Goal: Task Accomplishment & Management: Use online tool/utility

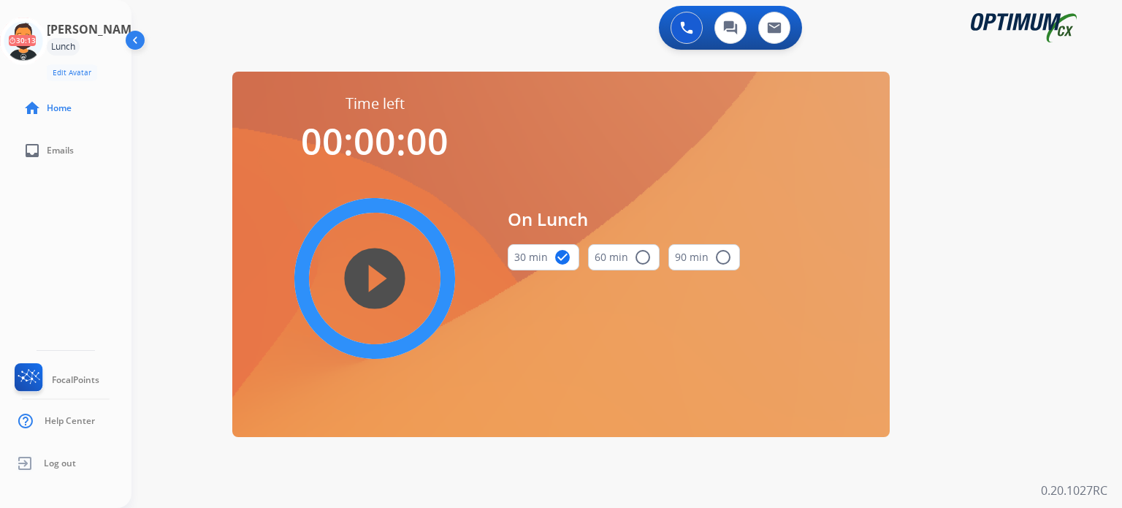
drag, startPoint x: 31, startPoint y: 52, endPoint x: 99, endPoint y: 64, distance: 68.9
click at [32, 53] on icon at bounding box center [23, 41] width 47 height 47
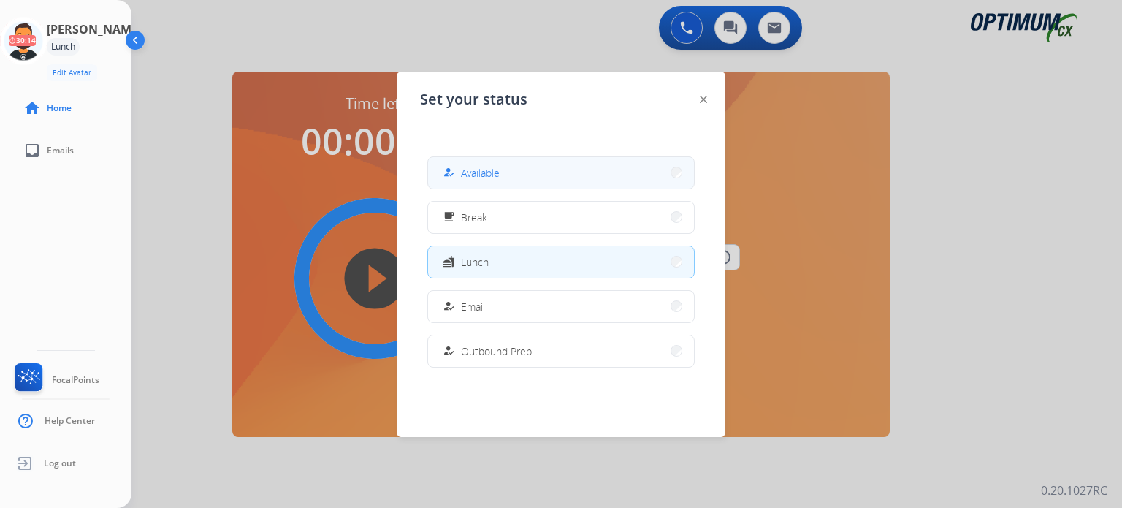
click at [478, 168] on span "Available" at bounding box center [480, 172] width 39 height 15
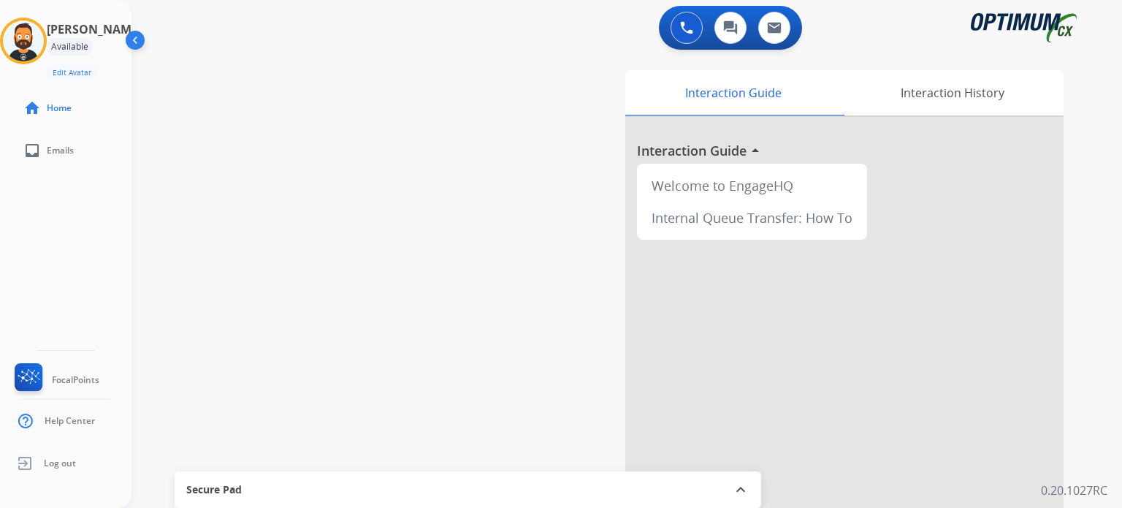
click at [340, 118] on div "swap_horiz Break voice bridge close_fullscreen Connect 3-Way Call merge_type Se…" at bounding box center [608, 357] width 955 height 609
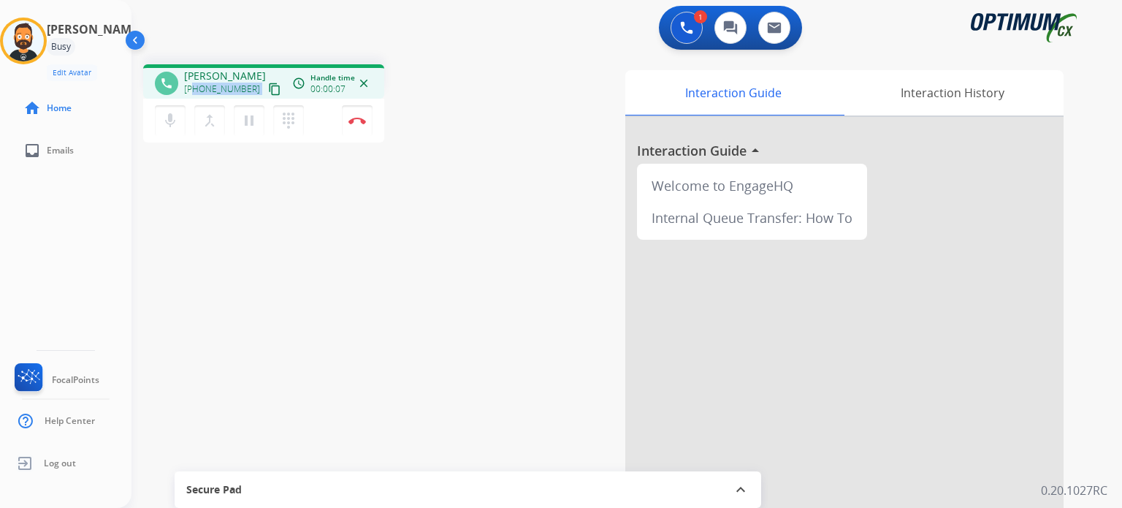
drag, startPoint x: 248, startPoint y: 90, endPoint x: 194, endPoint y: 93, distance: 54.8
click at [194, 93] on div "[PHONE_NUMBER] content_copy" at bounding box center [233, 89] width 99 height 18
copy div "5166557549 content_copy access_time Call metrics Queue 00:12 Hold 00:00 Talk 00…"
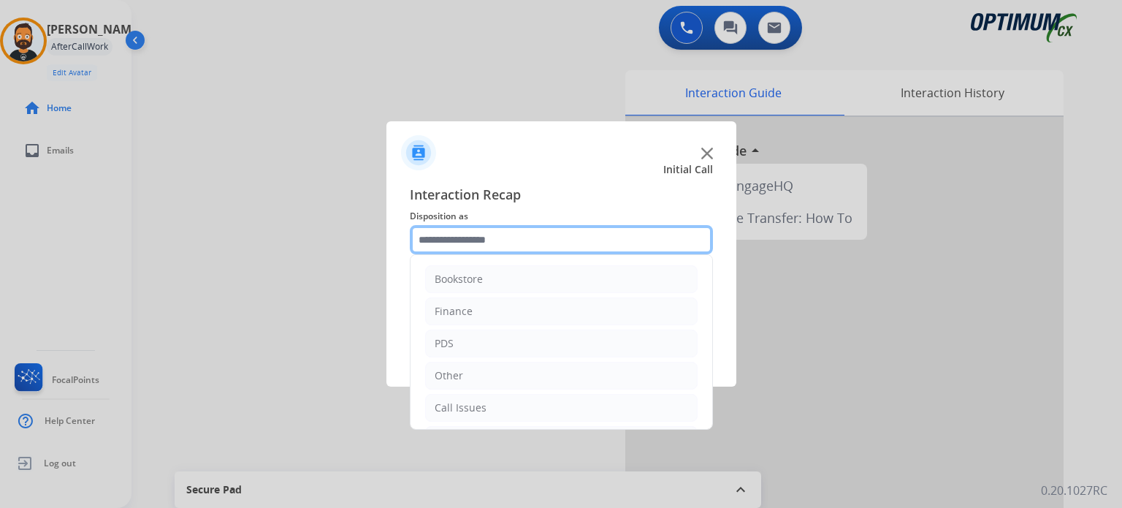
click at [573, 243] on input "text" at bounding box center [561, 239] width 303 height 29
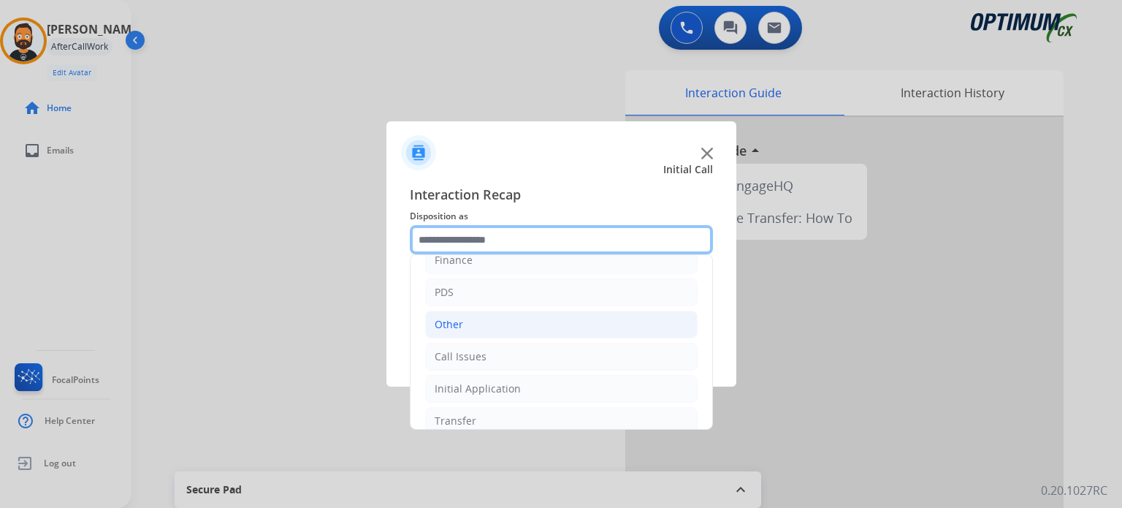
scroll to position [96, 0]
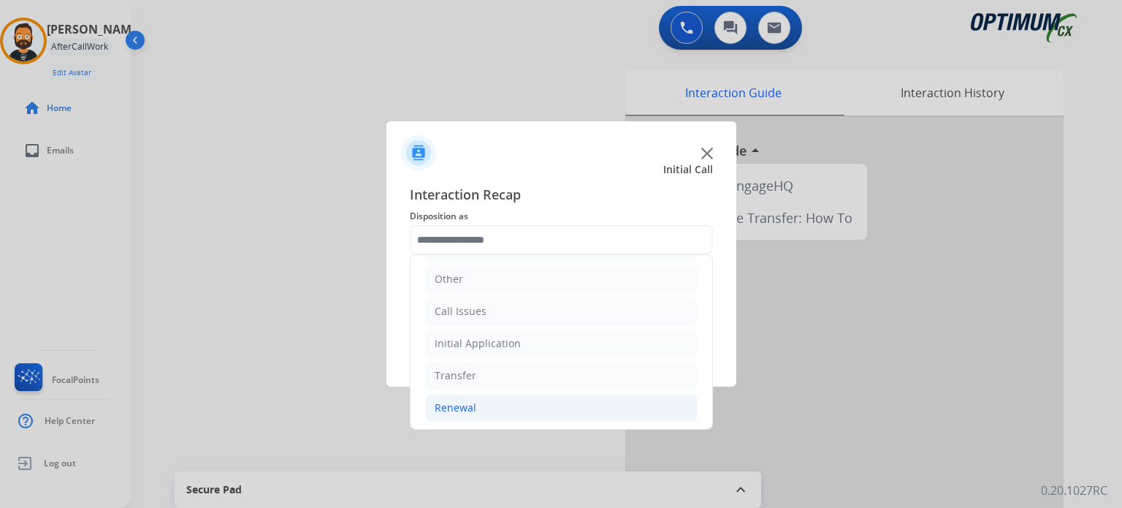
click at [501, 413] on li "Renewal" at bounding box center [561, 408] width 272 height 28
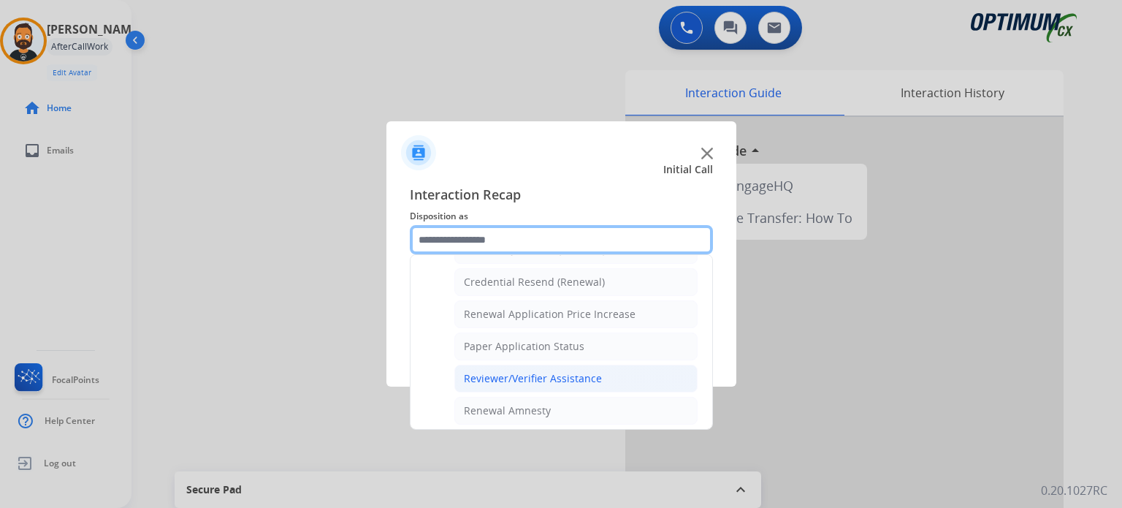
scroll to position [462, 0]
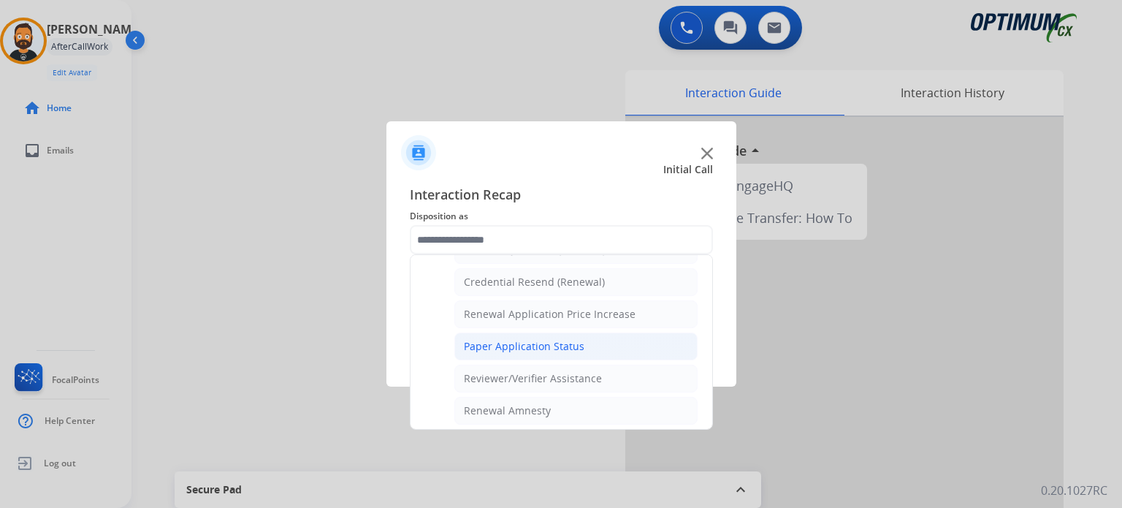
click at [537, 341] on div "Paper Application Status" at bounding box center [524, 346] width 120 height 15
type input "**********"
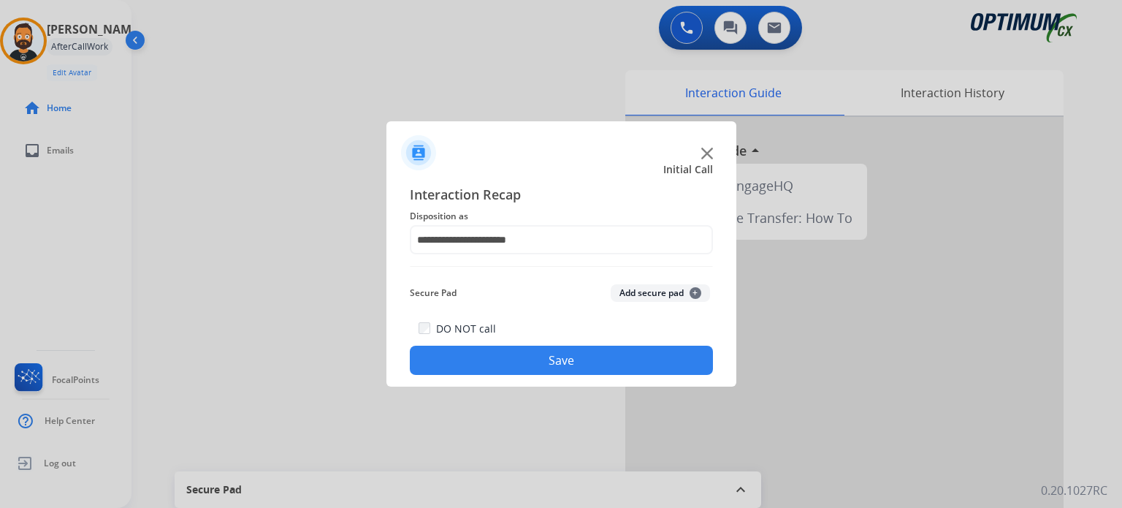
click at [537, 353] on button "Save" at bounding box center [561, 359] width 303 height 29
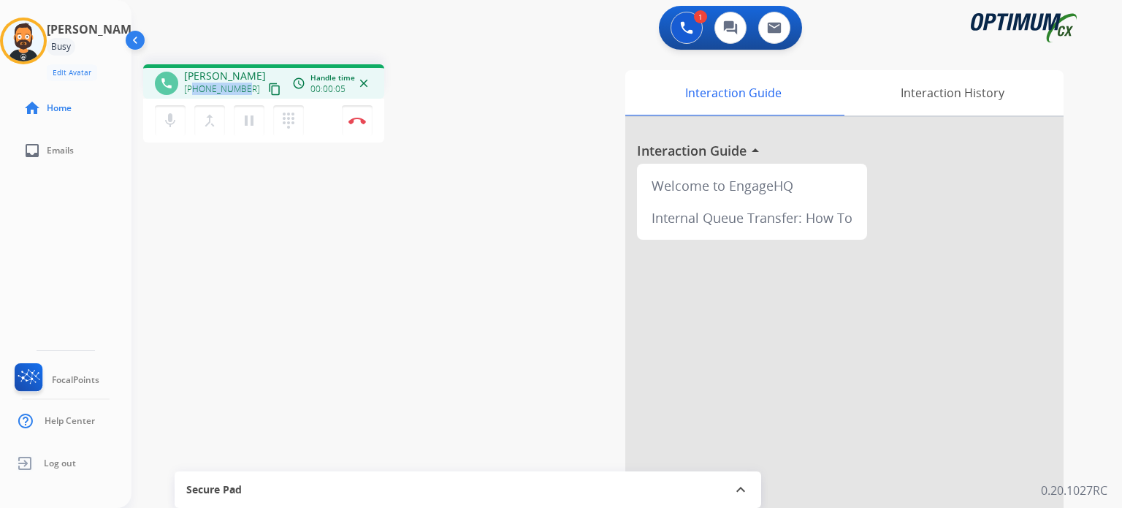
drag, startPoint x: 244, startPoint y: 89, endPoint x: 194, endPoint y: 96, distance: 50.2
click at [194, 96] on div "[PHONE_NUMBER] content_copy" at bounding box center [233, 89] width 99 height 18
copy span "8139178136"
click at [359, 120] on img at bounding box center [357, 120] width 18 height 7
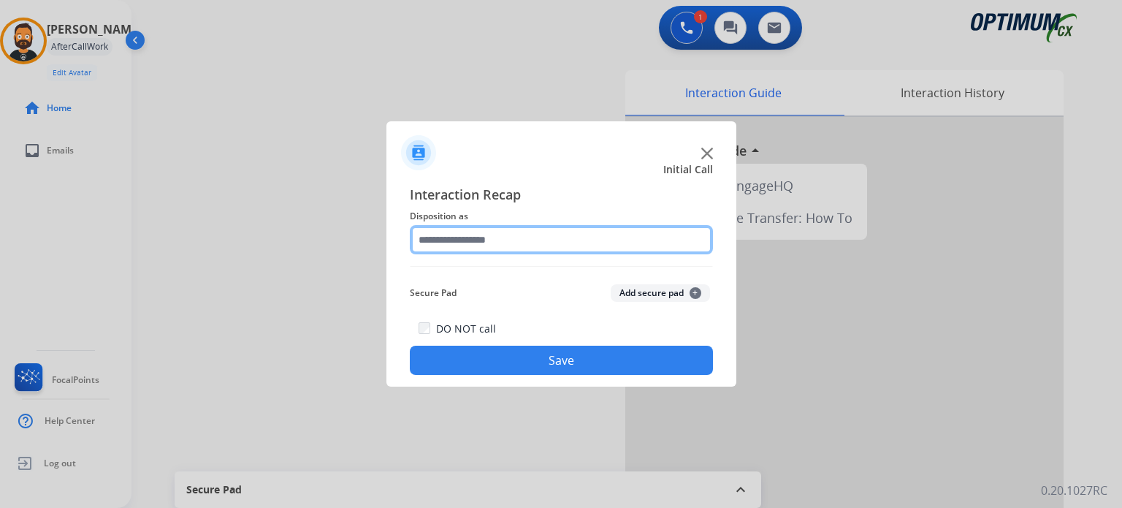
click at [456, 229] on input "text" at bounding box center [561, 239] width 303 height 29
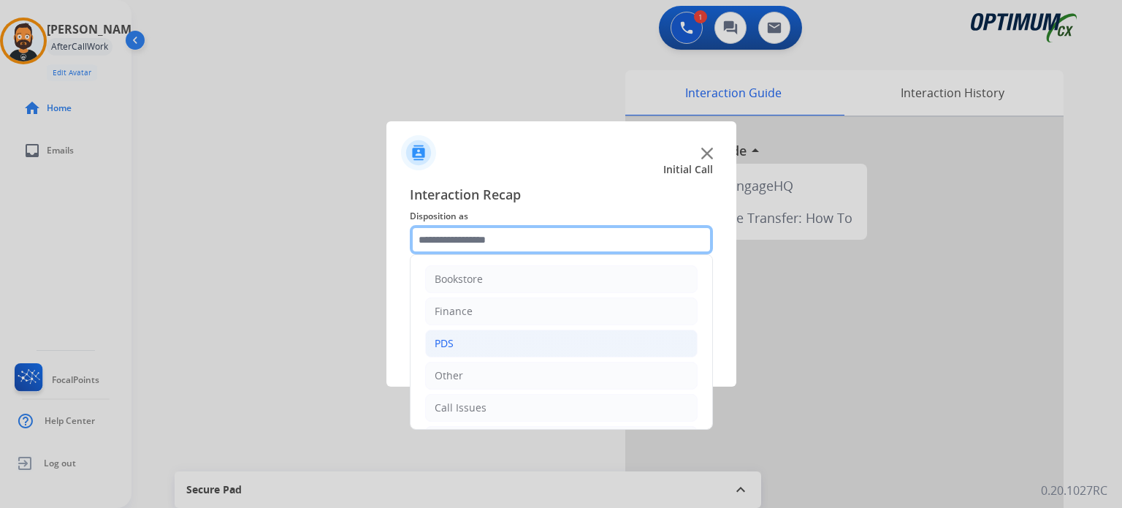
scroll to position [96, 0]
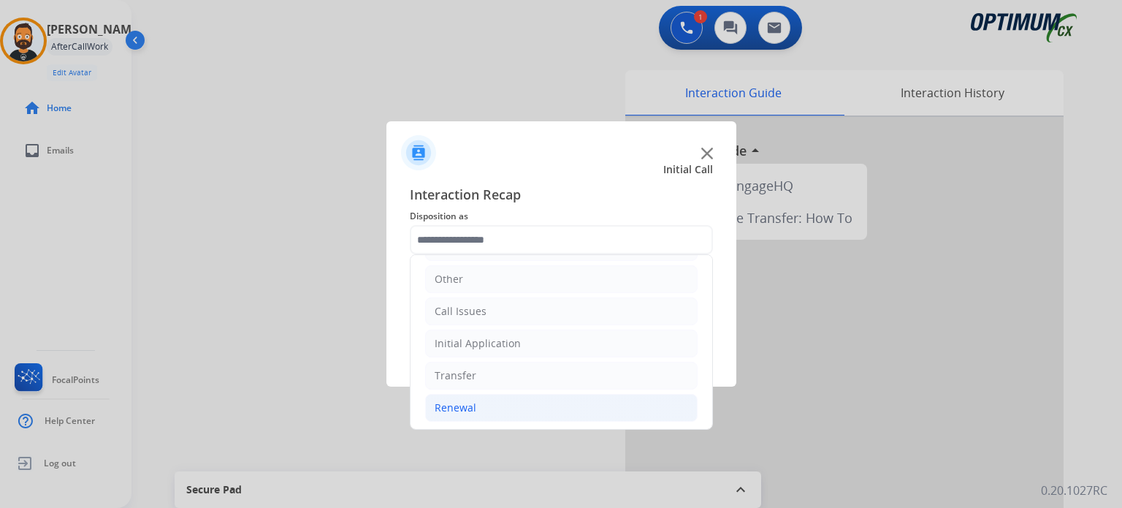
click at [478, 411] on li "Renewal" at bounding box center [561, 408] width 272 height 28
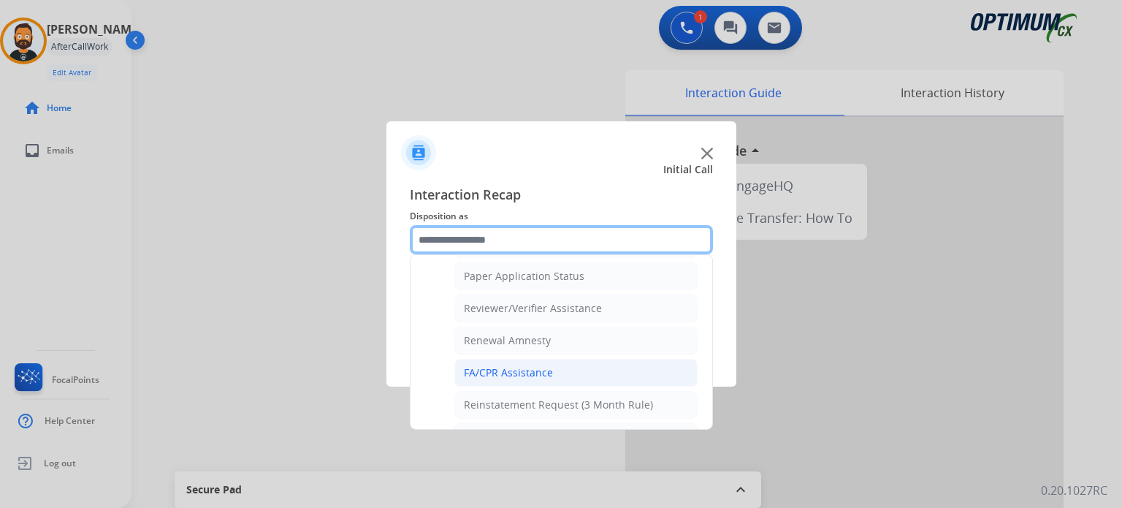
scroll to position [557, 0]
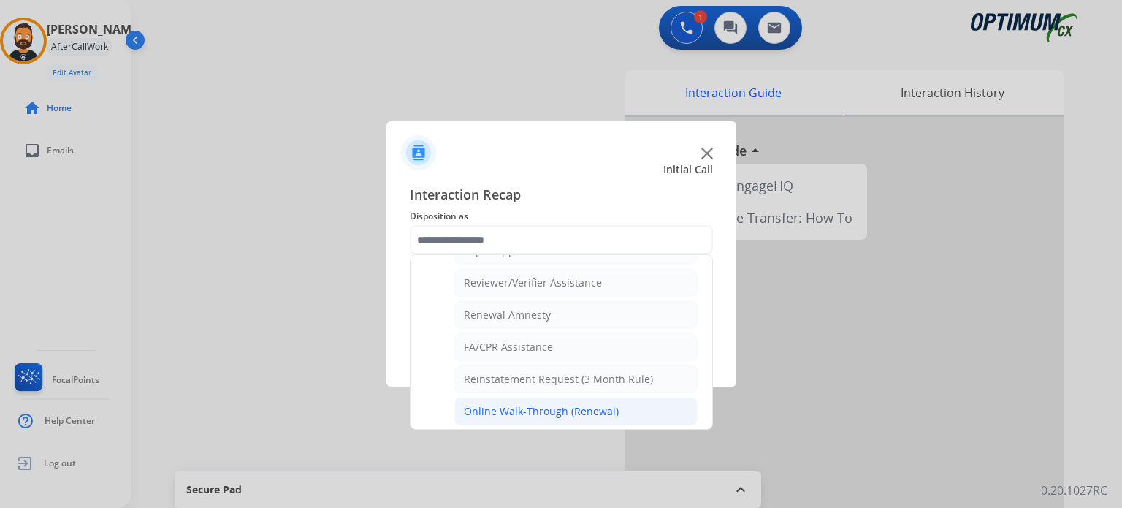
click at [513, 408] on div "Online Walk-Through (Renewal)" at bounding box center [541, 411] width 155 height 15
type input "**********"
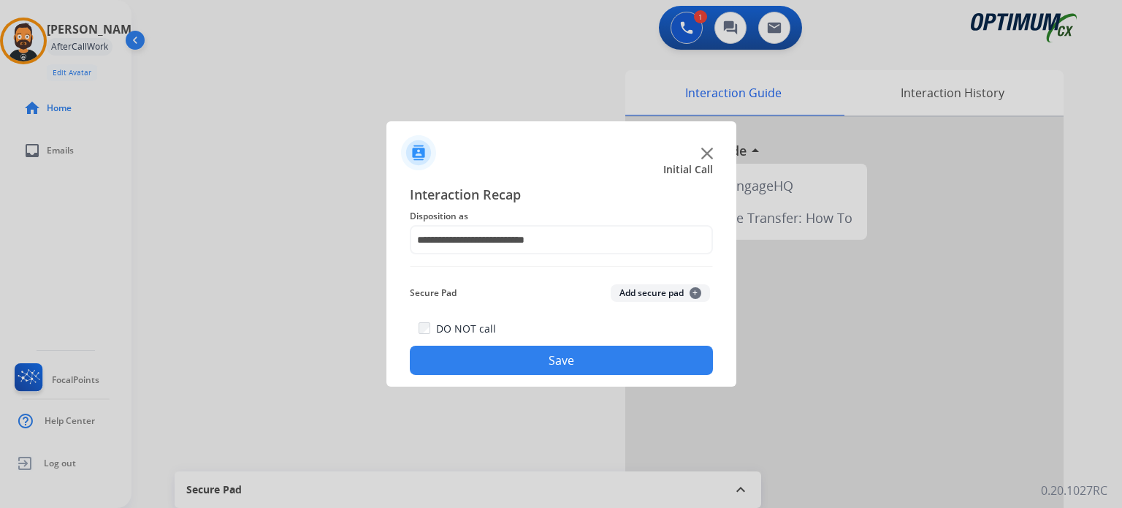
click at [522, 360] on button "Save" at bounding box center [561, 359] width 303 height 29
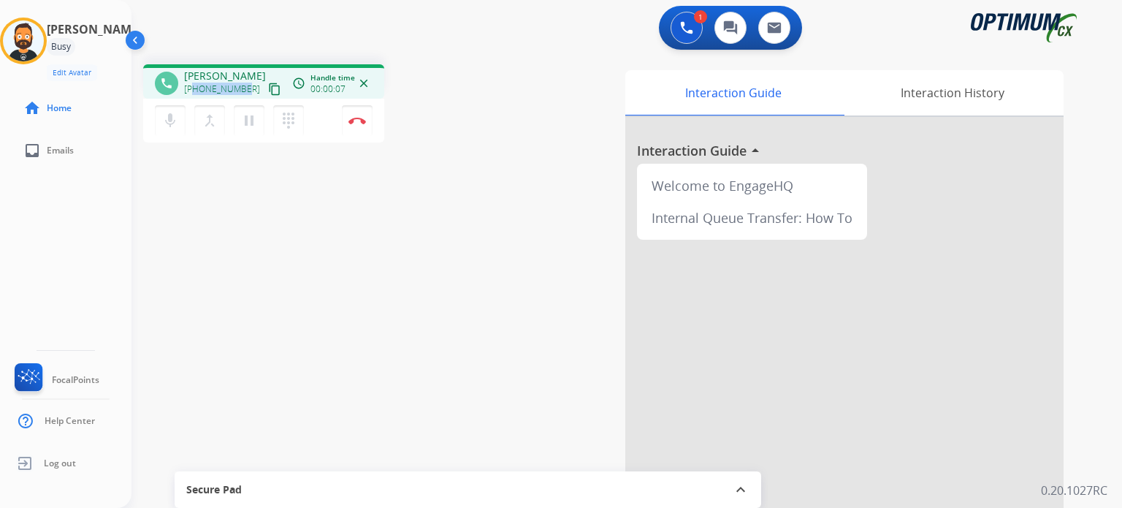
drag, startPoint x: 245, startPoint y: 87, endPoint x: 196, endPoint y: 88, distance: 48.9
click at [196, 88] on div "[PHONE_NUMBER] content_copy" at bounding box center [233, 89] width 99 height 18
copy span "6144297320"
click at [362, 125] on button "Disconnect" at bounding box center [357, 120] width 31 height 31
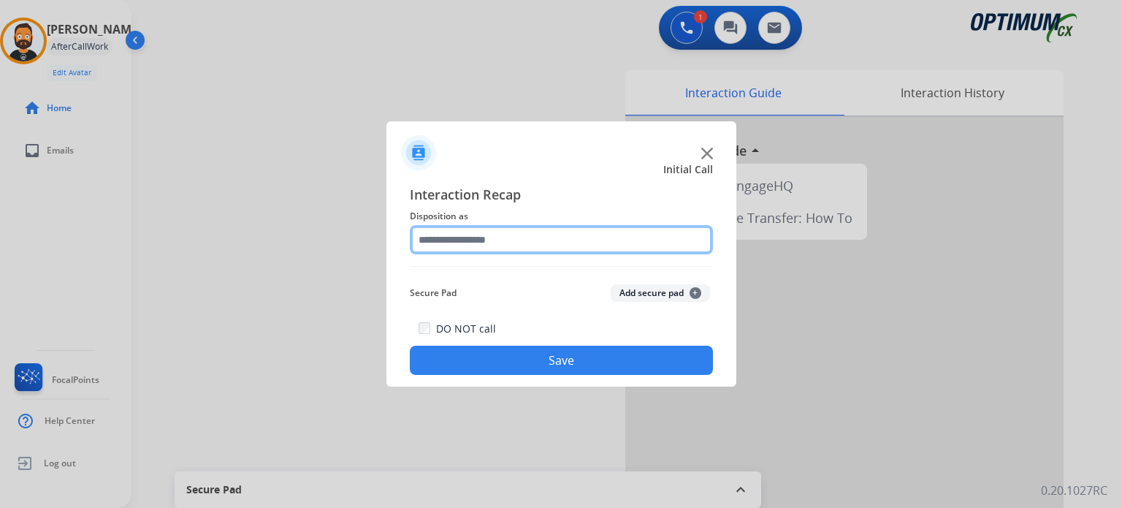
click at [489, 233] on input "text" at bounding box center [561, 239] width 303 height 29
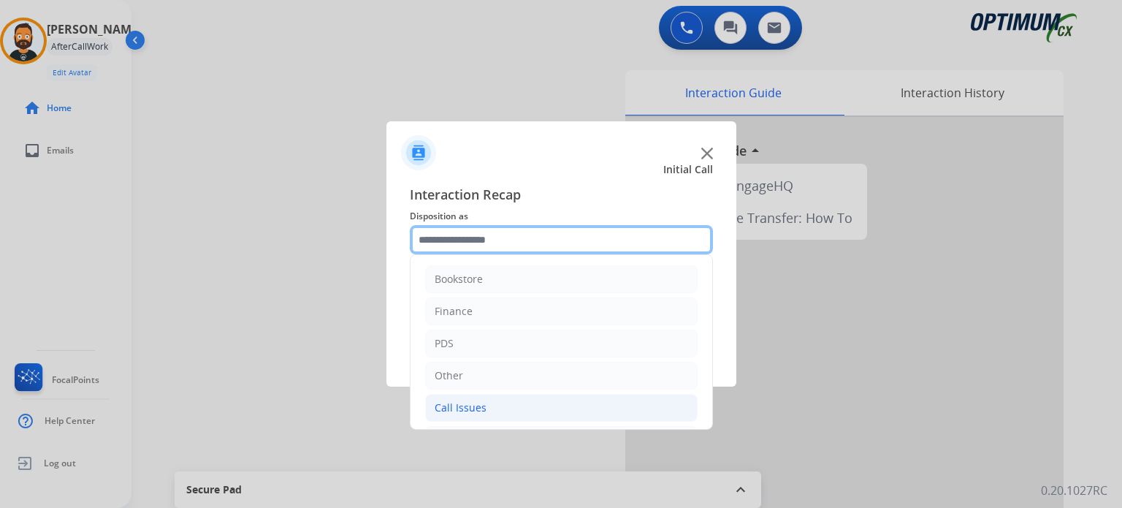
scroll to position [96, 0]
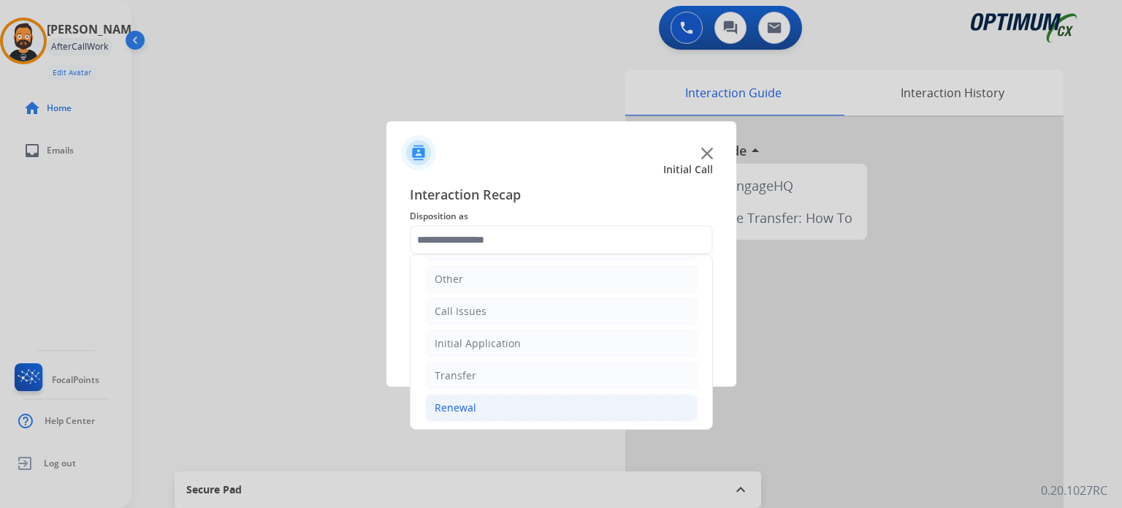
click at [512, 400] on li "Renewal" at bounding box center [561, 408] width 272 height 28
click at [521, 348] on li "Initial Application" at bounding box center [561, 343] width 272 height 28
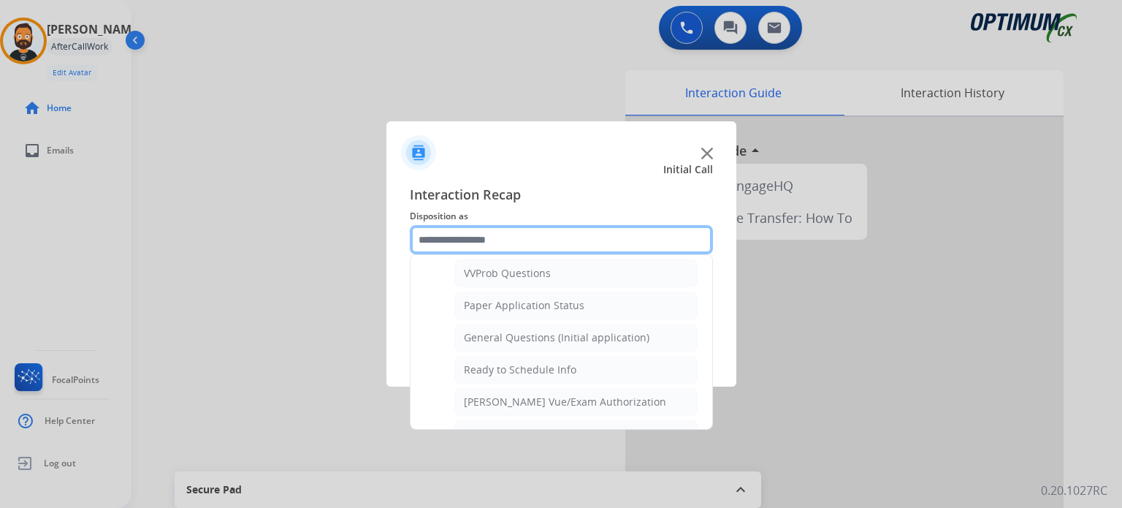
scroll to position [827, 0]
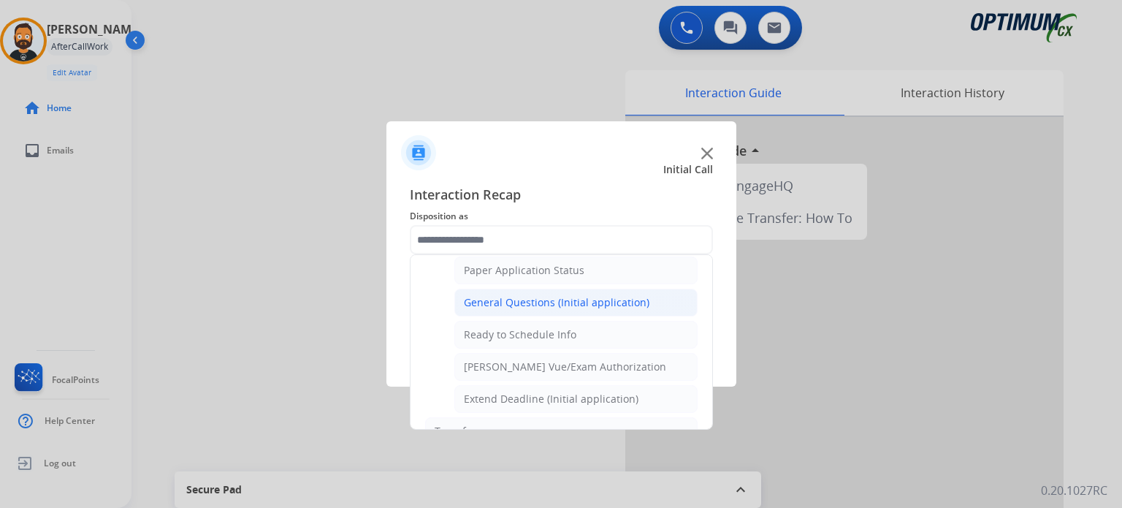
click at [543, 297] on div "General Questions (Initial application)" at bounding box center [556, 302] width 185 height 15
type input "**********"
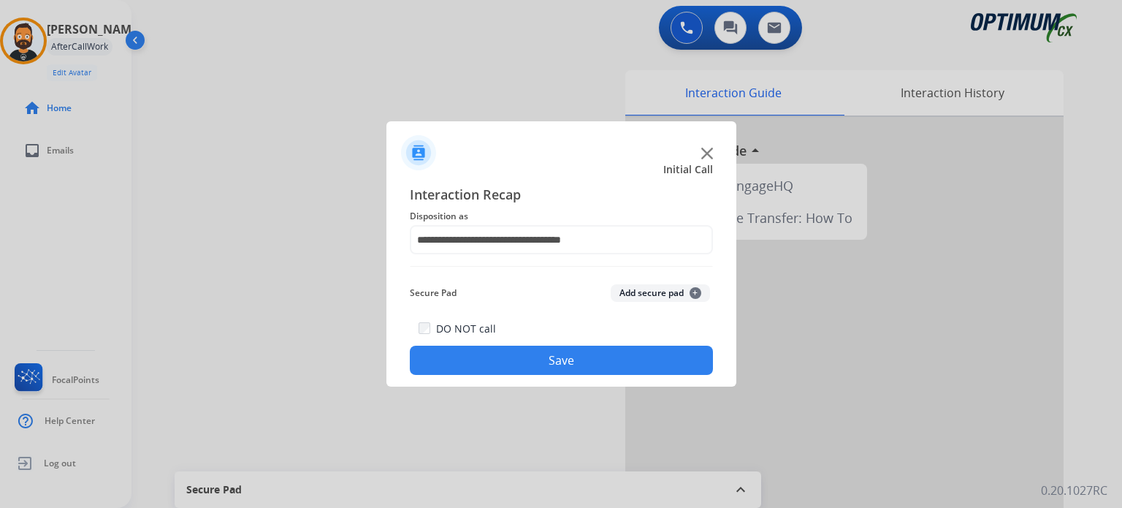
click at [545, 357] on button "Save" at bounding box center [561, 359] width 303 height 29
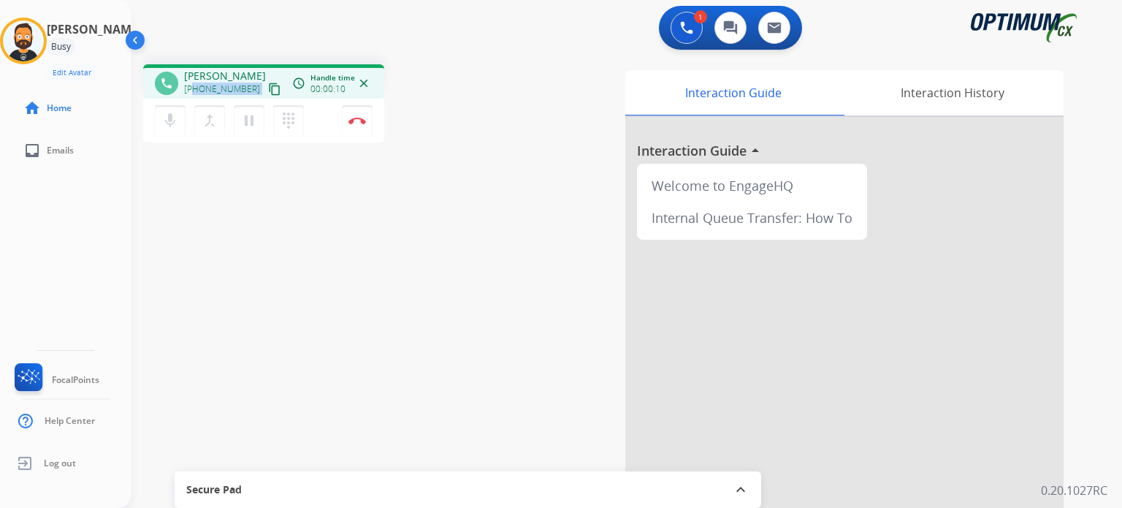
drag, startPoint x: 248, startPoint y: 89, endPoint x: 194, endPoint y: 87, distance: 54.8
click at [194, 87] on div "[PHONE_NUMBER] content_copy" at bounding box center [233, 89] width 99 height 18
copy div "3477406090 content_copy access_time Call metrics Queue 01:37 Hold 00:00 Talk 00…"
click at [357, 120] on img at bounding box center [357, 120] width 18 height 7
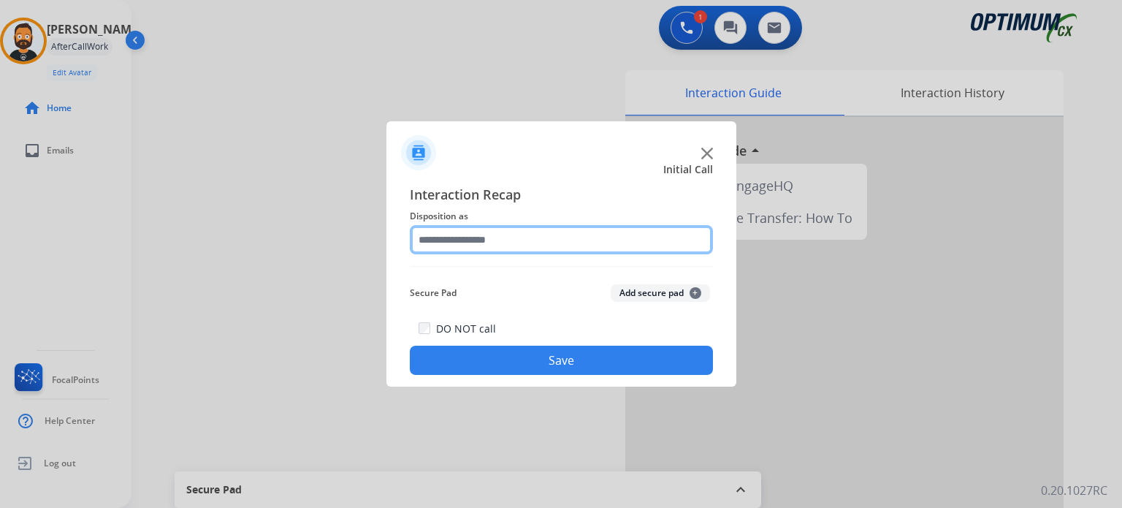
click at [494, 249] on input "text" at bounding box center [561, 239] width 303 height 29
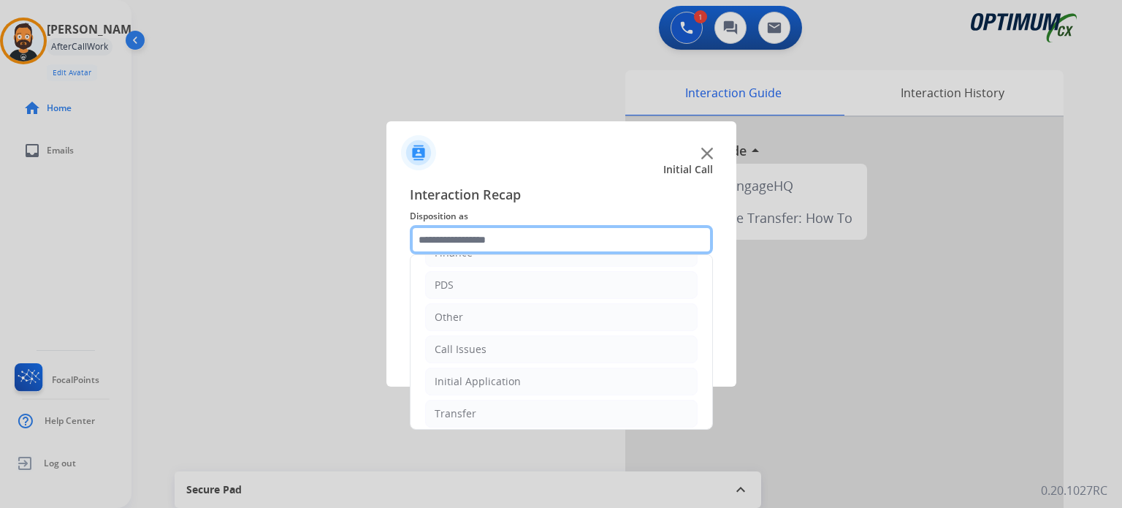
scroll to position [96, 0]
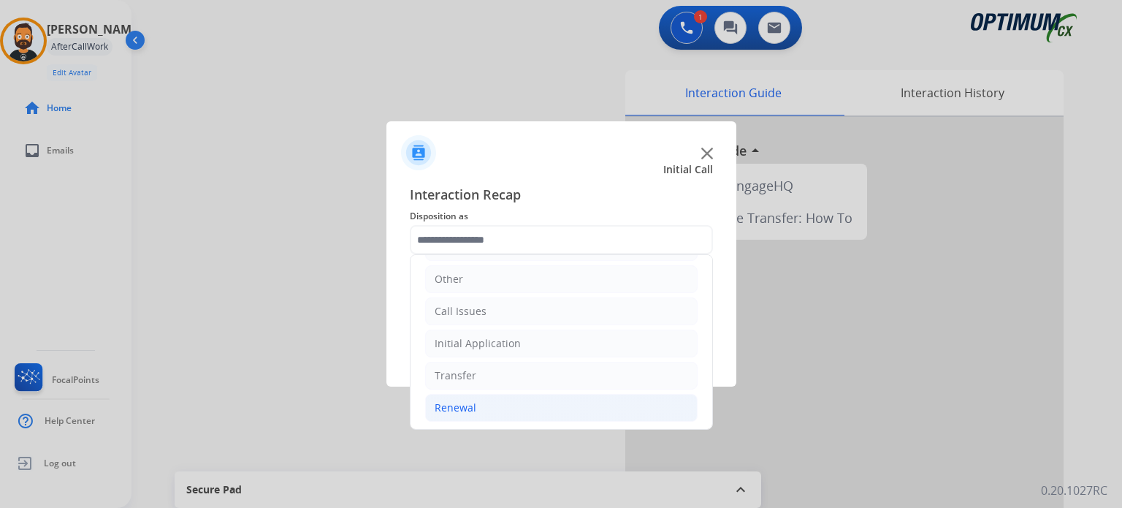
click at [526, 410] on li "Renewal" at bounding box center [561, 408] width 272 height 28
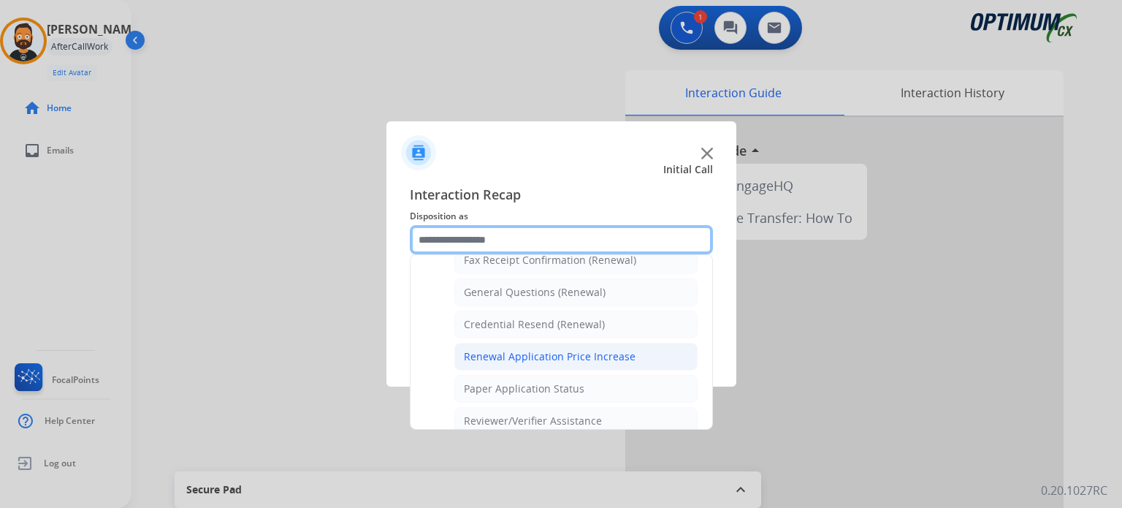
scroll to position [411, 0]
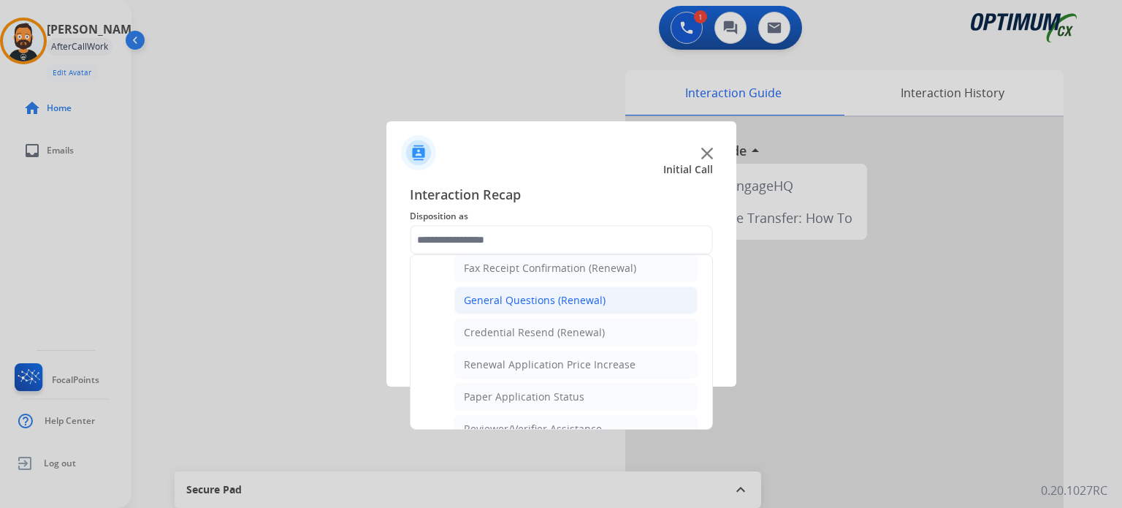
click at [506, 301] on div "General Questions (Renewal)" at bounding box center [535, 300] width 142 height 15
type input "**********"
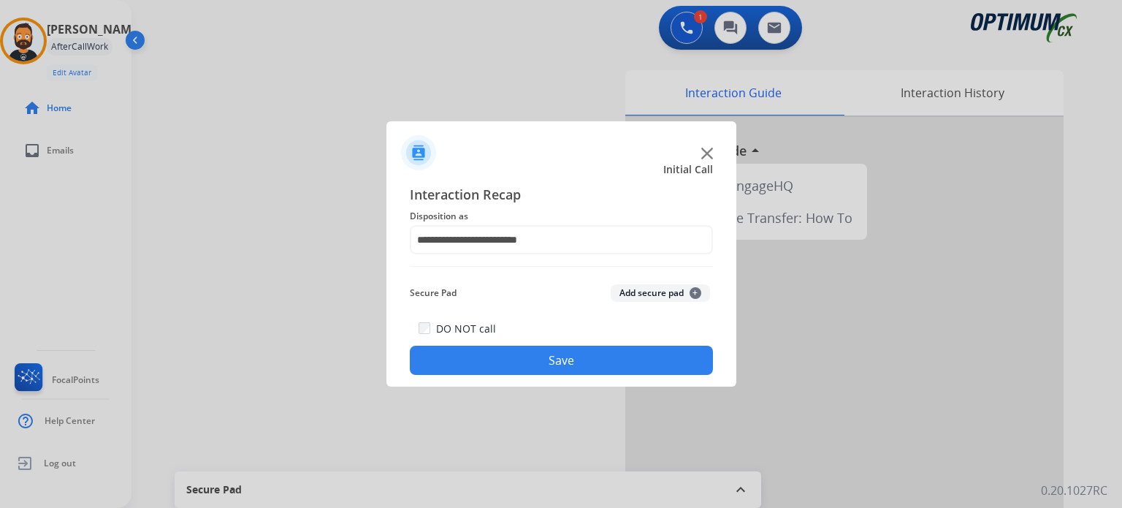
click at [510, 355] on button "Save" at bounding box center [561, 359] width 303 height 29
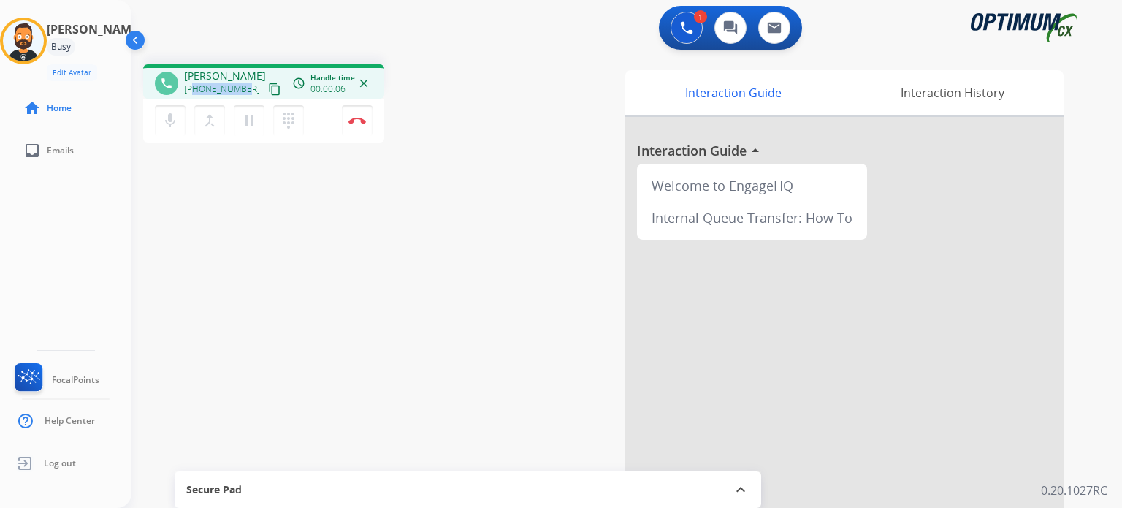
drag, startPoint x: 246, startPoint y: 91, endPoint x: 193, endPoint y: 87, distance: 53.4
click at [193, 87] on div "[PHONE_NUMBER] content_copy" at bounding box center [233, 89] width 99 height 18
copy span "9183600257"
click at [251, 119] on mat-icon "pause" at bounding box center [249, 121] width 18 height 18
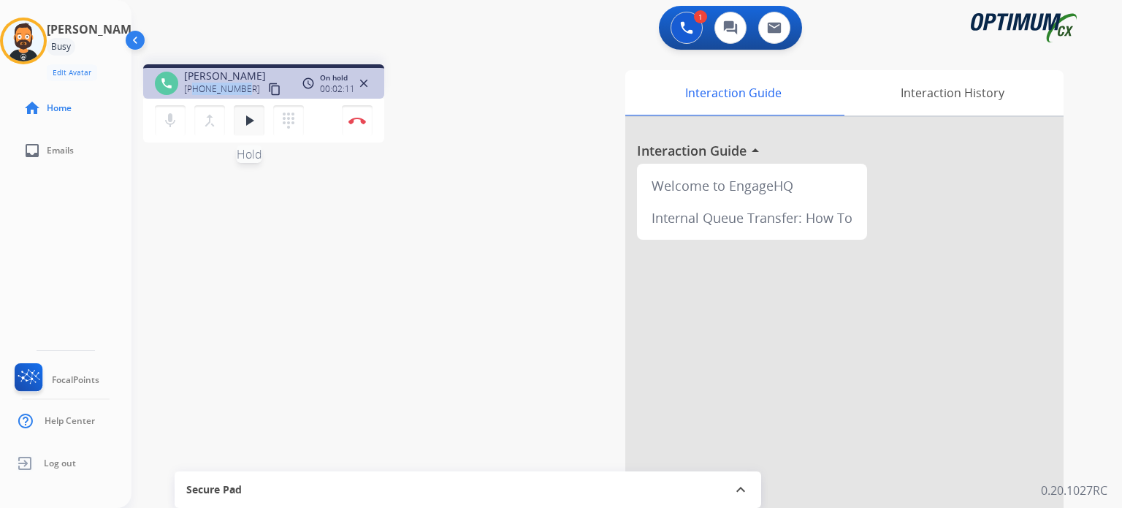
click at [252, 125] on mat-icon "play_arrow" at bounding box center [249, 121] width 18 height 18
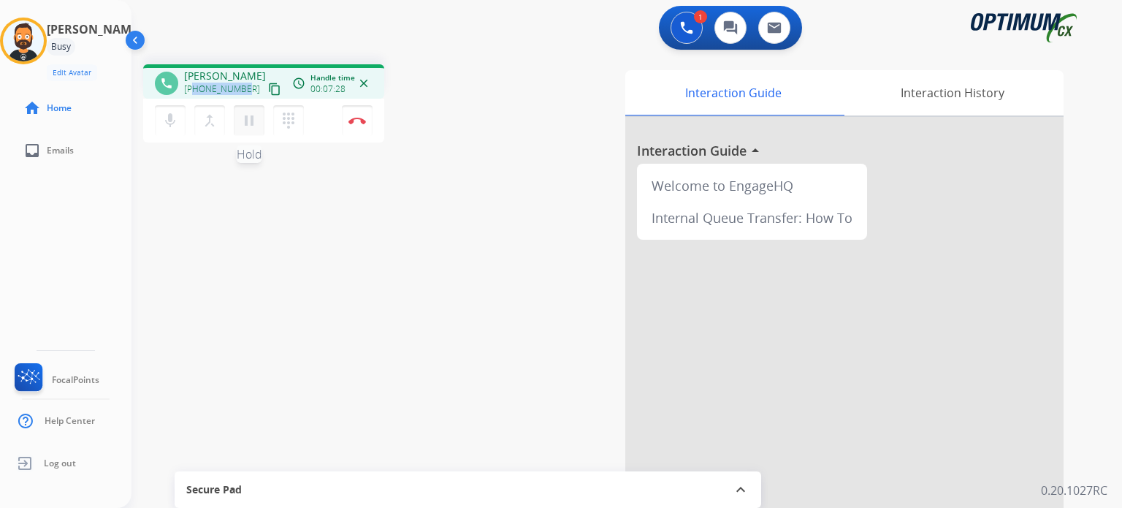
click at [247, 120] on mat-icon "pause" at bounding box center [249, 121] width 18 height 18
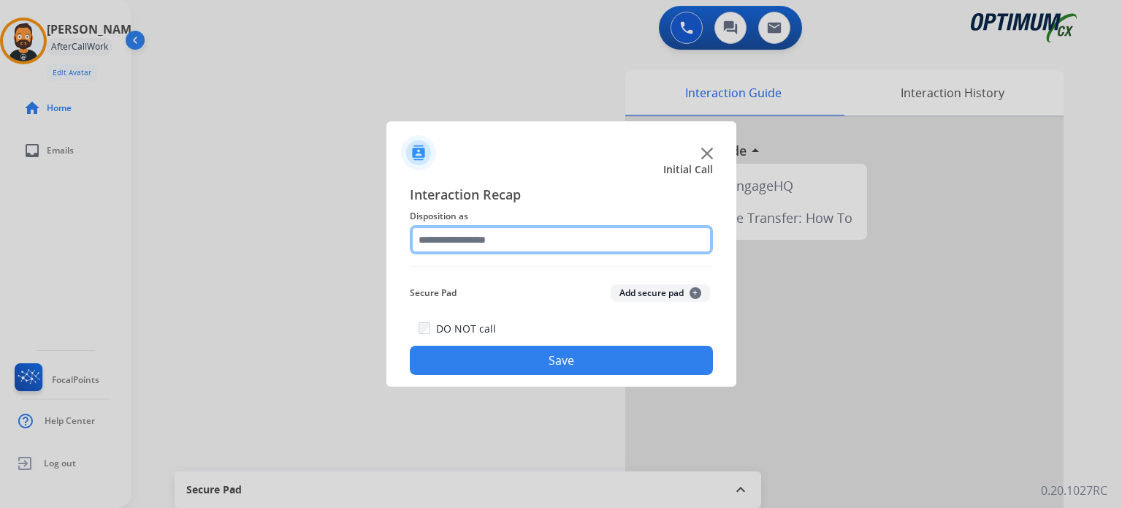
click at [472, 231] on input "text" at bounding box center [561, 239] width 303 height 29
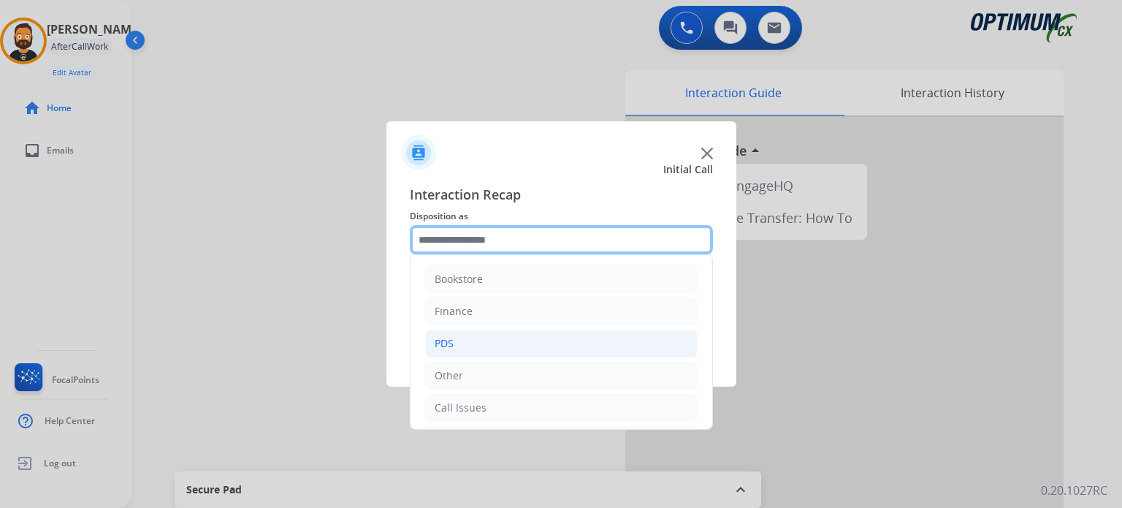
scroll to position [96, 0]
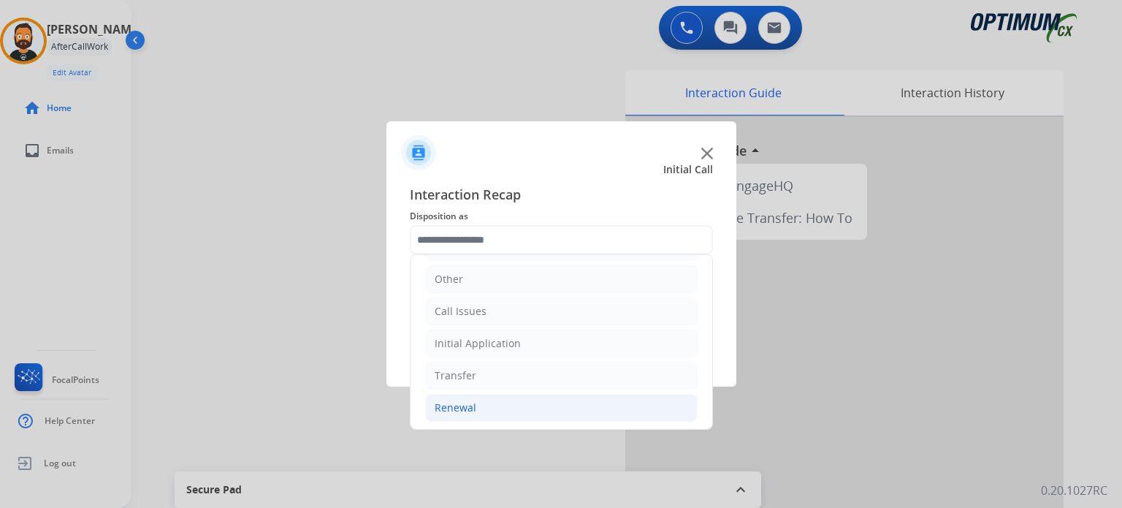
click at [484, 400] on li "Renewal" at bounding box center [561, 408] width 272 height 28
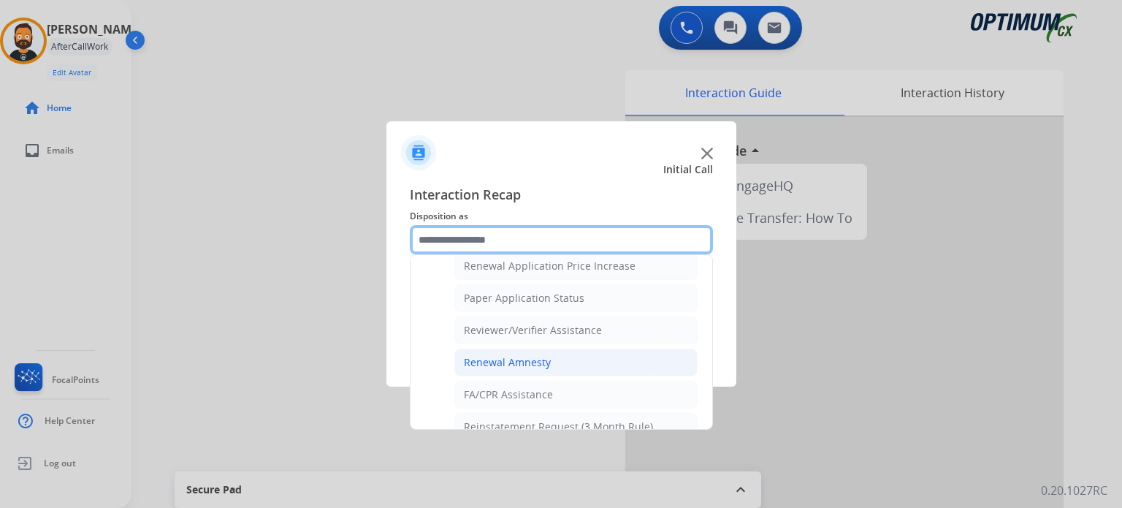
scroll to position [411, 0]
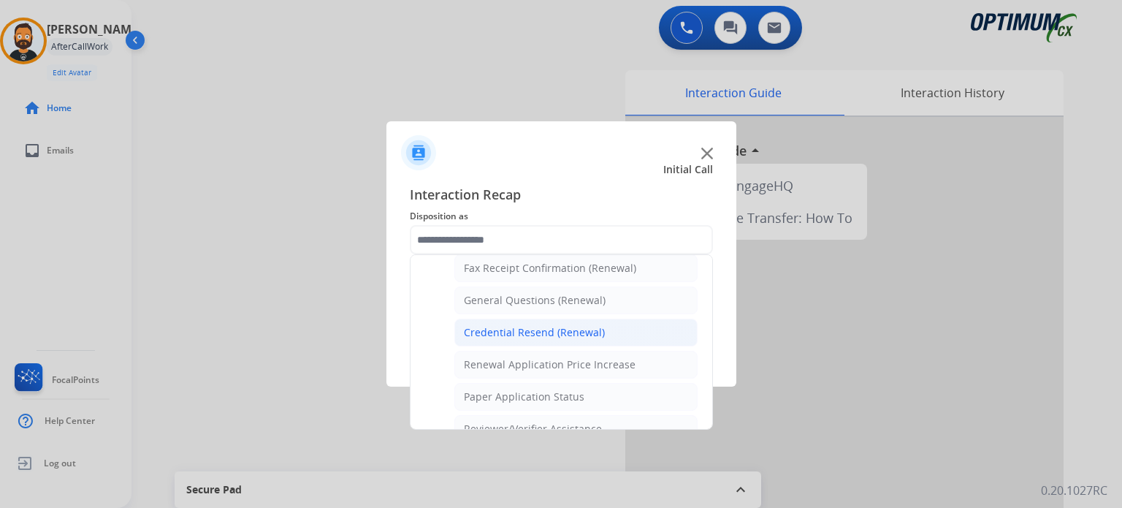
click at [508, 325] on div "Credential Resend (Renewal)" at bounding box center [534, 332] width 141 height 15
type input "**********"
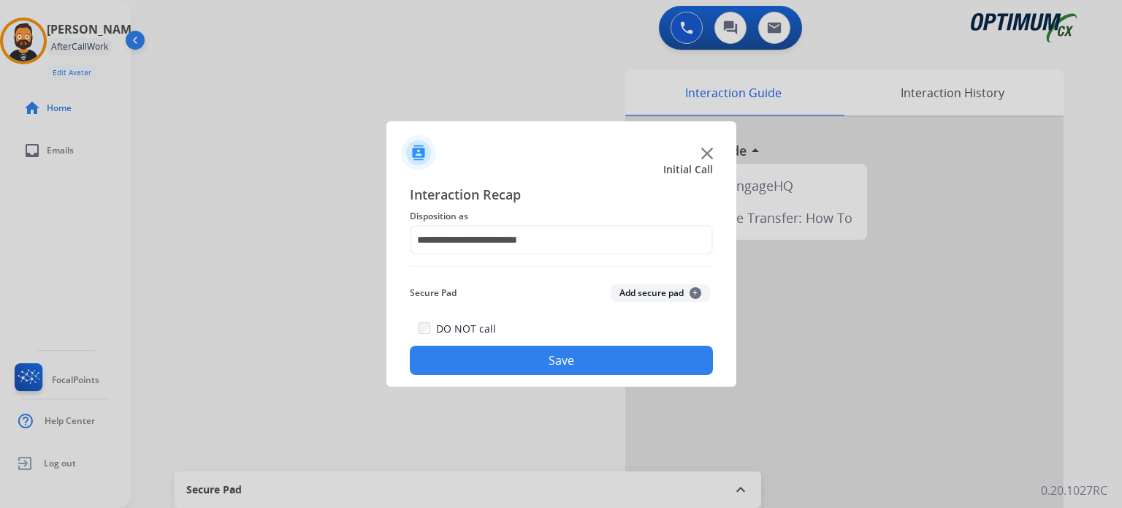
click at [505, 350] on button "Save" at bounding box center [561, 359] width 303 height 29
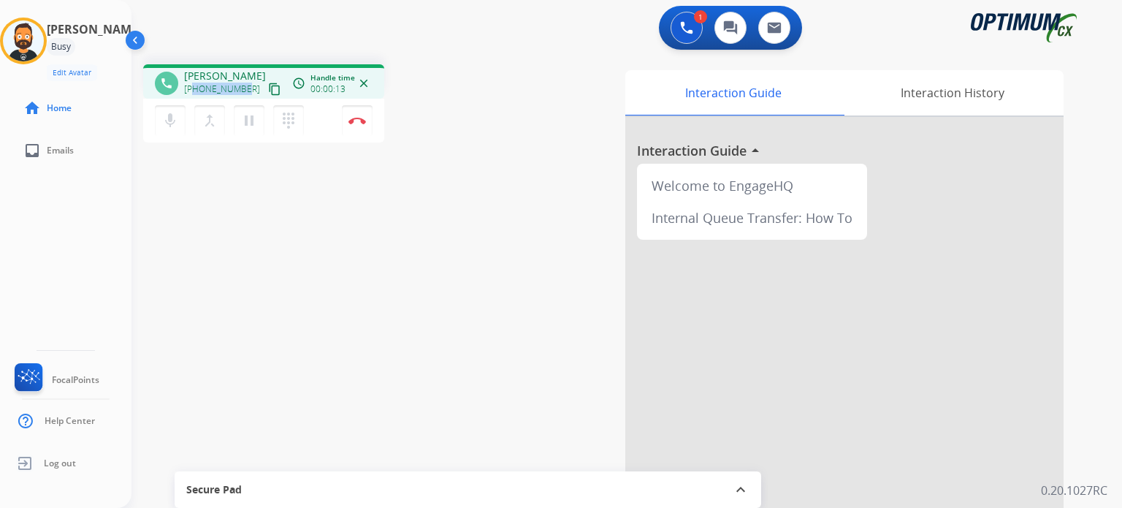
drag, startPoint x: 242, startPoint y: 83, endPoint x: 194, endPoint y: 92, distance: 49.0
click at [194, 92] on span "[PHONE_NUMBER]" at bounding box center [222, 89] width 76 height 12
copy span "8124779820"
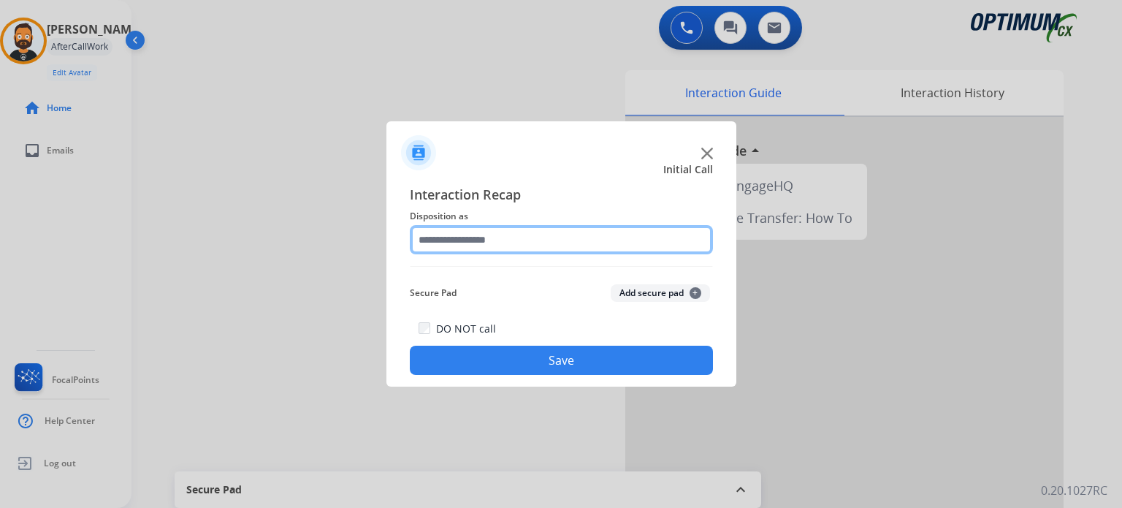
click at [490, 245] on input "text" at bounding box center [561, 239] width 303 height 29
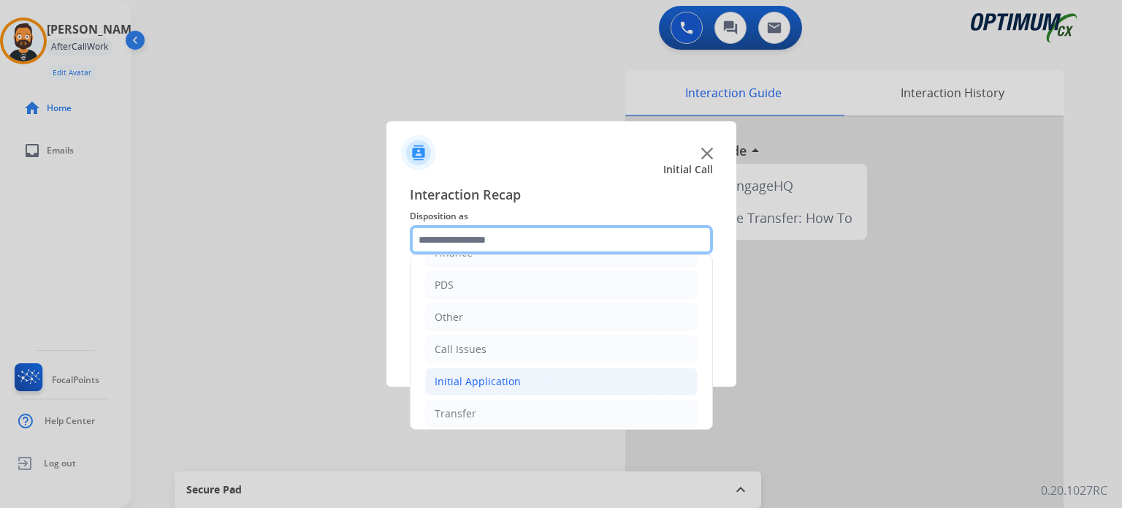
scroll to position [96, 0]
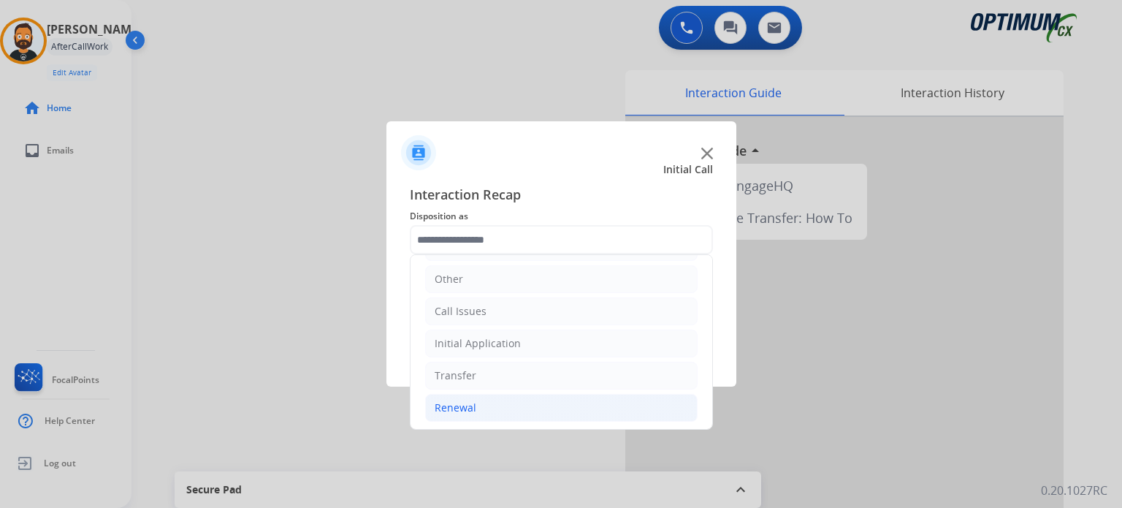
click at [491, 405] on li "Renewal" at bounding box center [561, 408] width 272 height 28
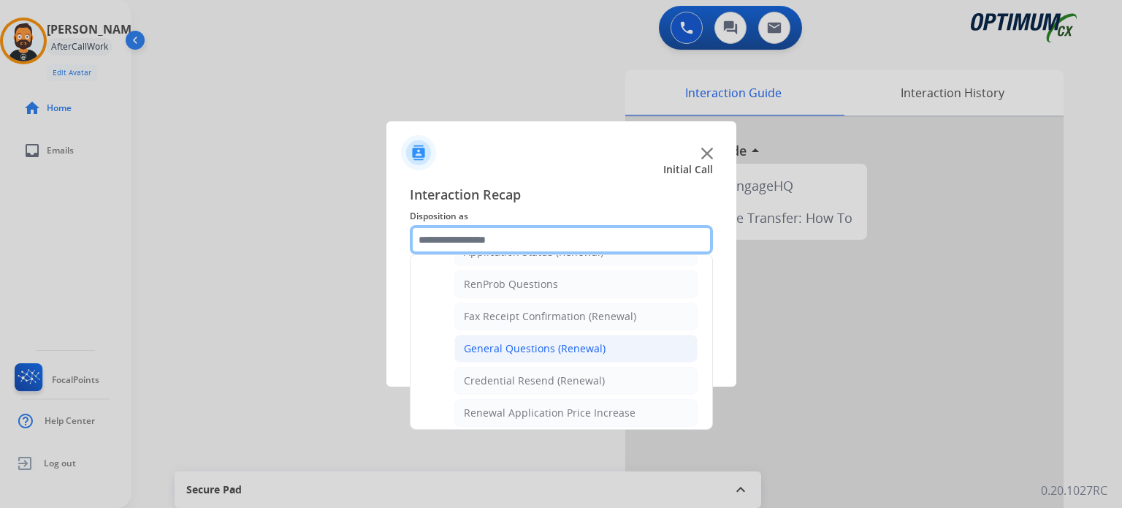
scroll to position [338, 0]
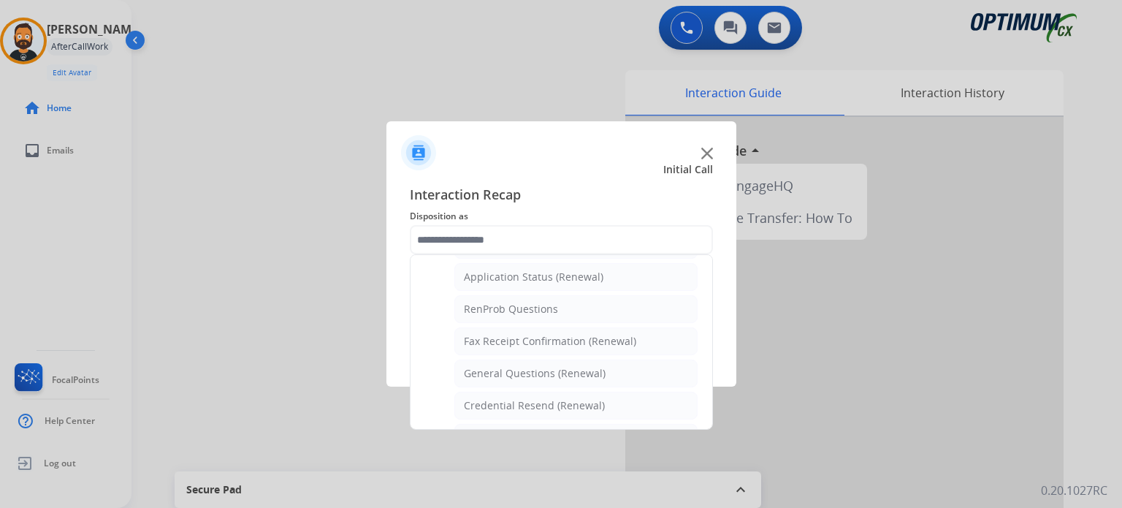
click at [508, 367] on div "General Questions (Renewal)" at bounding box center [535, 373] width 142 height 15
type input "**********"
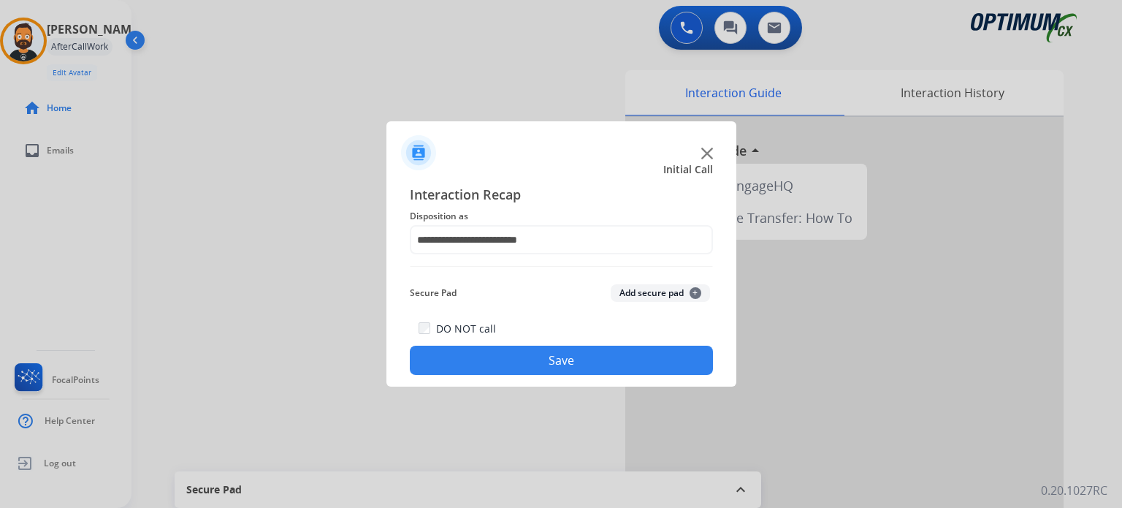
click at [505, 367] on button "Save" at bounding box center [561, 359] width 303 height 29
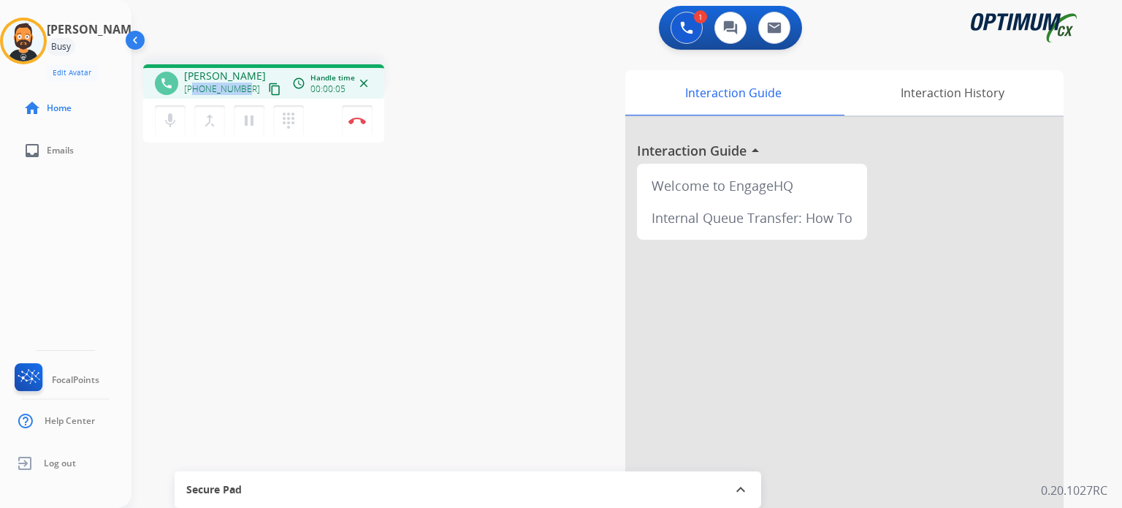
drag, startPoint x: 244, startPoint y: 90, endPoint x: 196, endPoint y: 88, distance: 48.2
click at [196, 88] on div "[PHONE_NUMBER] content_copy" at bounding box center [233, 89] width 99 height 18
copy span "4234868423"
click at [351, 119] on img at bounding box center [357, 120] width 18 height 7
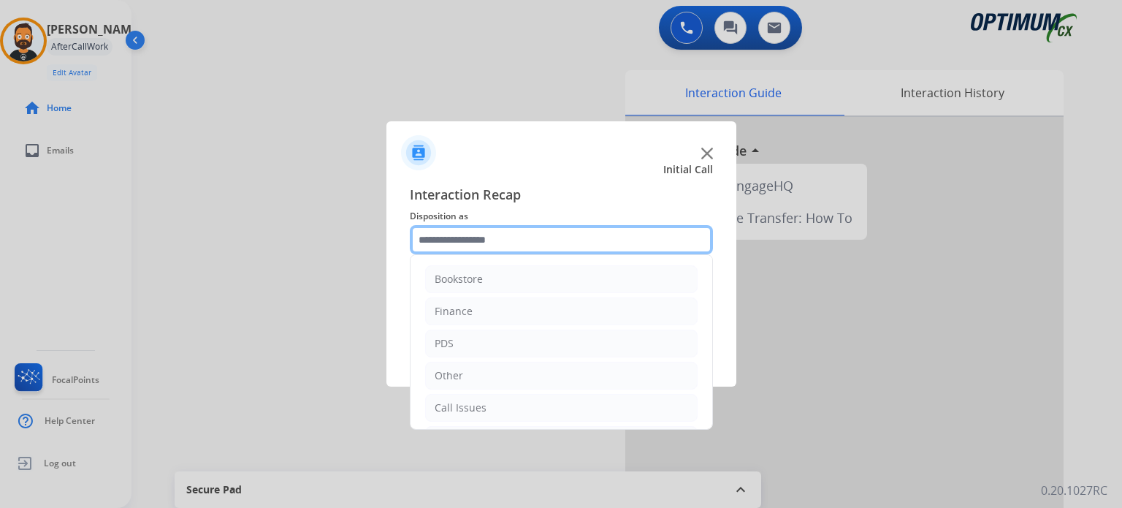
click at [508, 242] on input "text" at bounding box center [561, 239] width 303 height 29
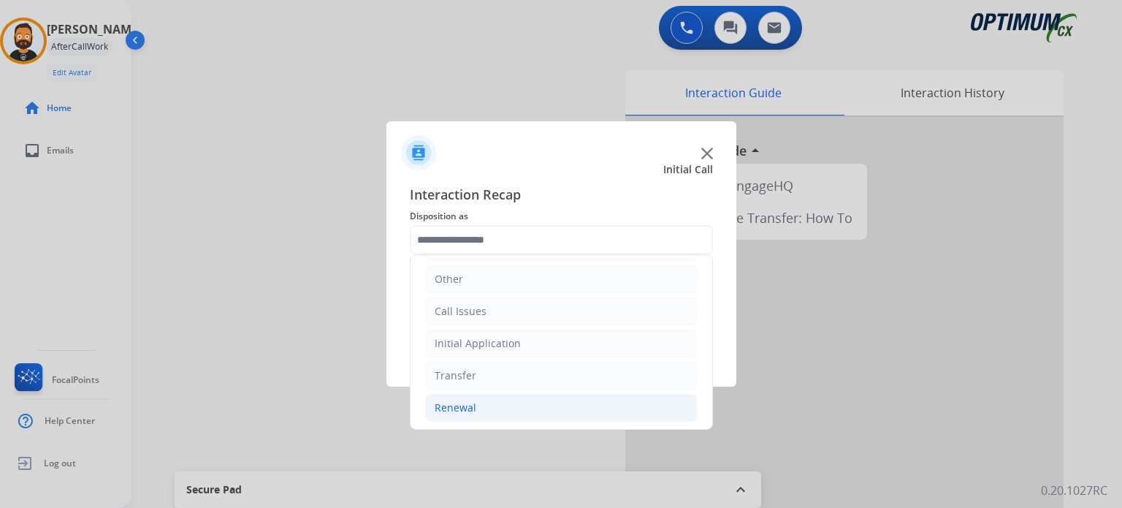
click at [486, 408] on li "Renewal" at bounding box center [561, 408] width 272 height 28
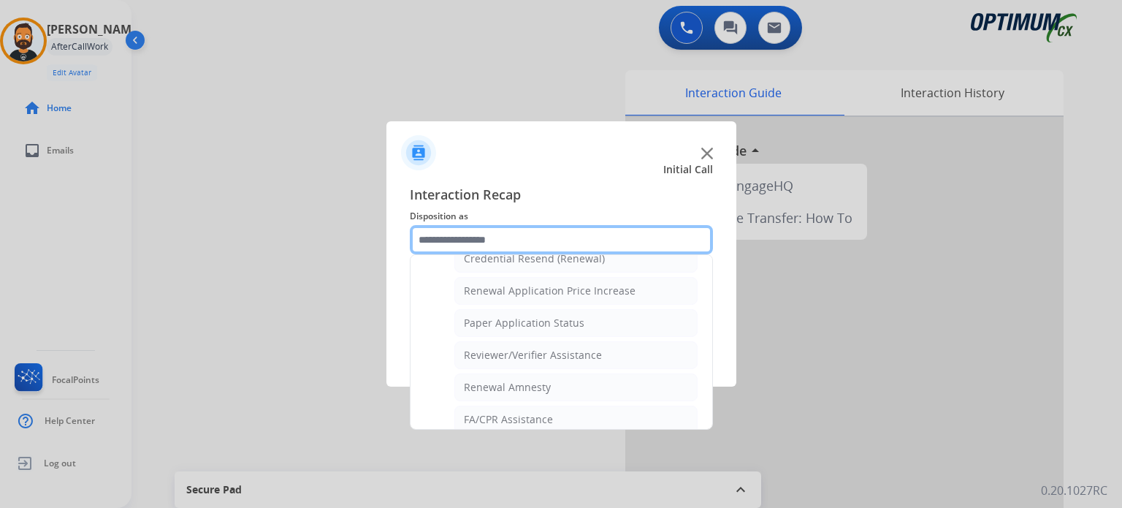
scroll to position [557, 0]
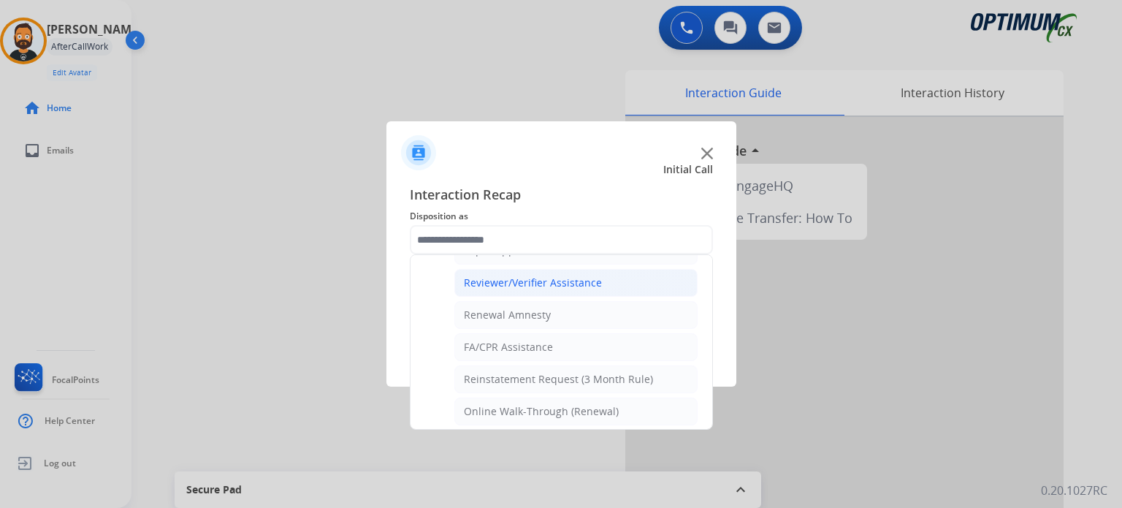
click at [516, 280] on div "Reviewer/Verifier Assistance" at bounding box center [533, 282] width 138 height 15
type input "**********"
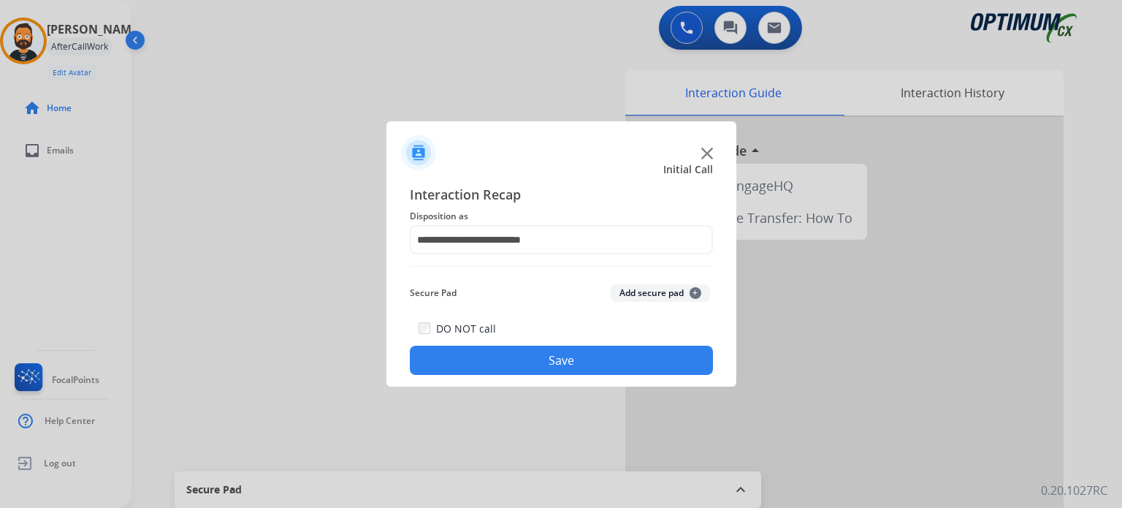
click at [535, 353] on button "Save" at bounding box center [561, 359] width 303 height 29
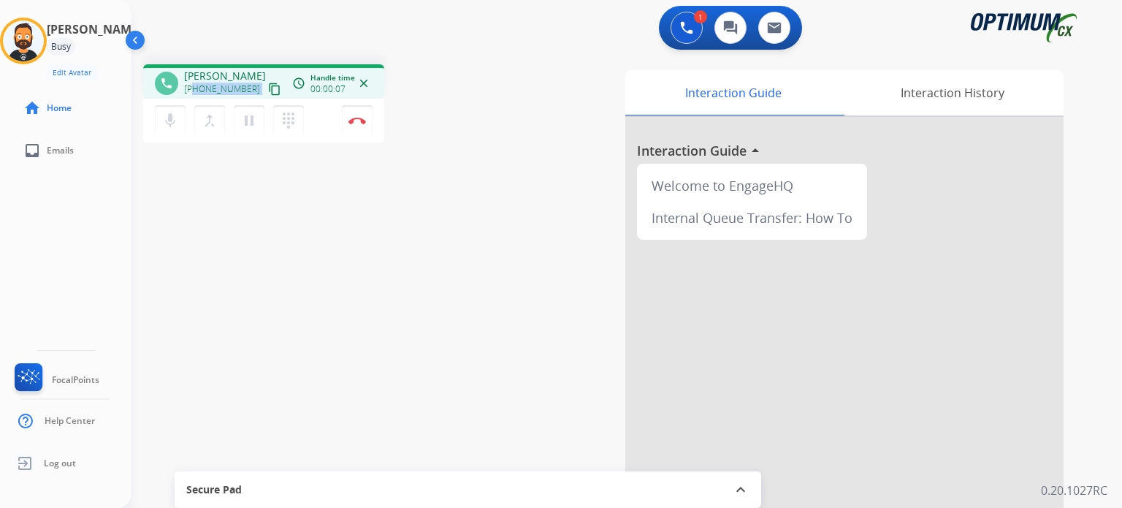
drag, startPoint x: 248, startPoint y: 86, endPoint x: 193, endPoint y: 93, distance: 55.9
click at [193, 93] on div "[PHONE_NUMBER] content_copy" at bounding box center [233, 89] width 99 height 18
copy div "7753544358 content_copy access_time Call metrics Queue 00:13 Hold 00:00 Talk 00…"
click at [359, 115] on button "Disconnect" at bounding box center [357, 120] width 31 height 31
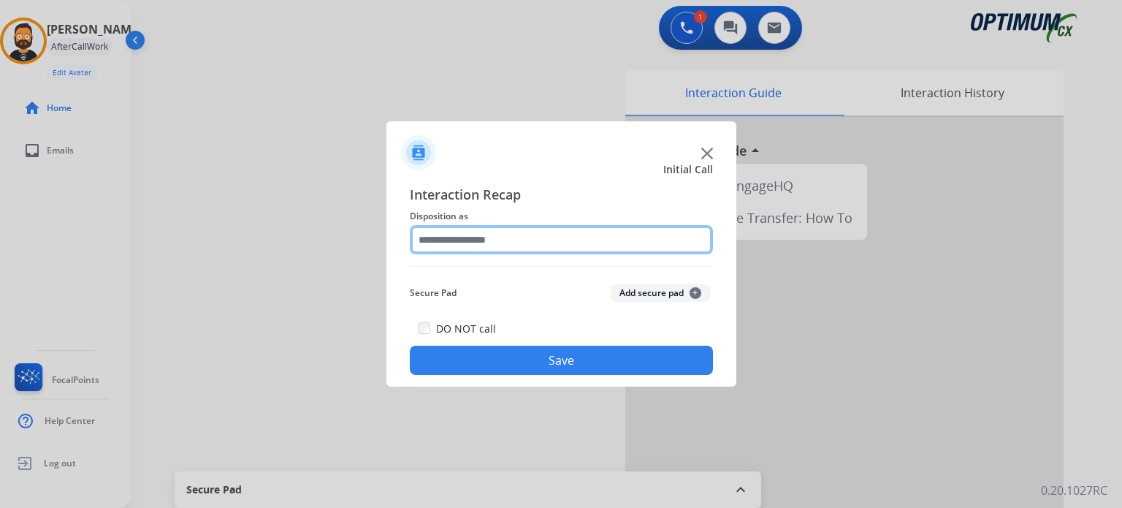
click at [474, 237] on input "text" at bounding box center [561, 239] width 303 height 29
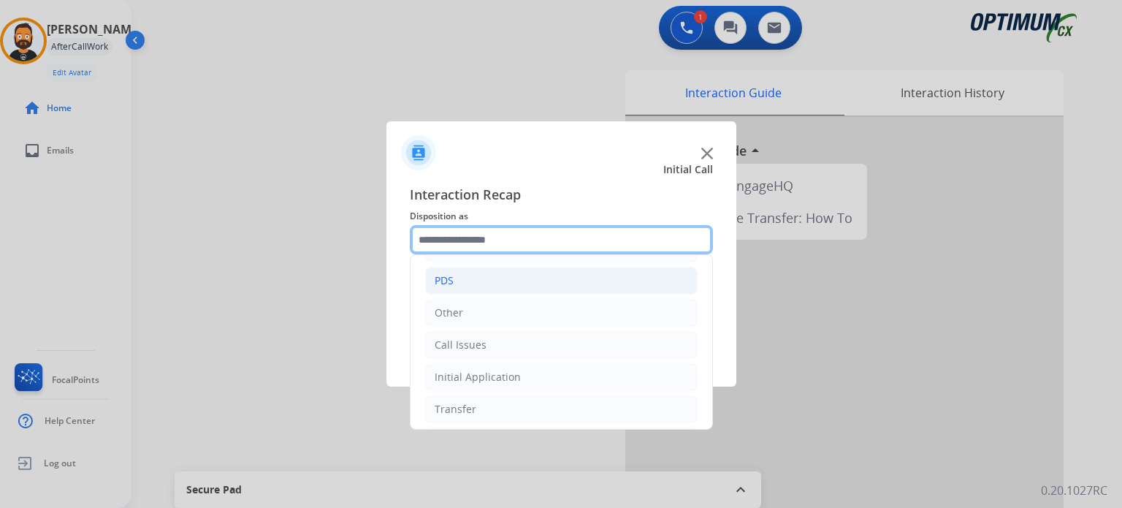
scroll to position [96, 0]
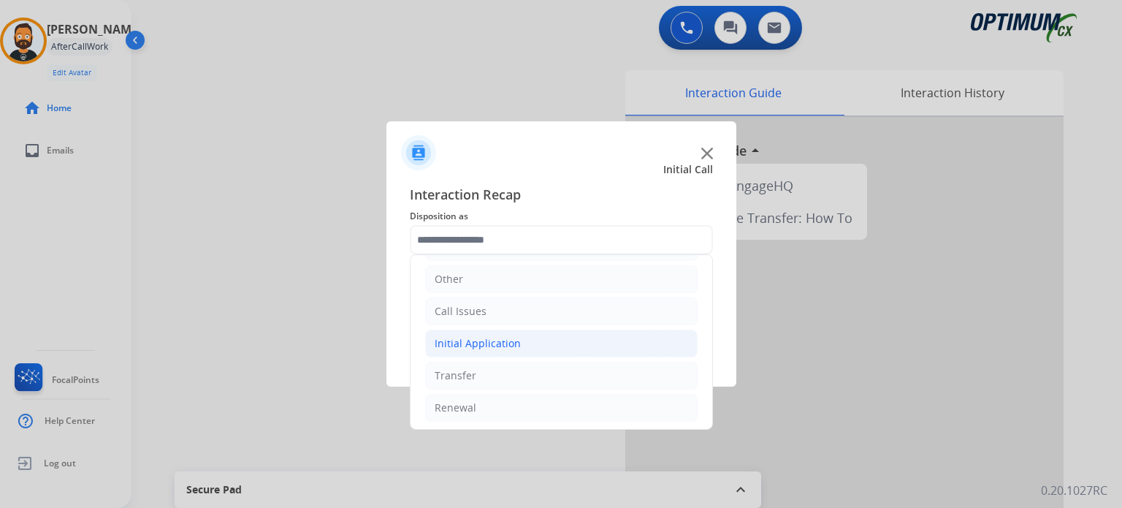
click at [514, 336] on div "Initial Application" at bounding box center [477, 343] width 86 height 15
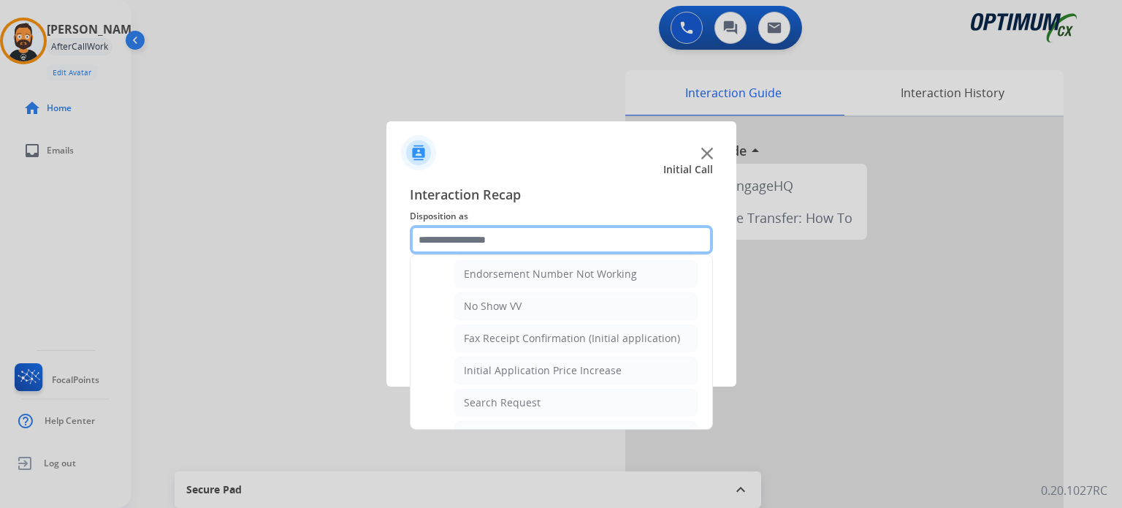
scroll to position [681, 0]
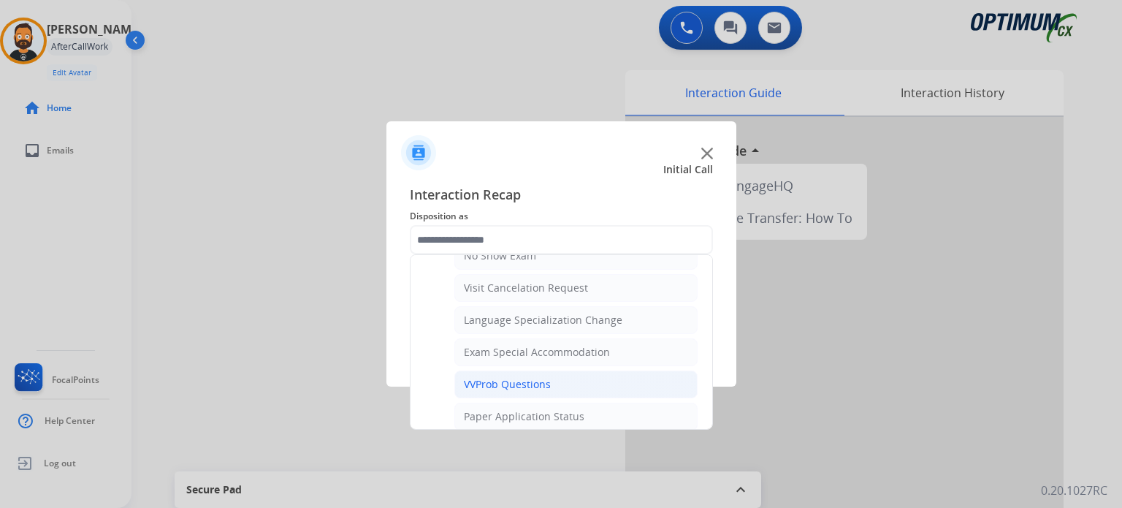
click at [538, 380] on div "VVProb Questions" at bounding box center [507, 384] width 87 height 15
type input "**********"
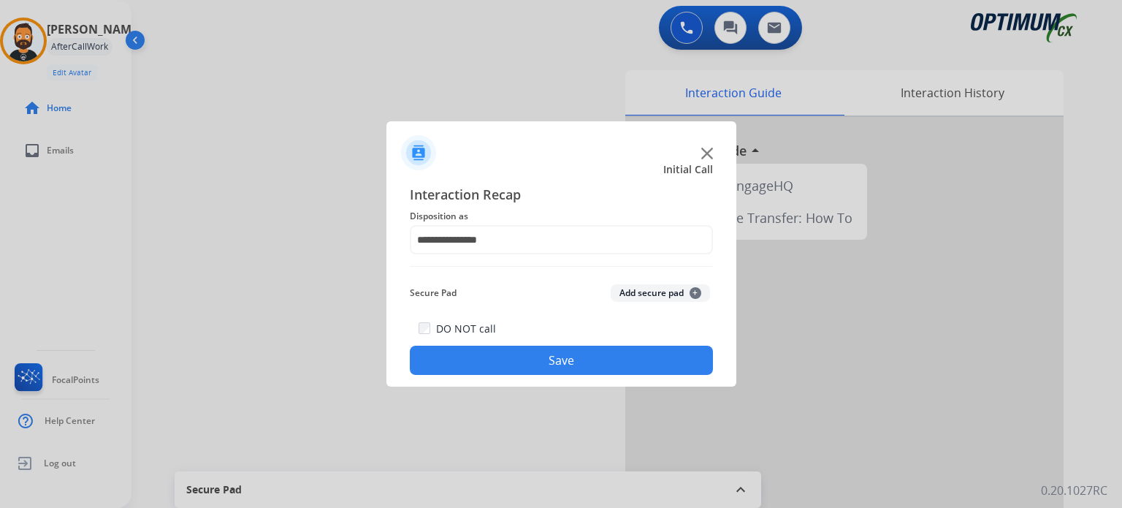
click at [540, 368] on button "Save" at bounding box center [561, 359] width 303 height 29
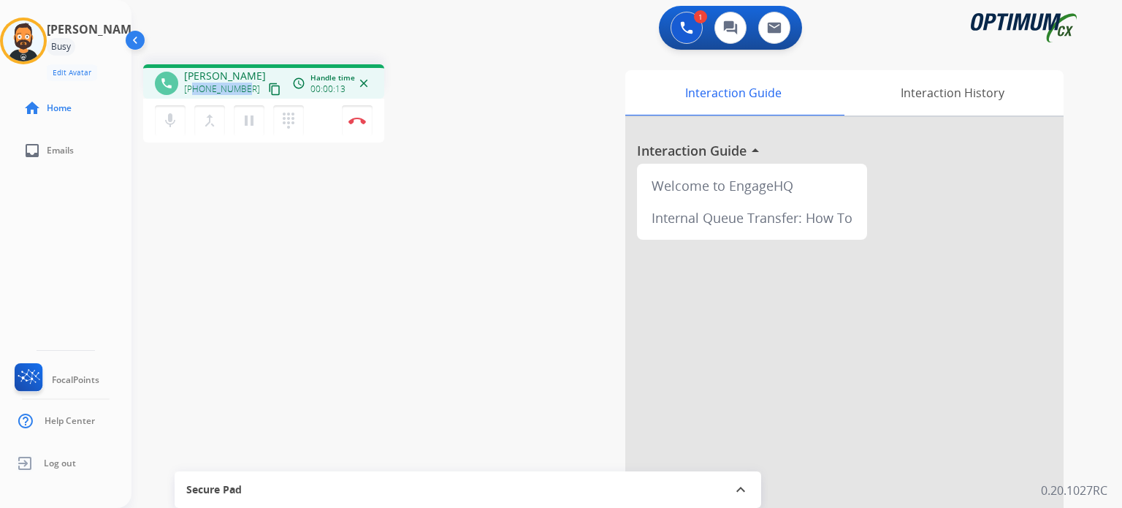
drag, startPoint x: 244, startPoint y: 85, endPoint x: 196, endPoint y: 85, distance: 48.2
click at [196, 85] on div "[PHONE_NUMBER] content_copy" at bounding box center [233, 89] width 99 height 18
copy span "5132261571"
click at [353, 118] on img at bounding box center [357, 120] width 18 height 7
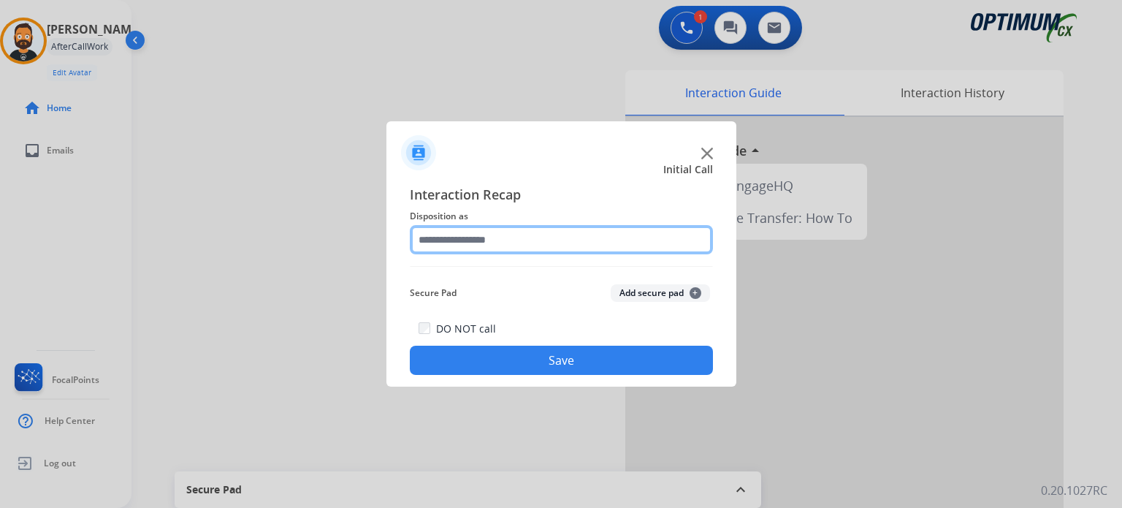
click at [535, 241] on input "text" at bounding box center [561, 239] width 303 height 29
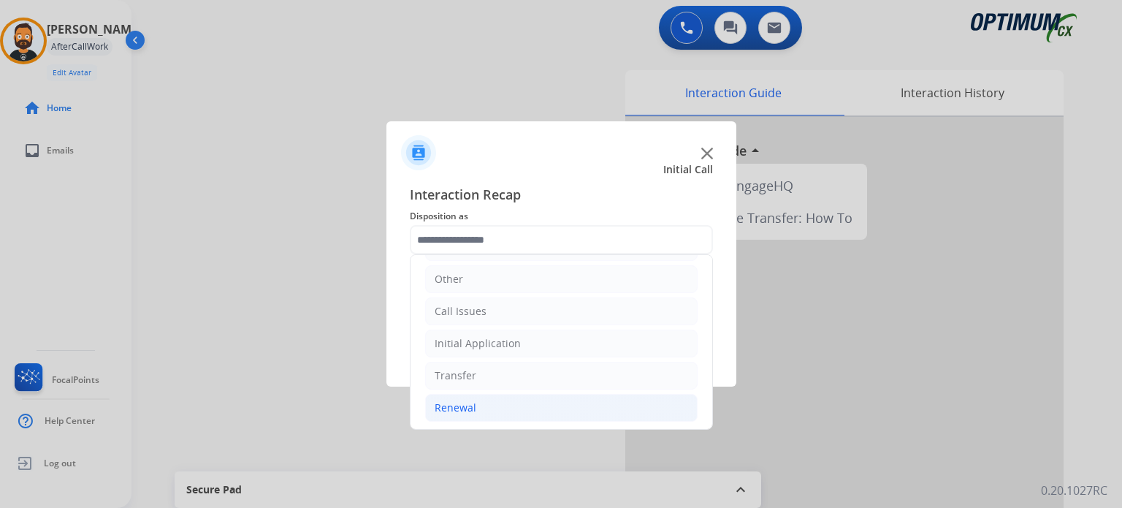
click at [489, 403] on li "Renewal" at bounding box center [561, 408] width 272 height 28
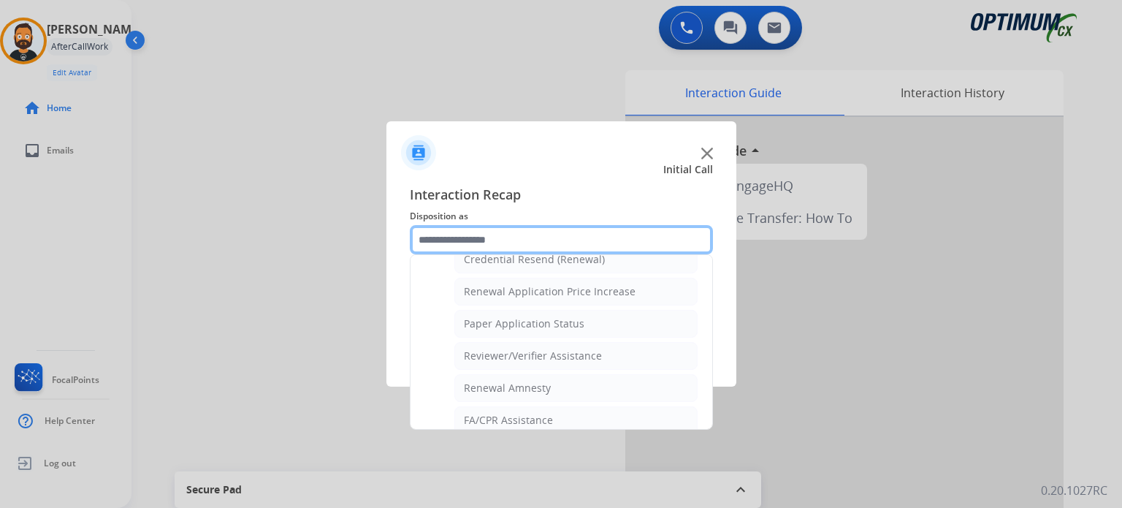
scroll to position [411, 0]
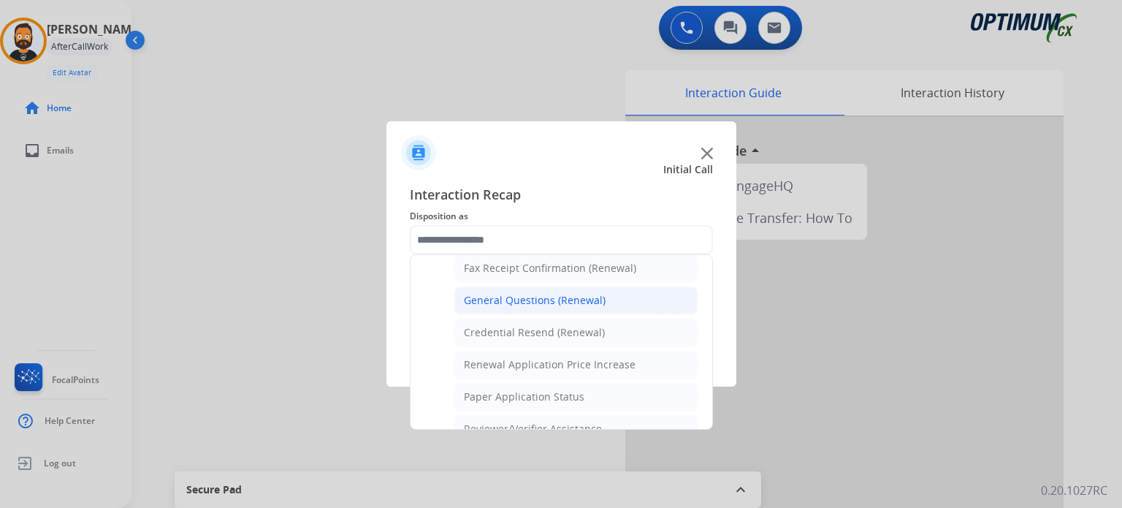
click at [508, 294] on div "General Questions (Renewal)" at bounding box center [535, 300] width 142 height 15
type input "**********"
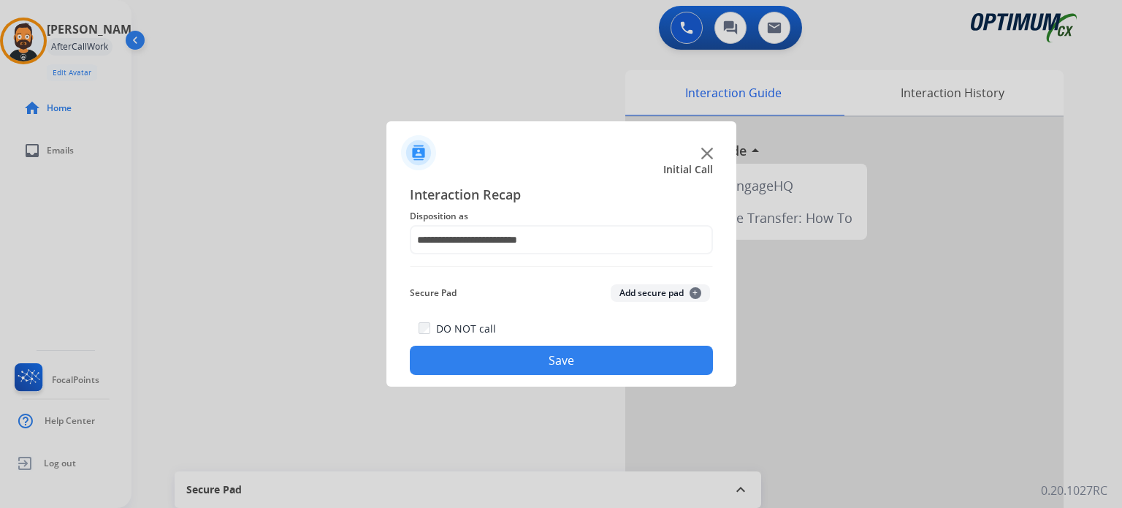
click at [502, 351] on button "Save" at bounding box center [561, 359] width 303 height 29
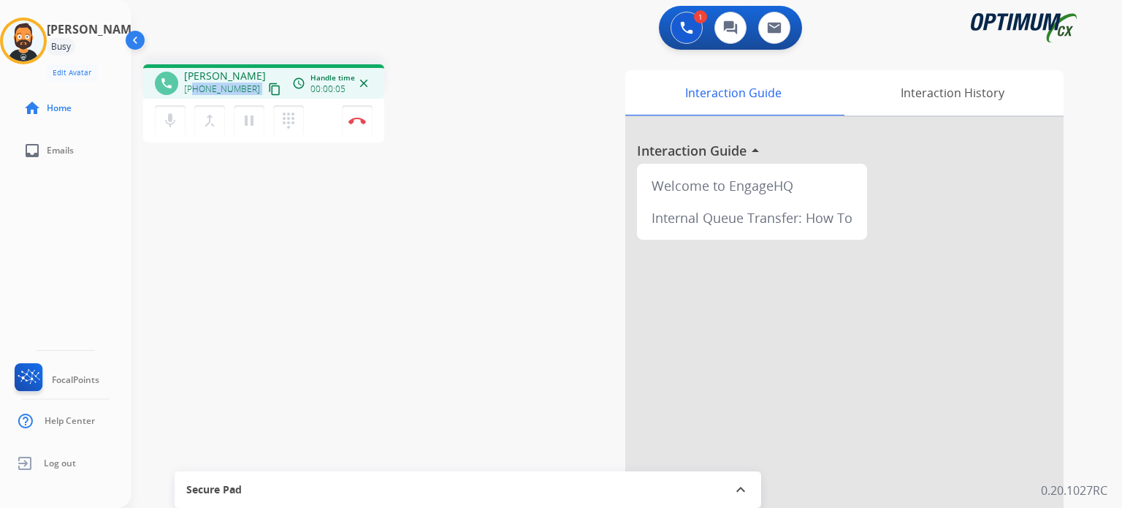
drag, startPoint x: 248, startPoint y: 93, endPoint x: 196, endPoint y: 83, distance: 53.6
click at [196, 83] on div "[PHONE_NUMBER] content_copy" at bounding box center [233, 89] width 99 height 18
copy div "4144082548 content_copy access_time Call metrics Queue 00:12 Hold 00:00 Talk 00…"
click at [356, 122] on img at bounding box center [357, 120] width 18 height 7
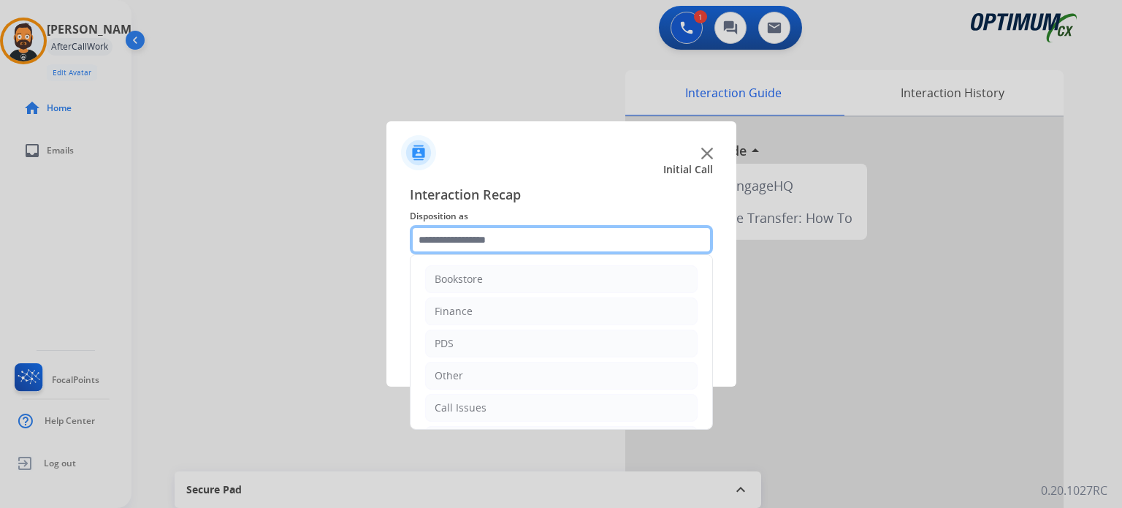
click at [494, 244] on input "text" at bounding box center [561, 239] width 303 height 29
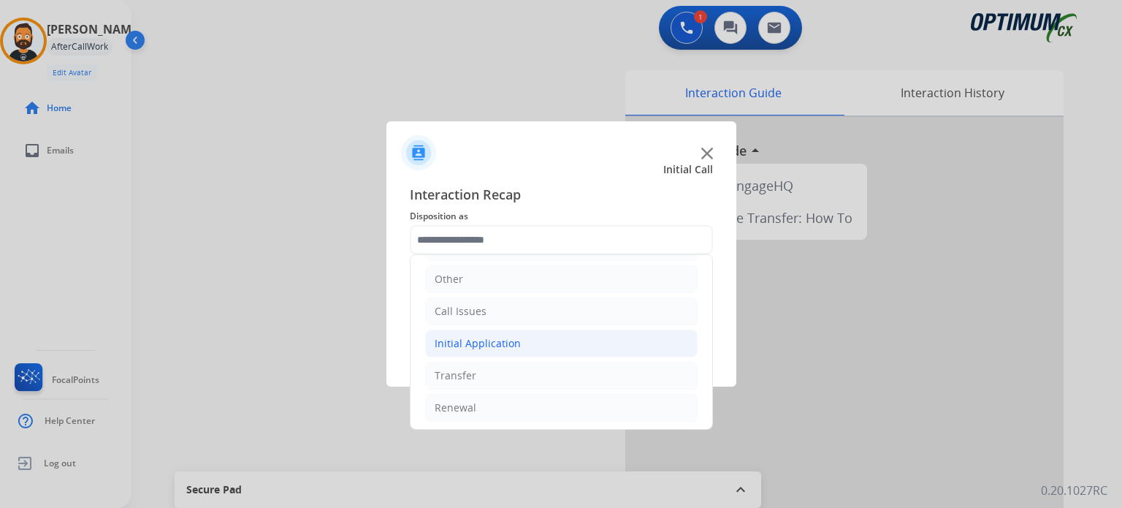
click at [491, 346] on div "Initial Application" at bounding box center [477, 343] width 86 height 15
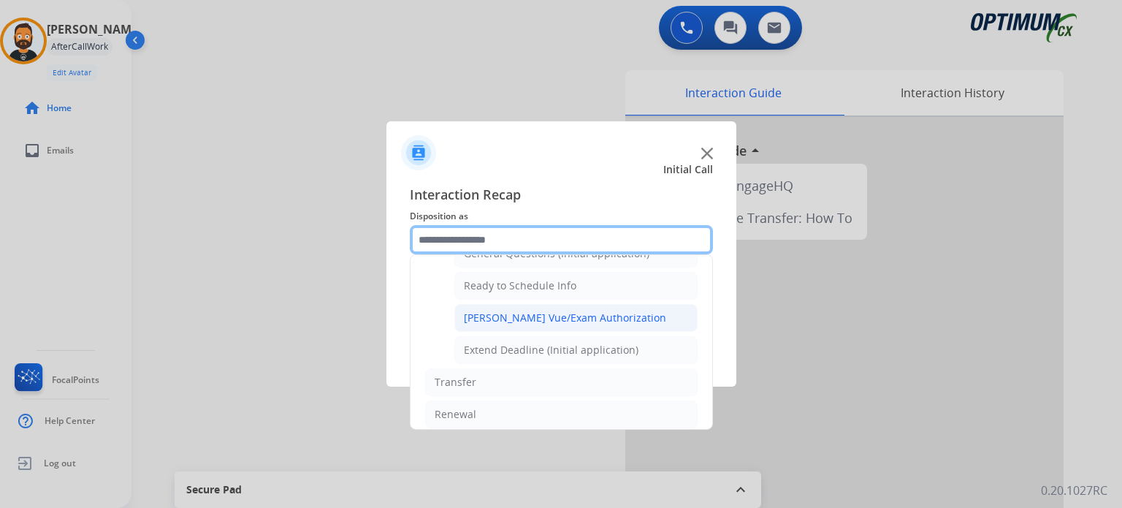
scroll to position [803, 0]
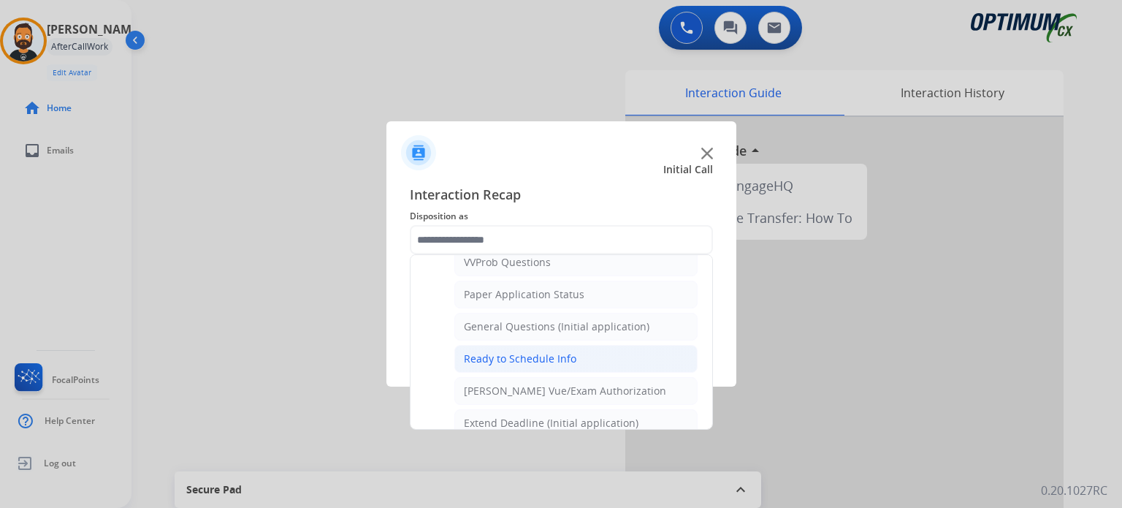
click at [513, 345] on li "Ready to Schedule Info" at bounding box center [575, 359] width 243 height 28
type input "**********"
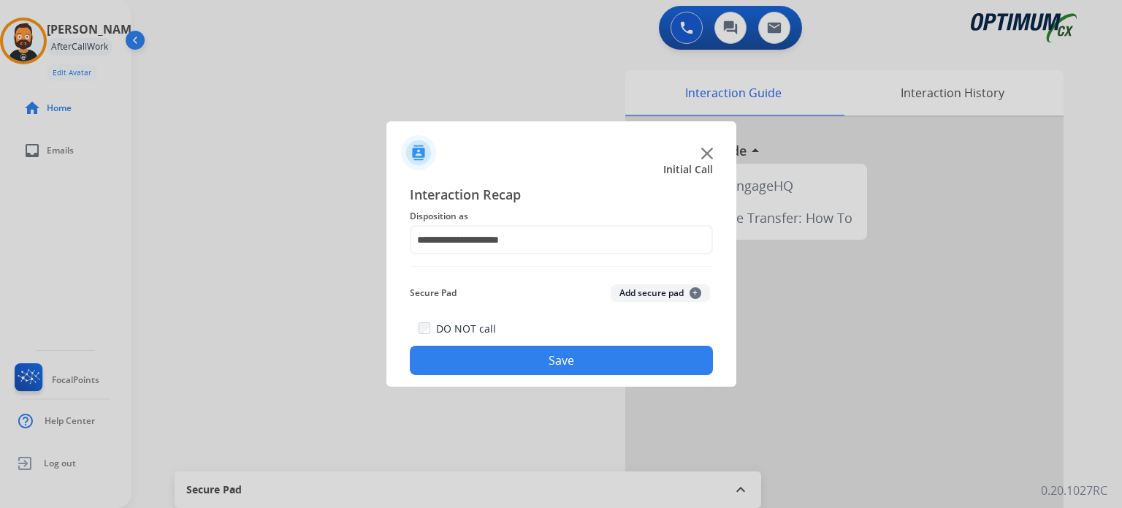
click at [505, 350] on button "Save" at bounding box center [561, 359] width 303 height 29
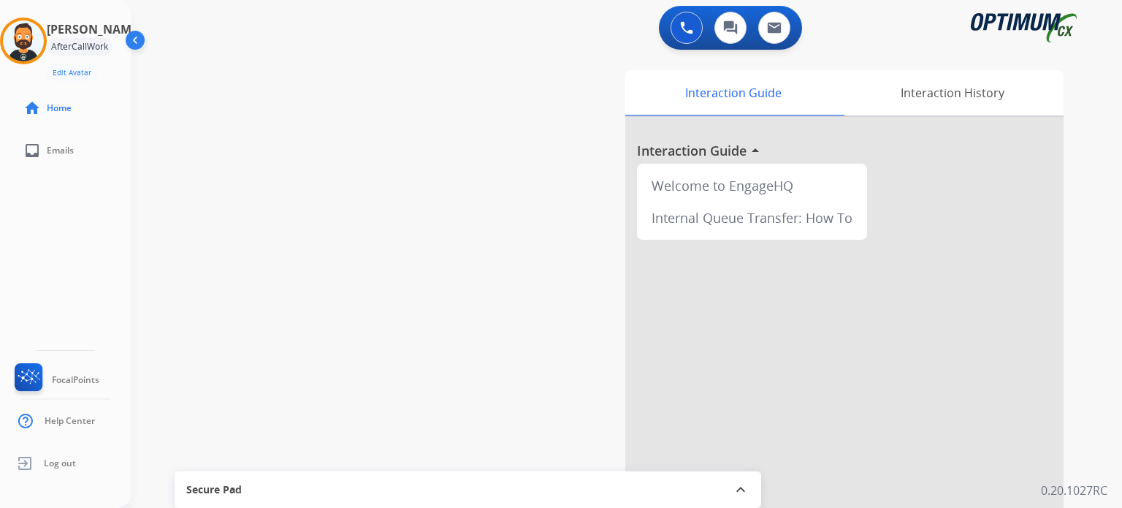
click at [345, 205] on div "swap_horiz Break voice bridge close_fullscreen Connect 3-Way Call merge_type Se…" at bounding box center [608, 357] width 955 height 609
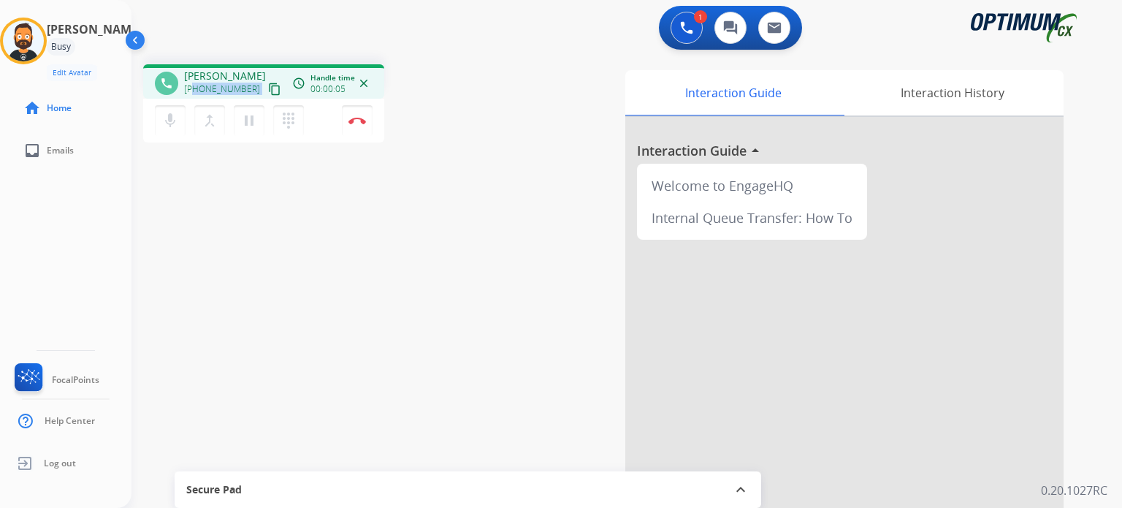
drag, startPoint x: 248, startPoint y: 90, endPoint x: 191, endPoint y: 85, distance: 56.4
click at [191, 85] on div "[PHONE_NUMBER] content_copy" at bounding box center [233, 89] width 99 height 18
click at [254, 122] on mat-icon "pause" at bounding box center [249, 121] width 18 height 18
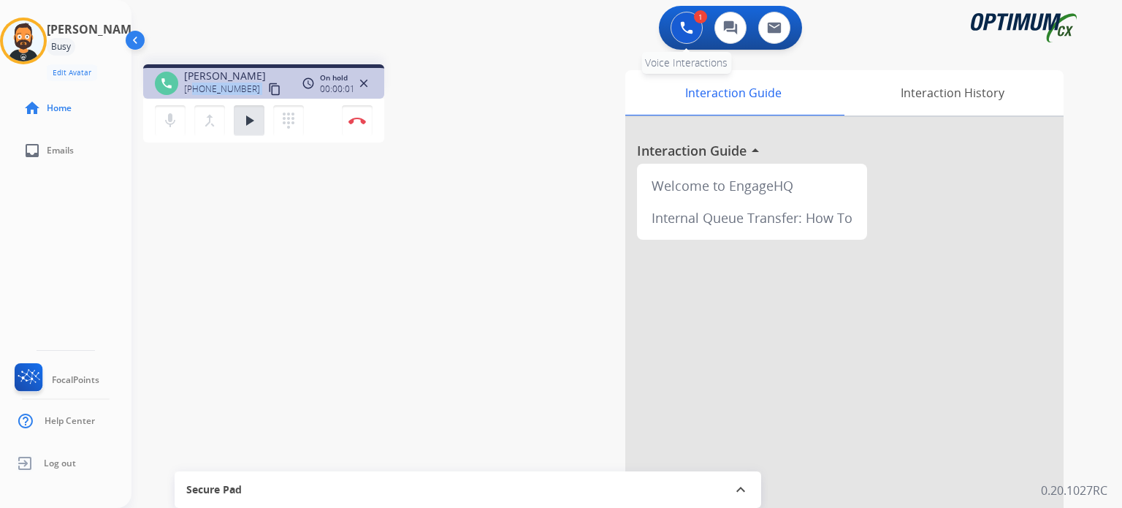
click at [692, 35] on button at bounding box center [686, 28] width 32 height 32
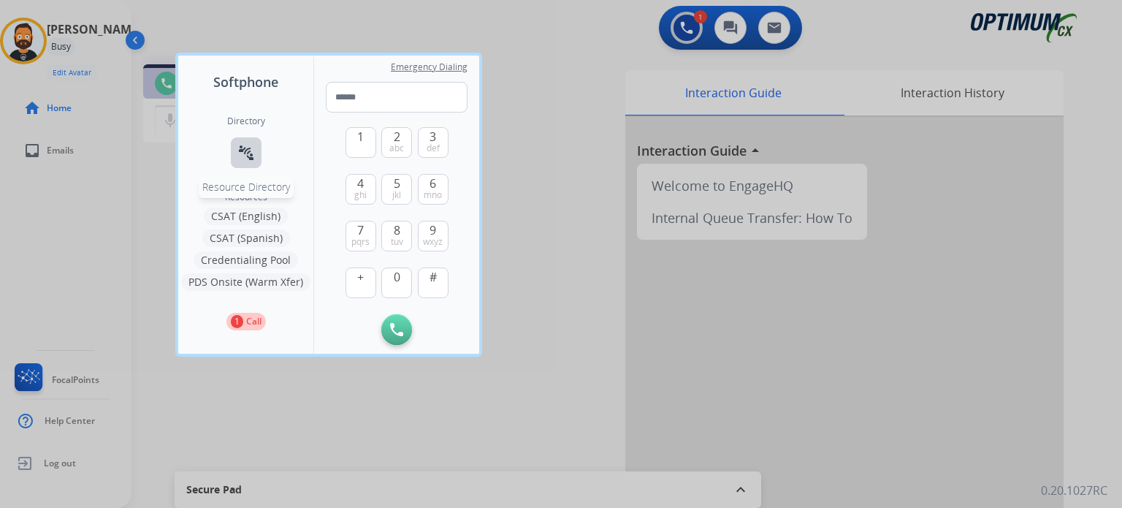
click at [251, 156] on mat-icon "connect_without_contact" at bounding box center [246, 153] width 18 height 18
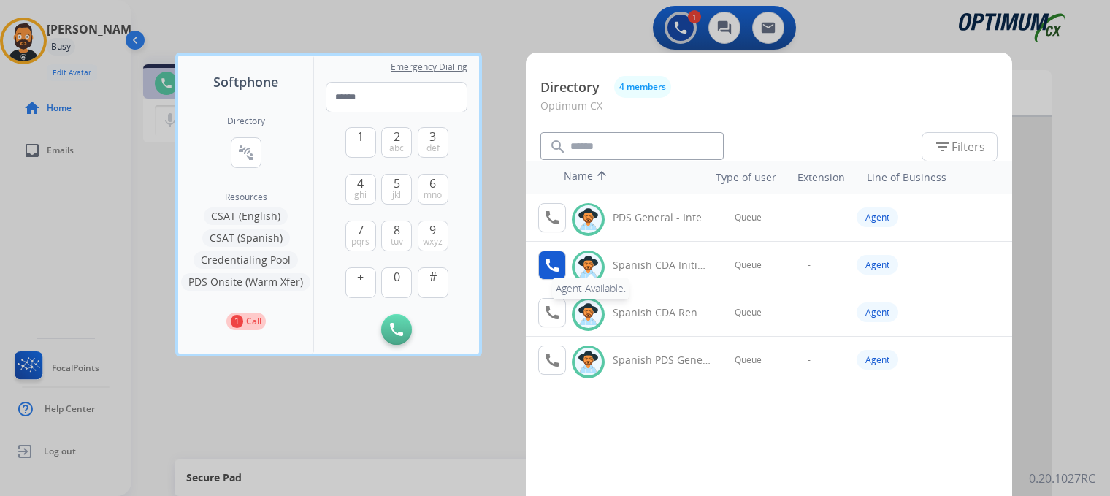
click at [551, 261] on mat-icon "call" at bounding box center [552, 265] width 18 height 18
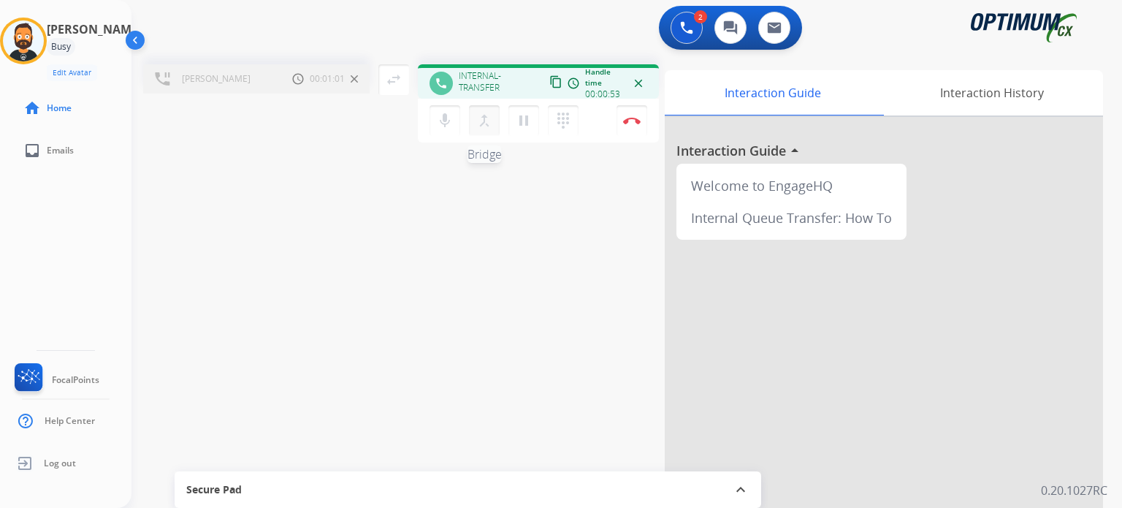
click at [483, 116] on mat-icon "merge_type" at bounding box center [484, 121] width 18 height 18
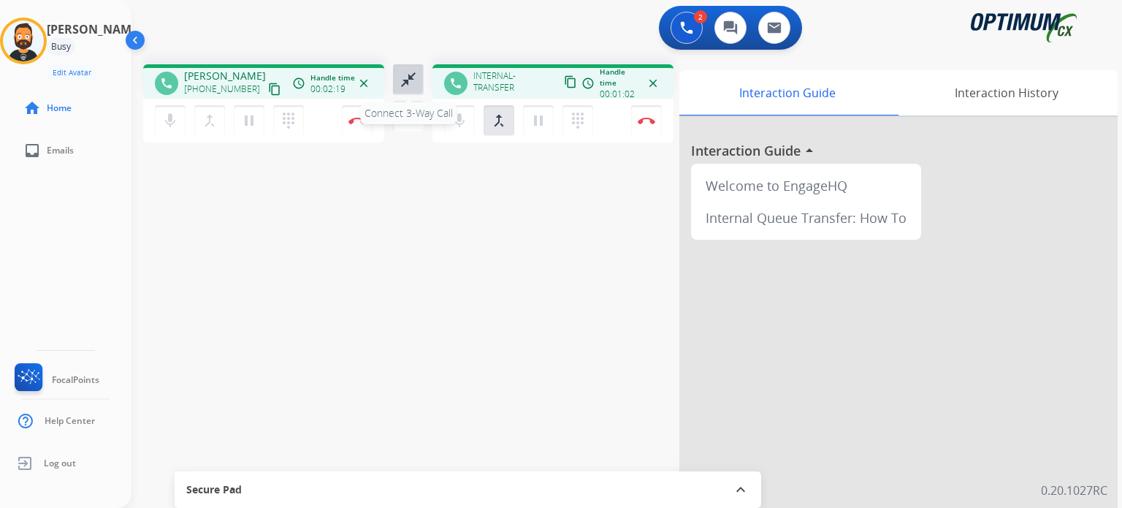
click at [407, 77] on mat-icon "close_fullscreen" at bounding box center [408, 80] width 18 height 18
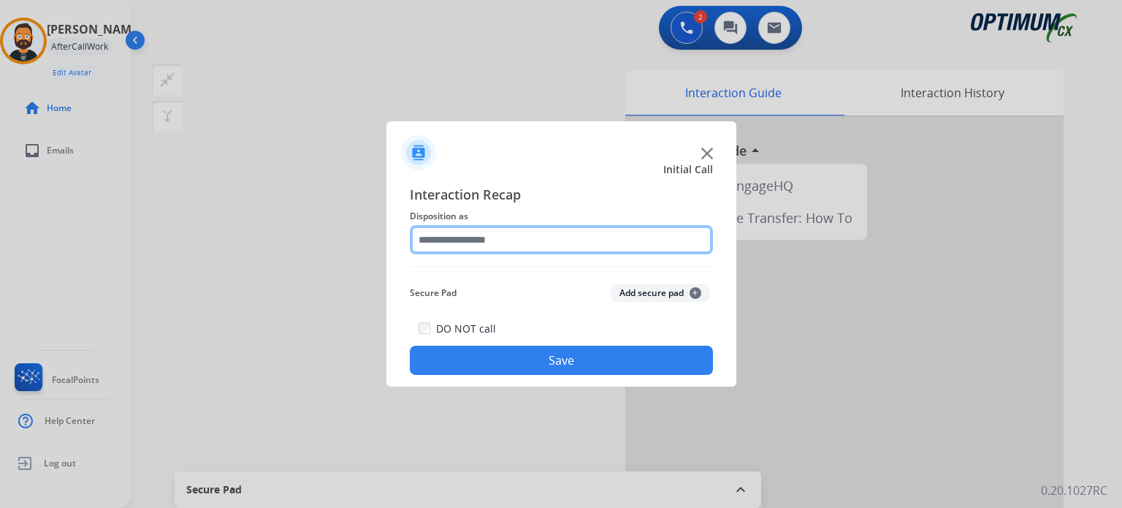
click at [529, 232] on input "text" at bounding box center [561, 239] width 303 height 29
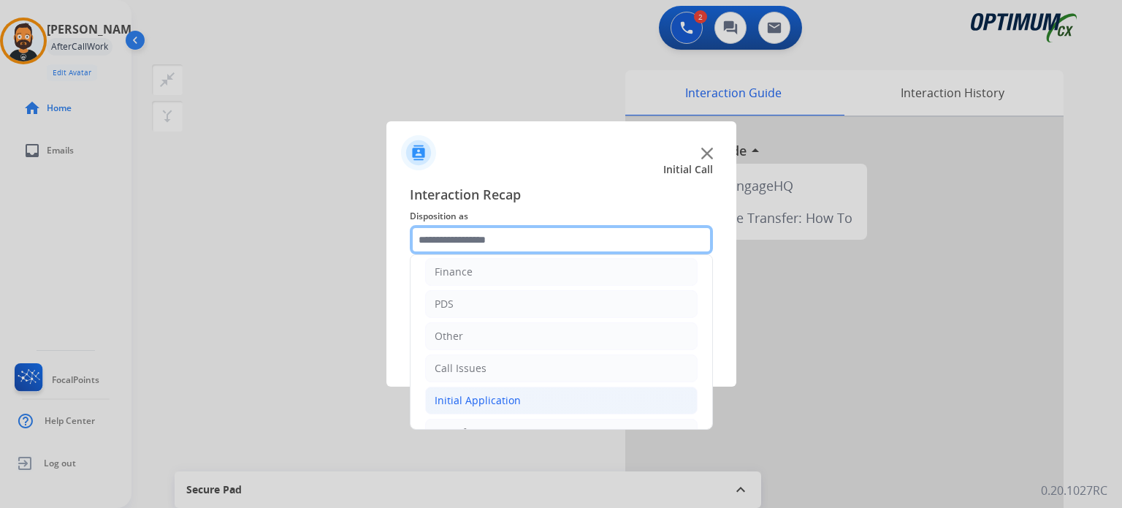
scroll to position [96, 0]
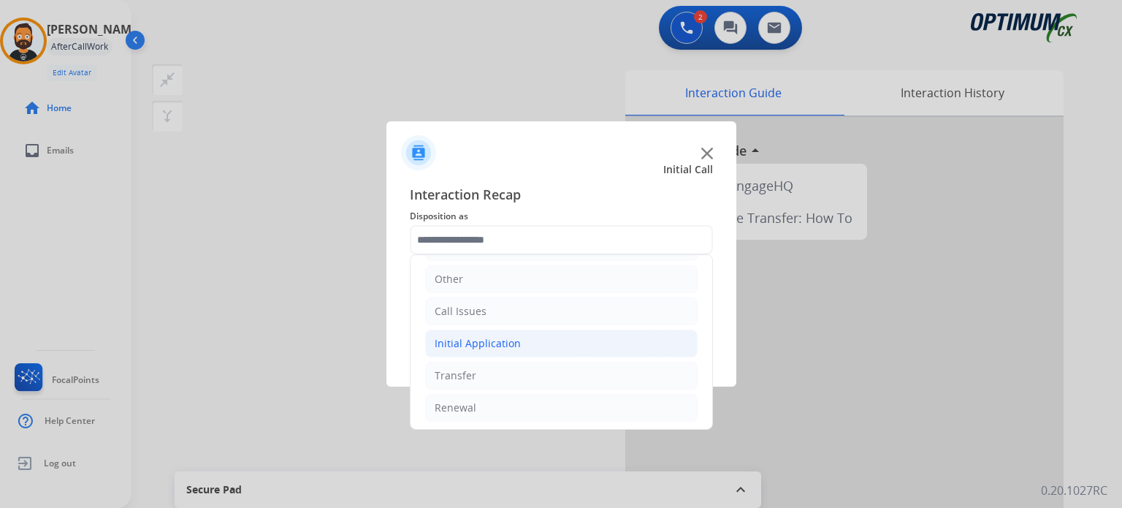
click at [483, 349] on li "Initial Application" at bounding box center [561, 343] width 272 height 28
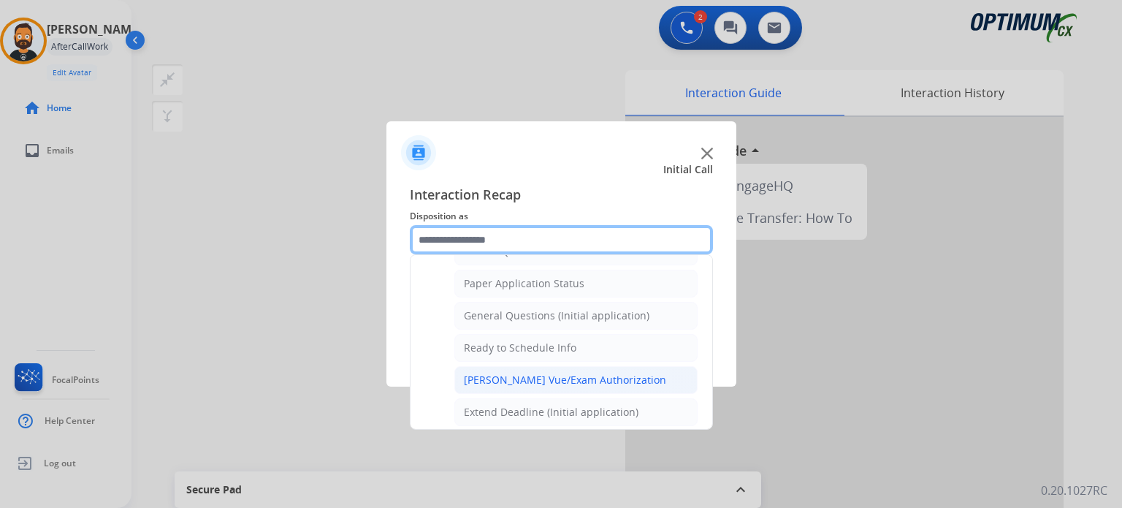
scroll to position [730, 0]
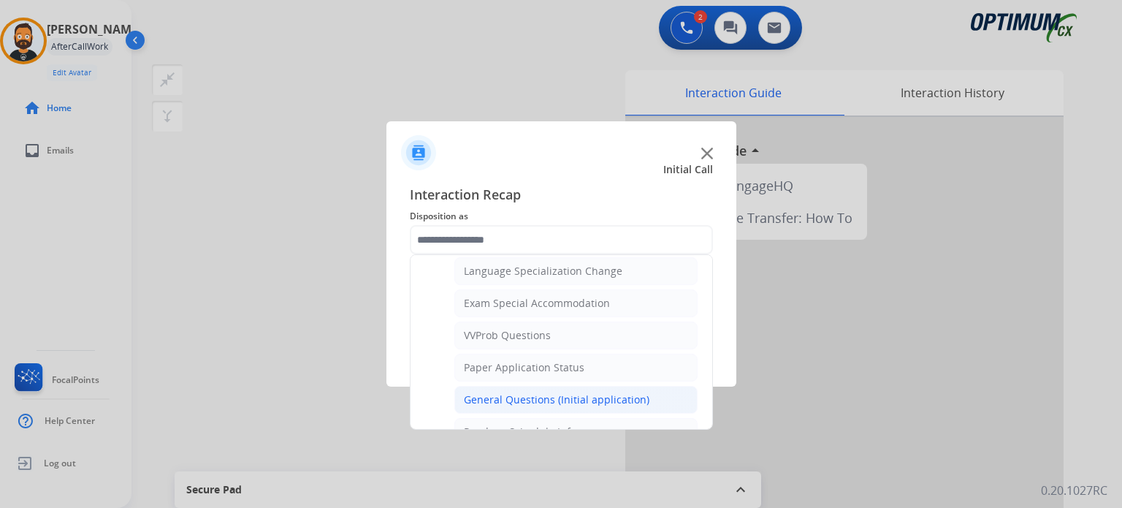
click at [518, 394] on div "General Questions (Initial application)" at bounding box center [556, 399] width 185 height 15
type input "**********"
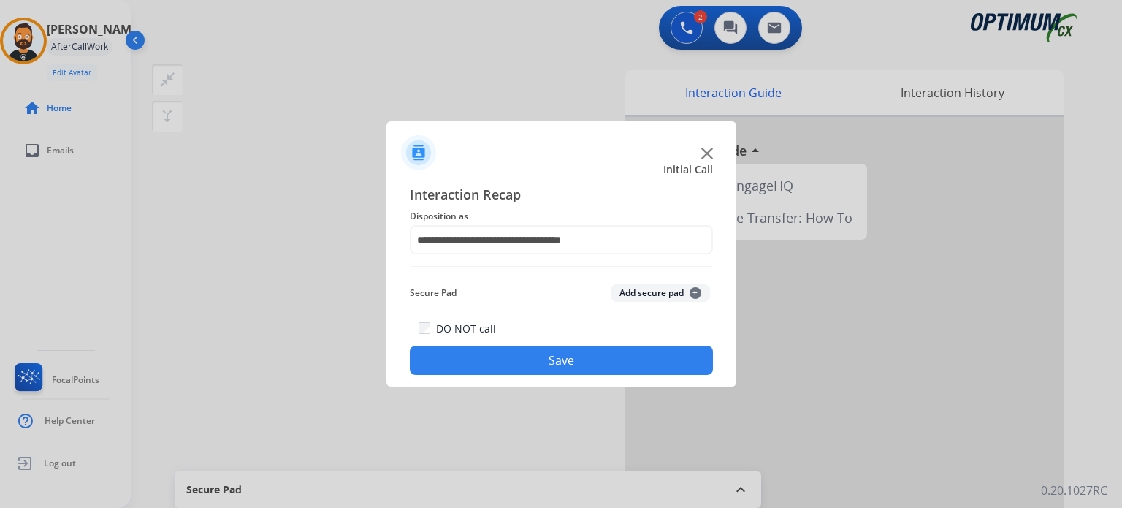
click at [513, 360] on button "Save" at bounding box center [561, 359] width 303 height 29
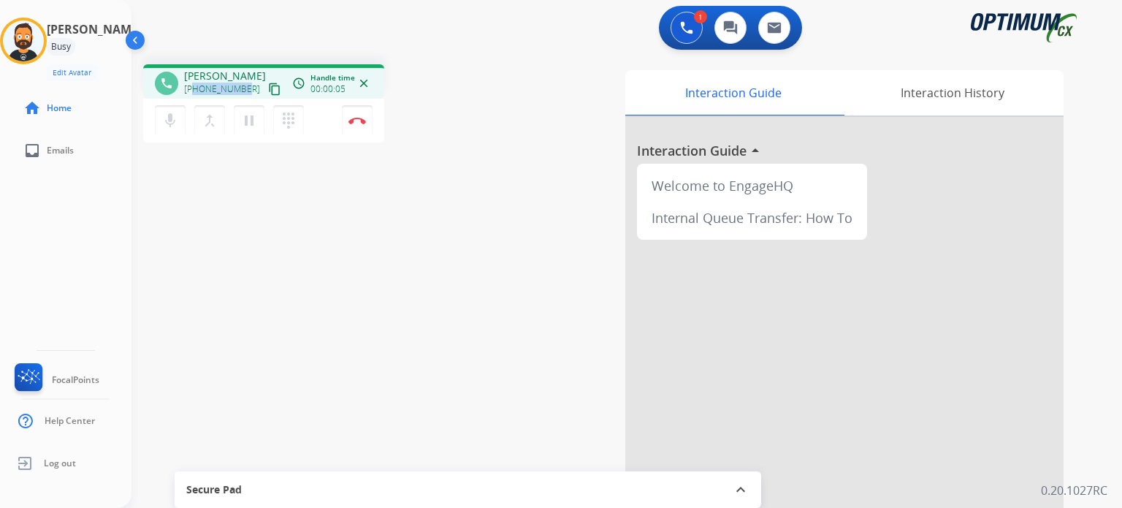
drag, startPoint x: 245, startPoint y: 85, endPoint x: 193, endPoint y: 94, distance: 52.6
click at [193, 94] on div "[PHONE_NUMBER] content_copy" at bounding box center [233, 89] width 99 height 18
click at [351, 115] on button "Disconnect" at bounding box center [357, 120] width 31 height 31
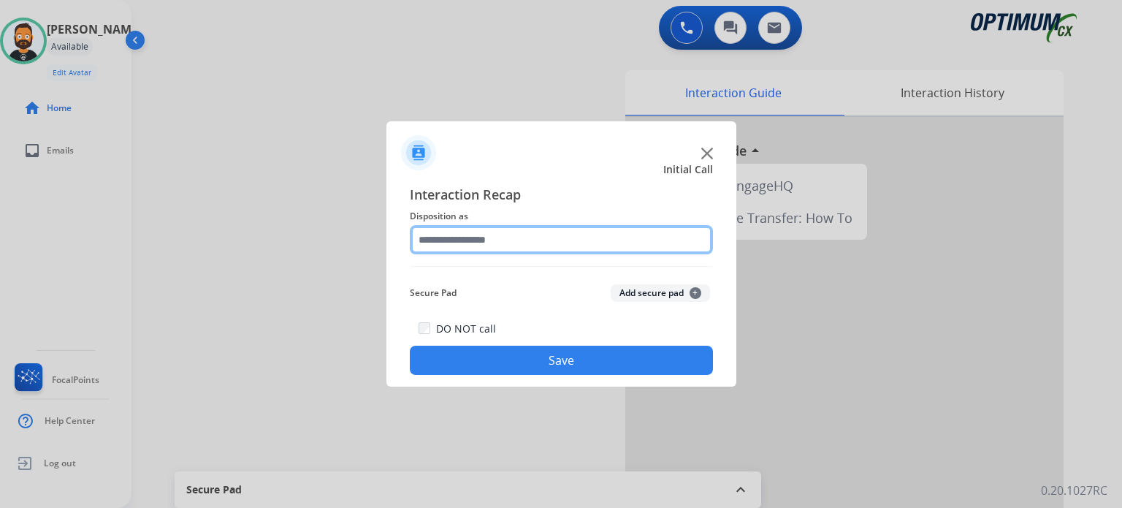
click at [442, 239] on input "text" at bounding box center [561, 239] width 303 height 29
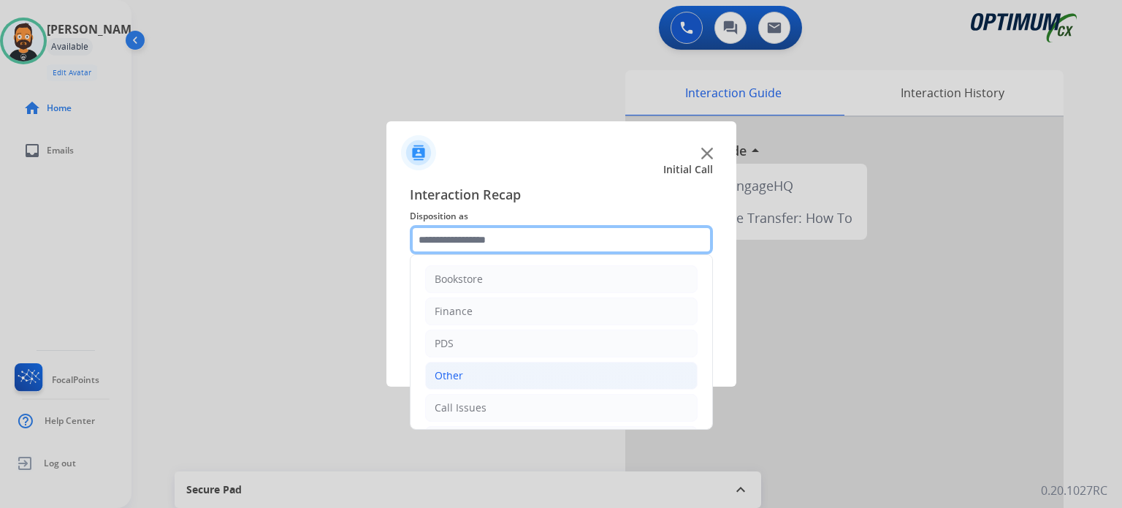
scroll to position [96, 0]
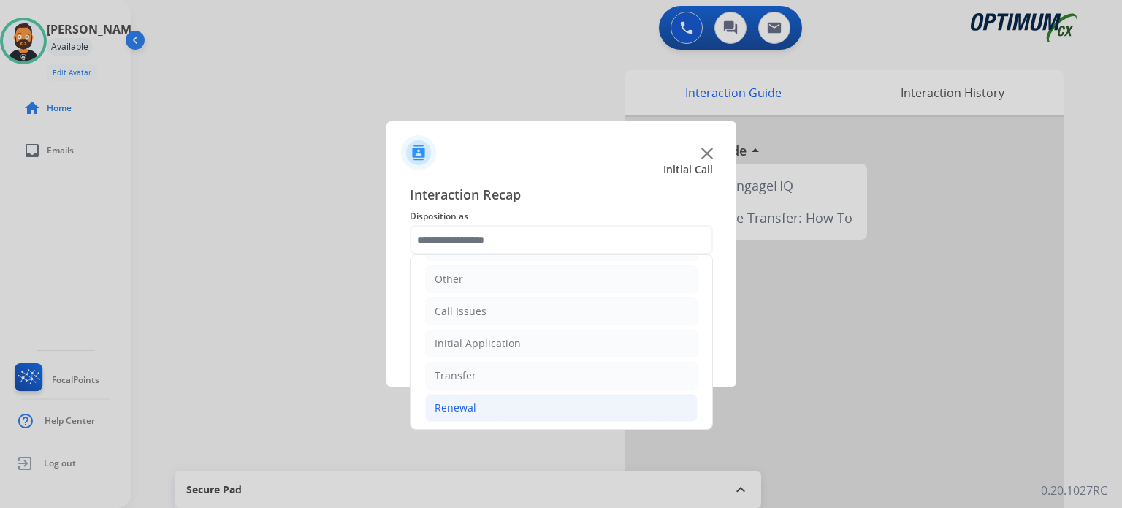
click at [504, 405] on li "Renewal" at bounding box center [561, 408] width 272 height 28
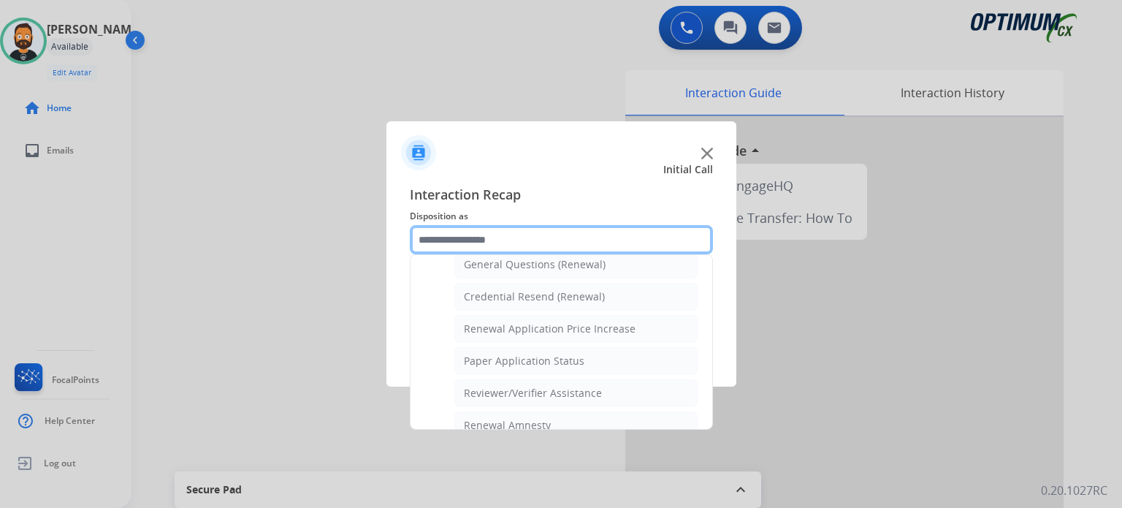
scroll to position [535, 0]
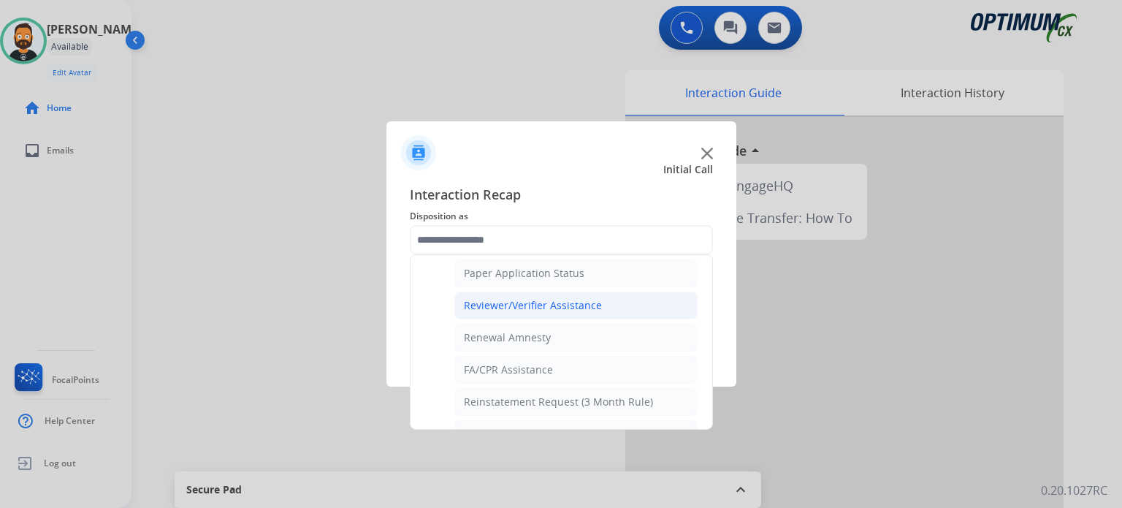
click at [518, 299] on div "Reviewer/Verifier Assistance" at bounding box center [533, 305] width 138 height 15
type input "**********"
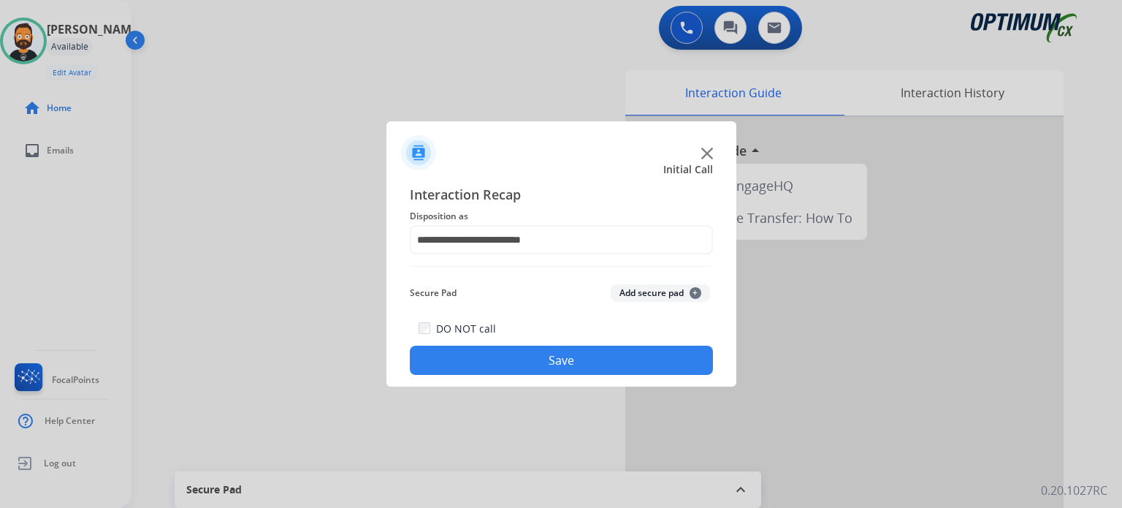
click at [535, 373] on button "Save" at bounding box center [561, 359] width 303 height 29
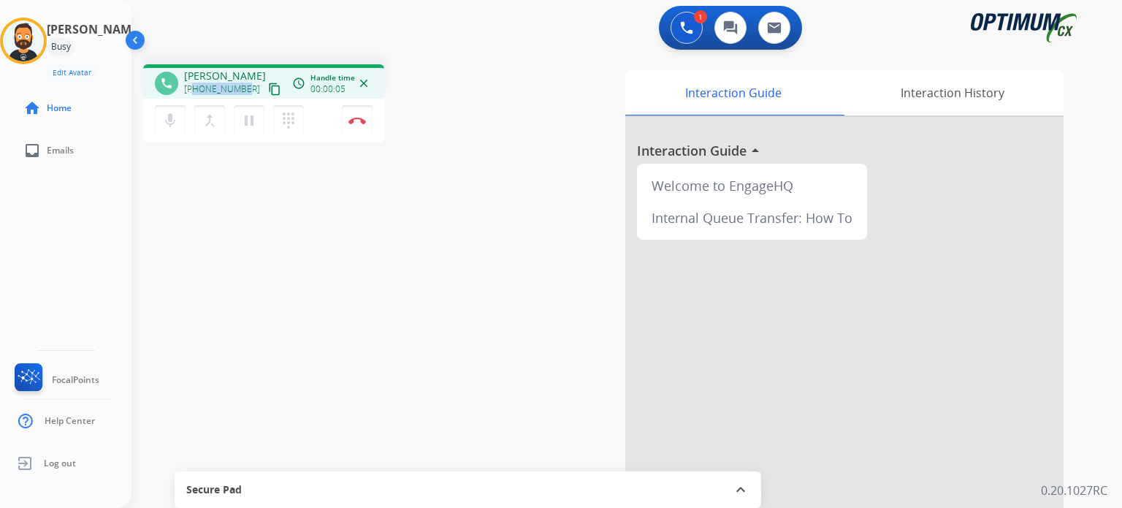
drag, startPoint x: 245, startPoint y: 85, endPoint x: 196, endPoint y: 87, distance: 49.7
click at [196, 87] on div "[PHONE_NUMBER] content_copy" at bounding box center [233, 89] width 99 height 18
click at [348, 117] on img at bounding box center [357, 120] width 18 height 7
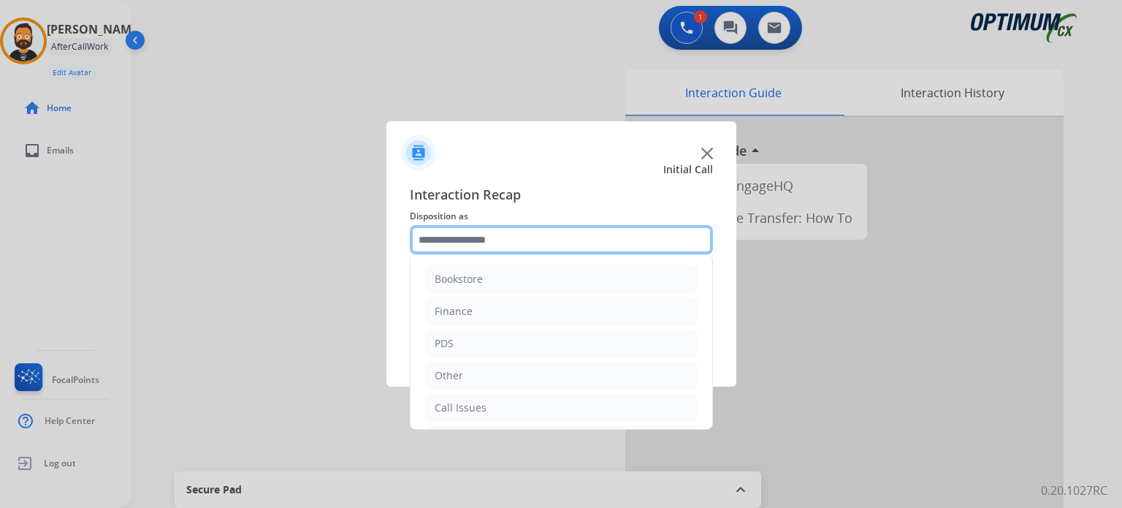
click at [457, 252] on input "text" at bounding box center [561, 239] width 303 height 29
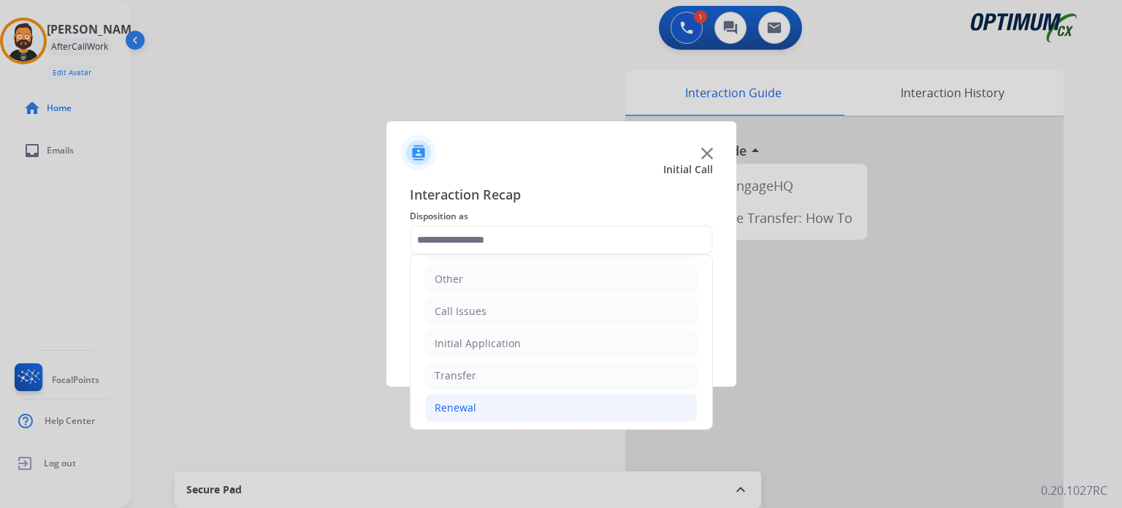
click at [502, 408] on li "Renewal" at bounding box center [561, 408] width 272 height 28
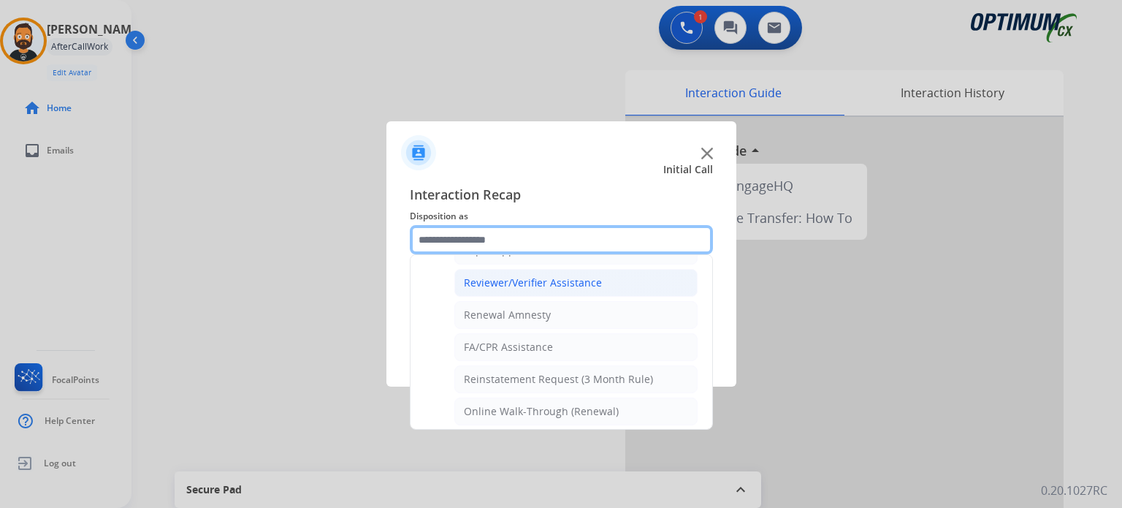
scroll to position [411, 0]
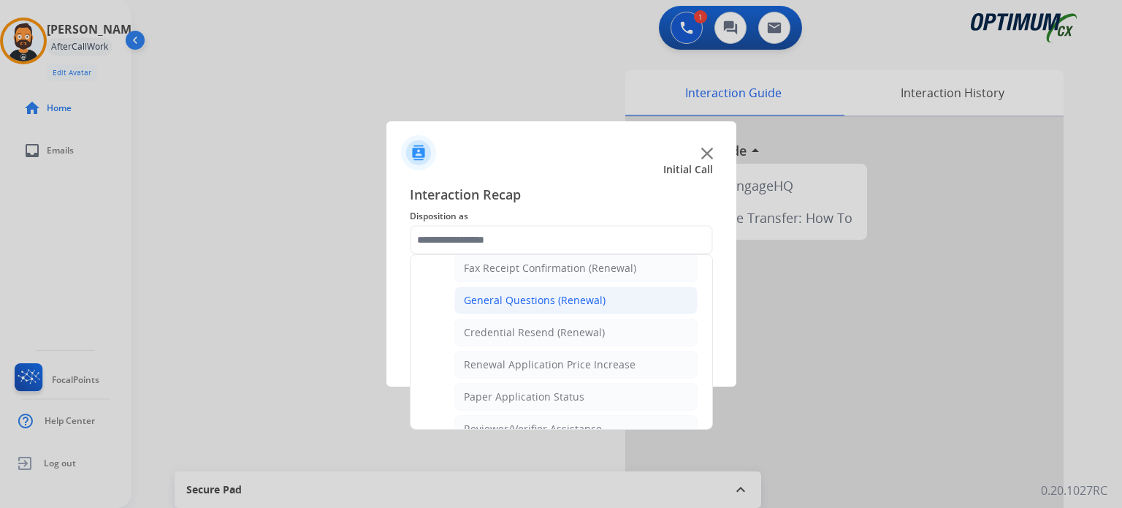
click at [509, 307] on li "General Questions (Renewal)" at bounding box center [575, 300] width 243 height 28
type input "**********"
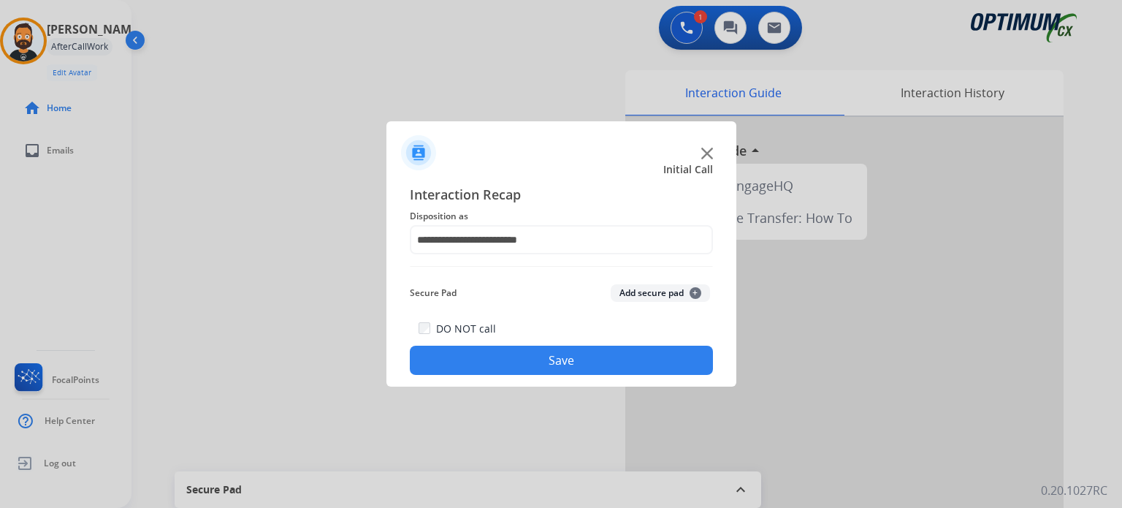
click at [514, 353] on button "Save" at bounding box center [561, 359] width 303 height 29
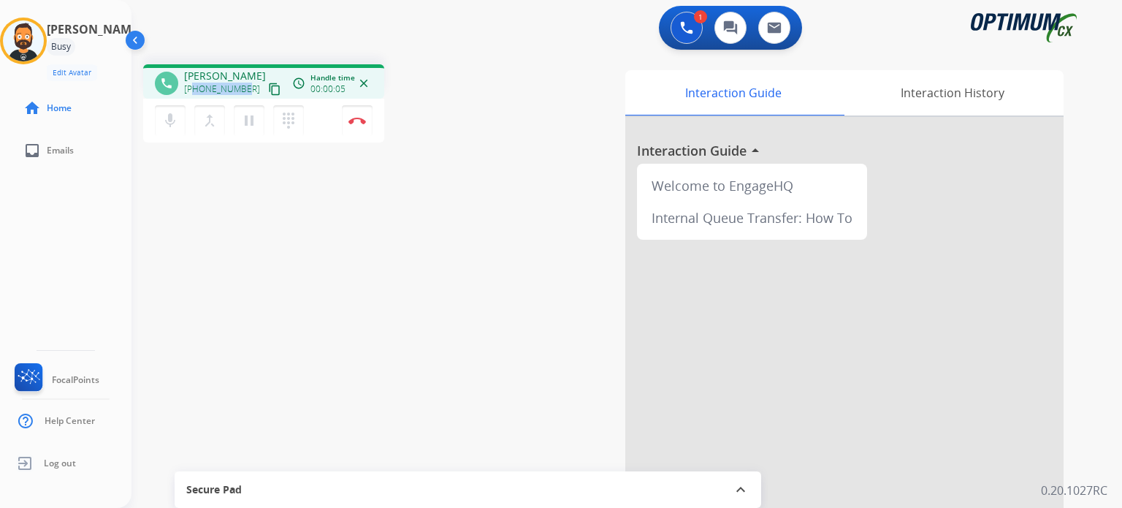
drag, startPoint x: 241, startPoint y: 89, endPoint x: 194, endPoint y: 87, distance: 46.8
click at [194, 87] on div "[PHONE_NUMBER] content_copy" at bounding box center [233, 89] width 99 height 18
click at [362, 125] on button "Disconnect" at bounding box center [357, 120] width 31 height 31
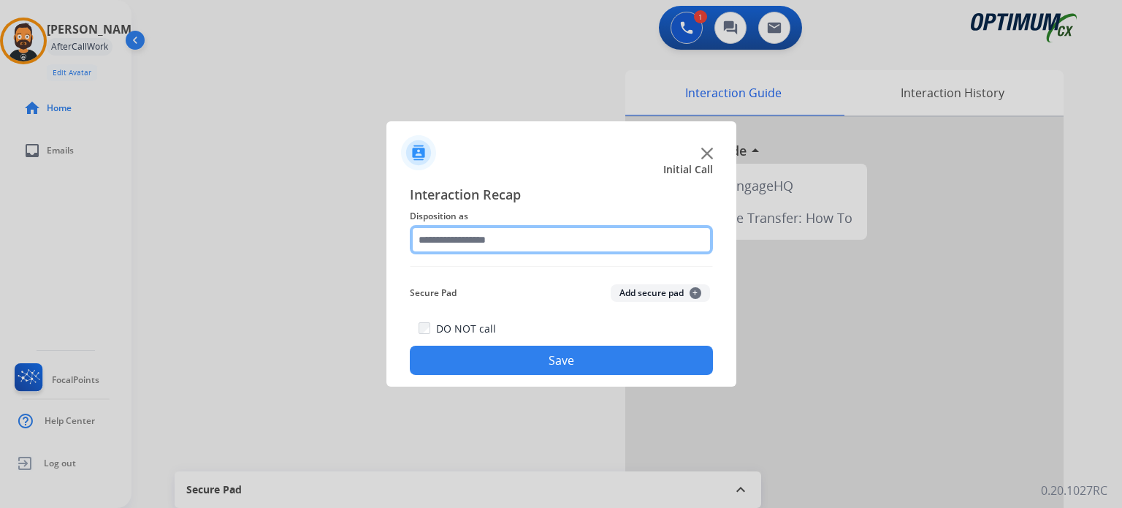
click at [480, 237] on input "text" at bounding box center [561, 239] width 303 height 29
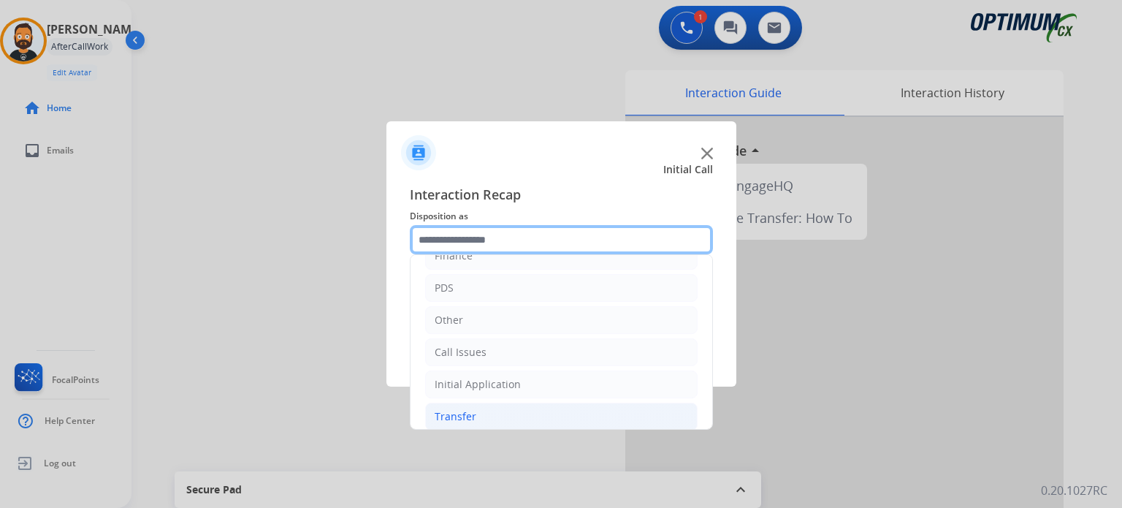
scroll to position [96, 0]
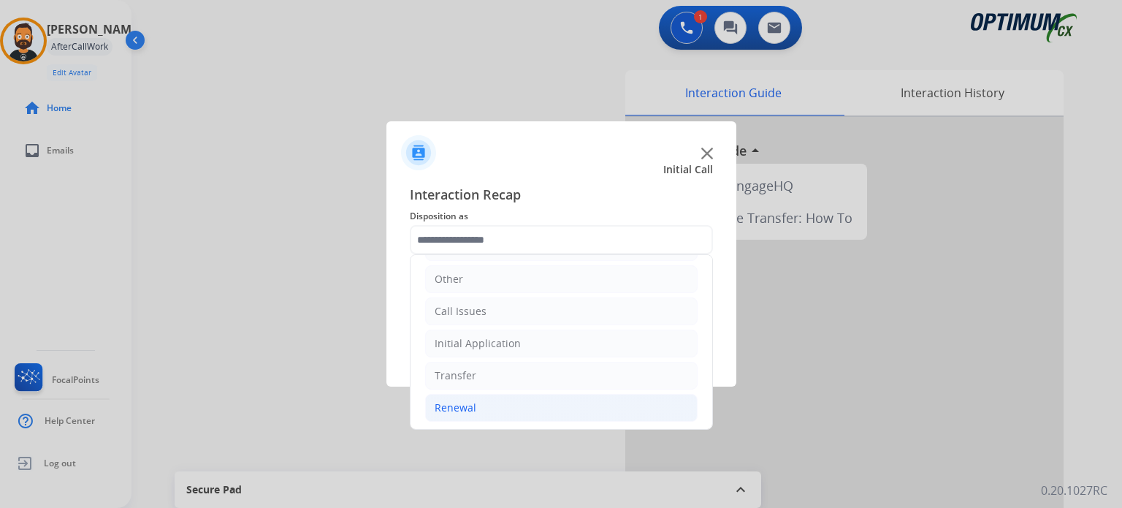
click at [484, 409] on li "Renewal" at bounding box center [561, 408] width 272 height 28
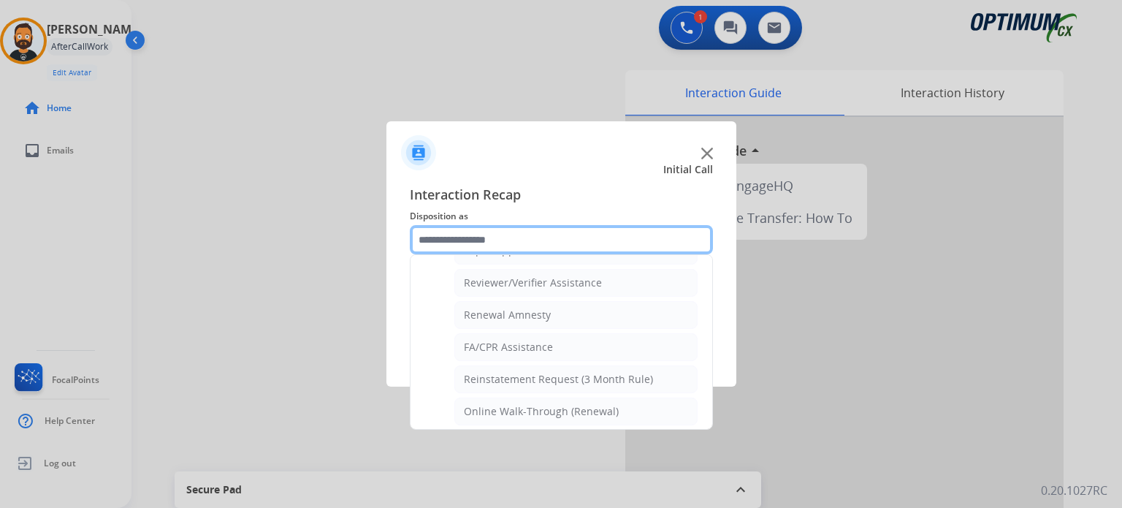
scroll to position [411, 0]
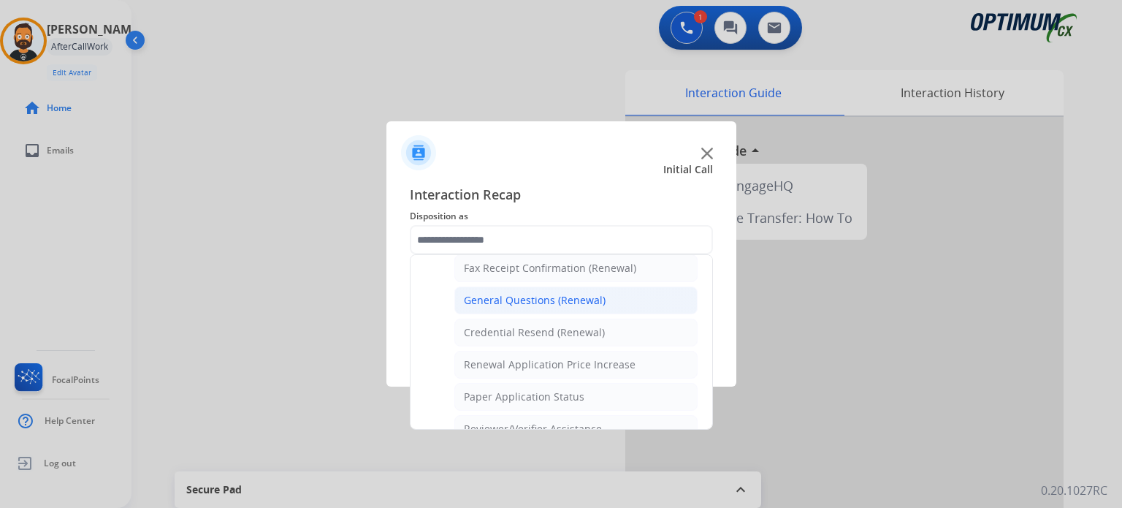
click at [513, 293] on div "General Questions (Renewal)" at bounding box center [535, 300] width 142 height 15
type input "**********"
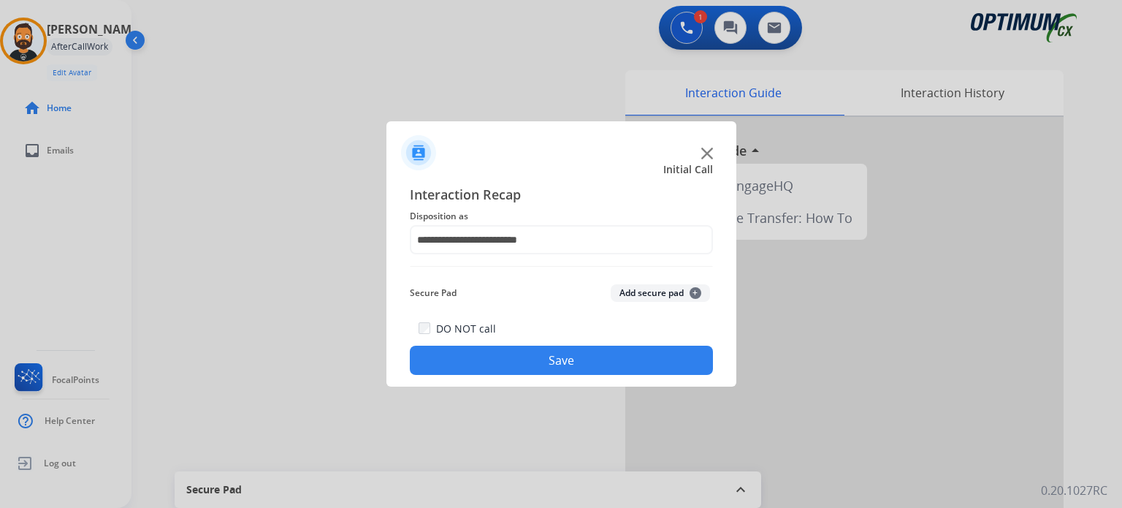
click at [515, 358] on button "Save" at bounding box center [561, 359] width 303 height 29
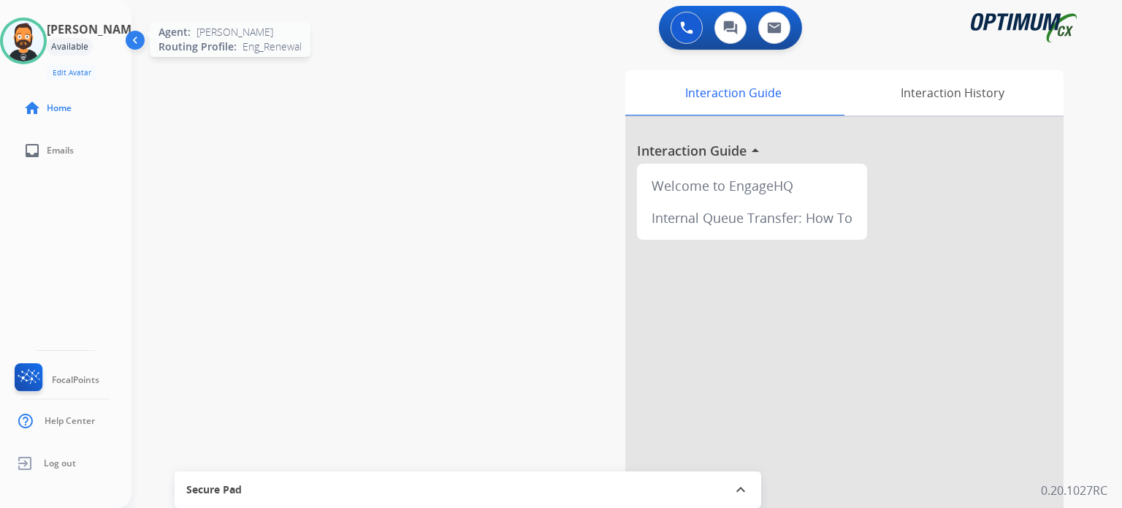
click at [24, 24] on img at bounding box center [23, 40] width 41 height 41
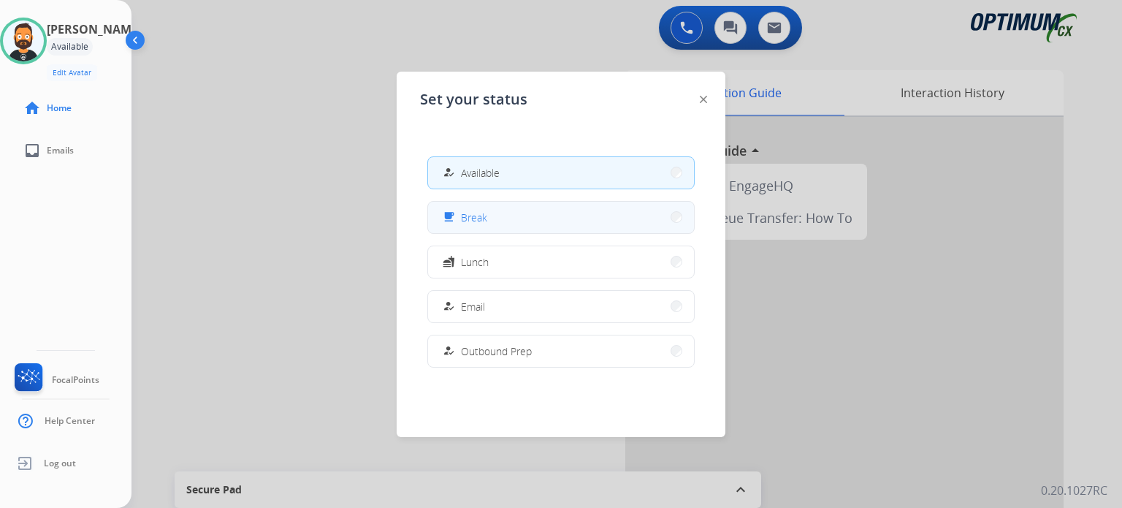
click at [476, 223] on span "Break" at bounding box center [474, 217] width 26 height 15
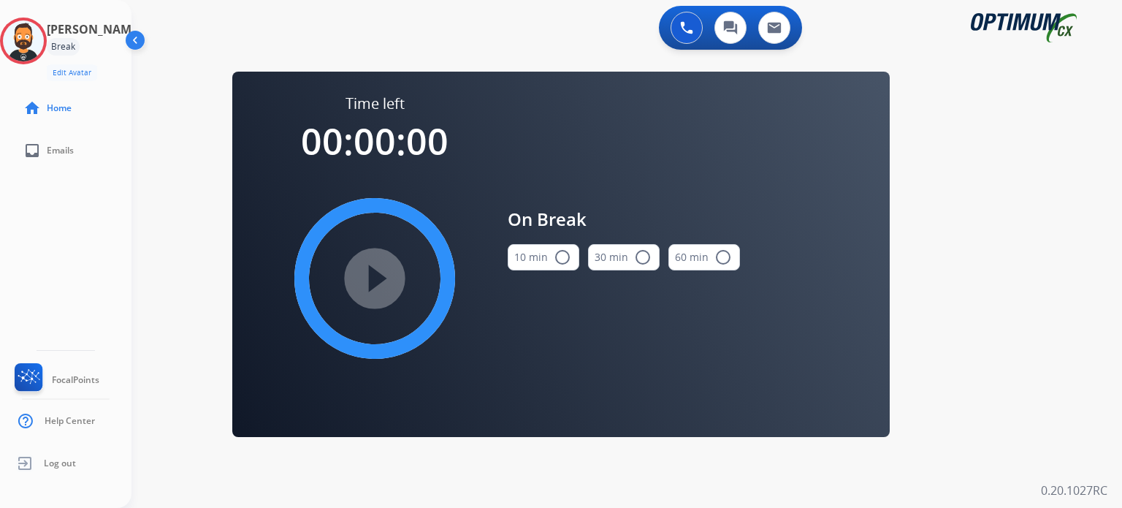
click at [529, 252] on button "10 min radio_button_unchecked" at bounding box center [544, 257] width 72 height 26
click at [375, 269] on mat-icon "play_circle_filled" at bounding box center [375, 278] width 18 height 18
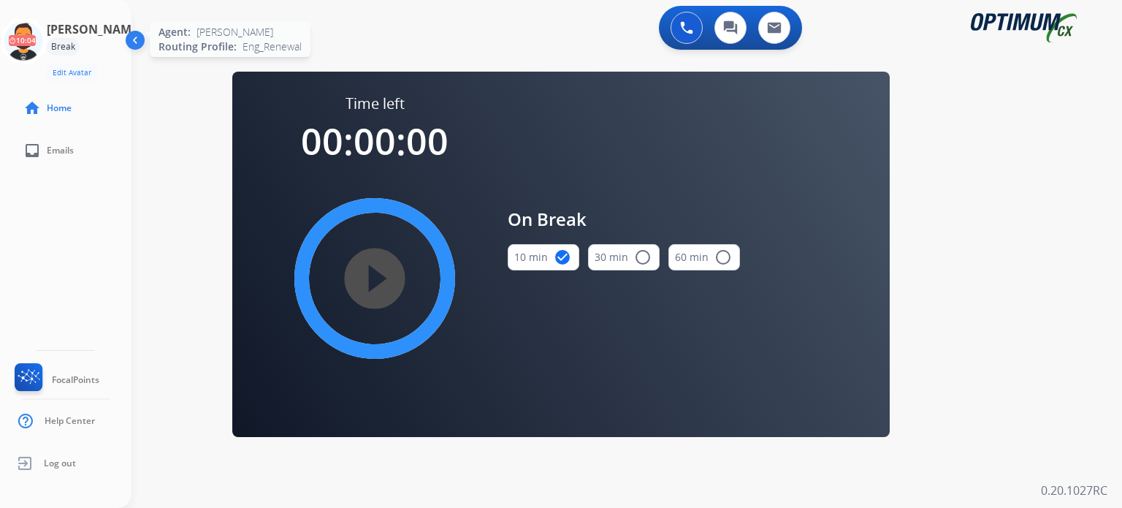
click at [30, 31] on icon at bounding box center [23, 41] width 47 height 47
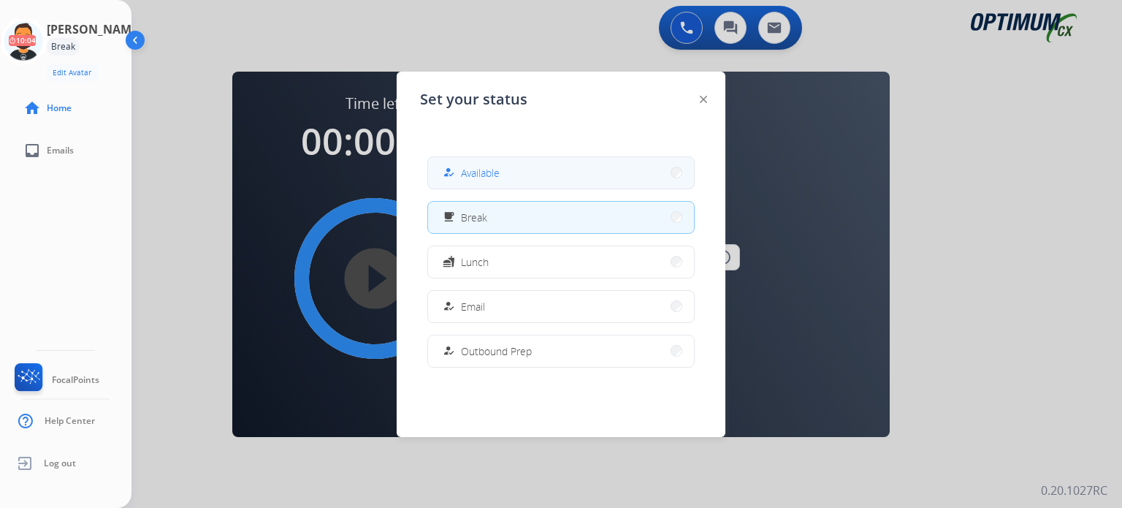
click at [510, 172] on button "how_to_reg Available" at bounding box center [561, 172] width 266 height 31
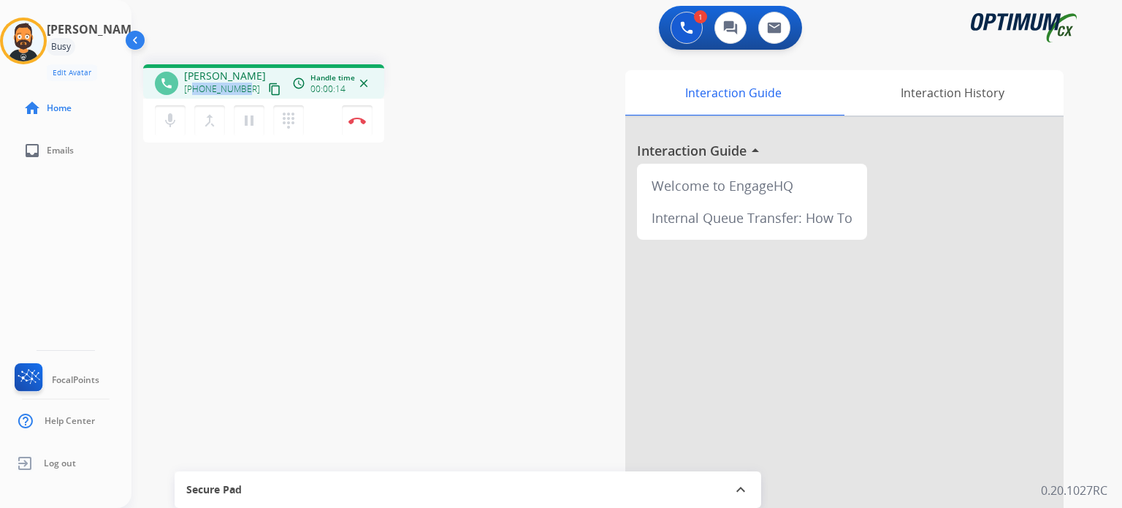
drag, startPoint x: 243, startPoint y: 88, endPoint x: 191, endPoint y: 85, distance: 51.9
click at [191, 85] on span "[PHONE_NUMBER]" at bounding box center [222, 89] width 76 height 12
click at [570, 39] on div "1 Voice Interactions 0 Chat Interactions 0 Email Interactions" at bounding box center [618, 29] width 938 height 47
click at [359, 122] on img at bounding box center [357, 120] width 18 height 7
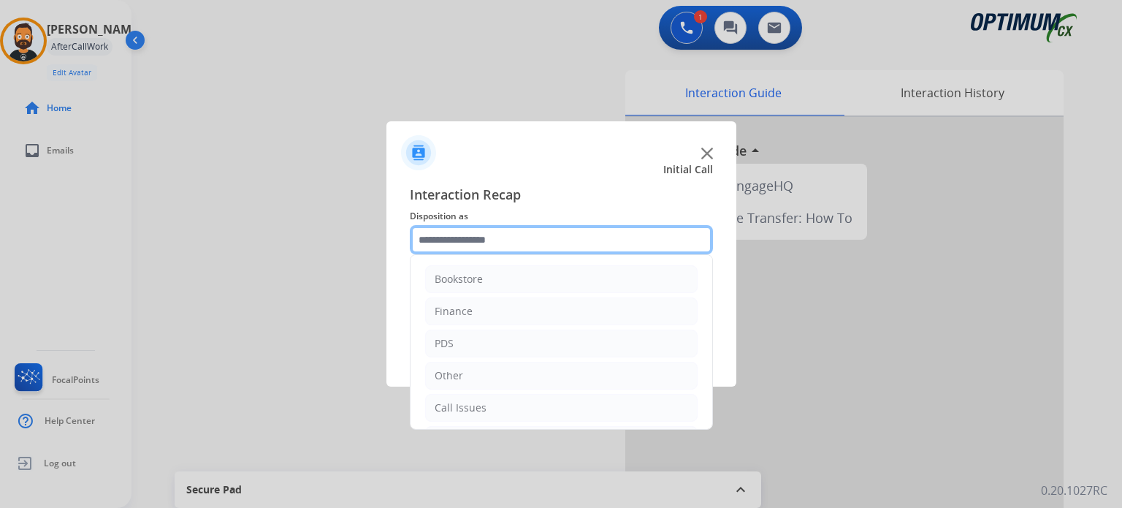
click at [508, 226] on input "text" at bounding box center [561, 239] width 303 height 29
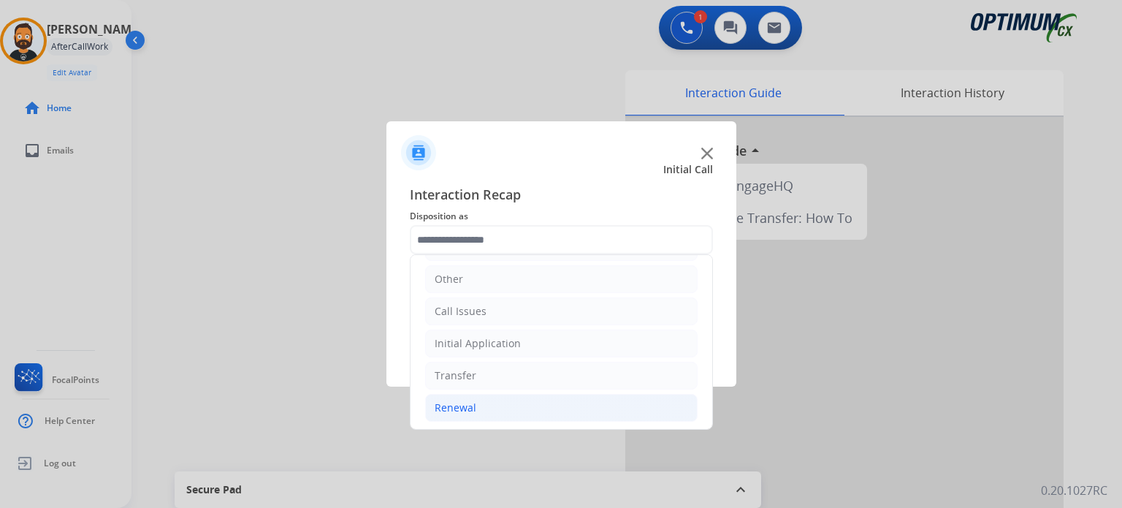
click at [486, 408] on li "Renewal" at bounding box center [561, 408] width 272 height 28
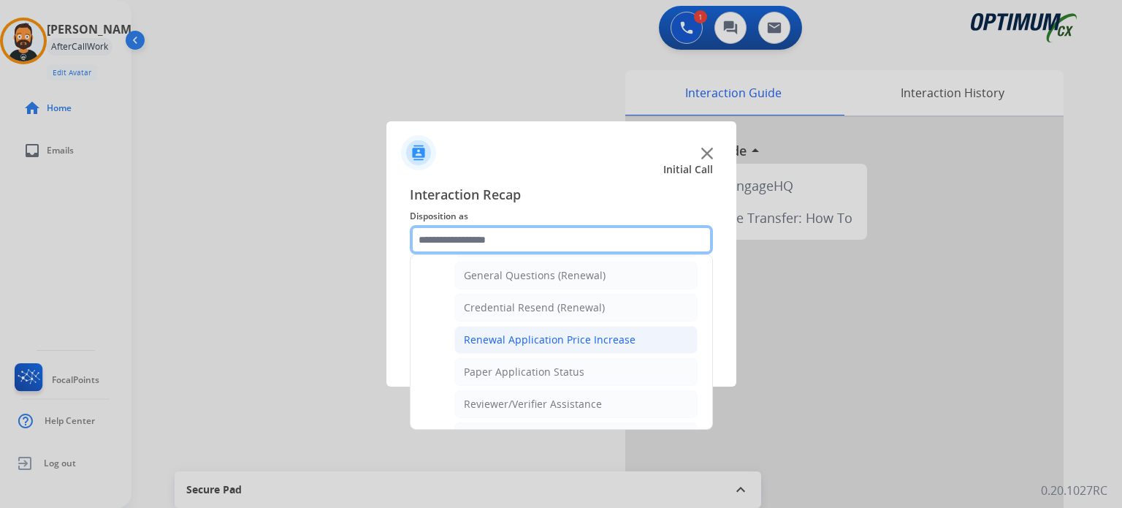
scroll to position [411, 0]
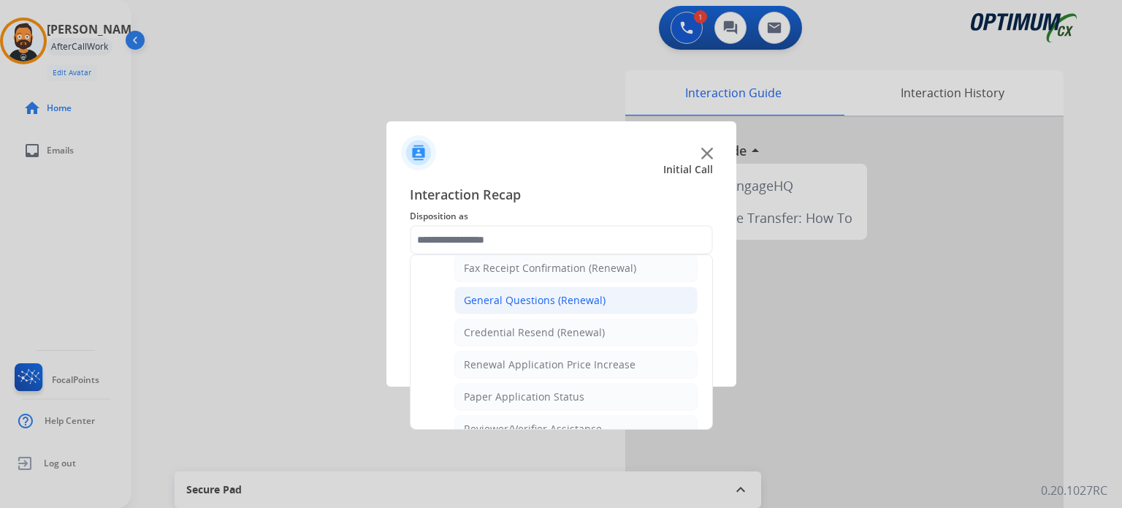
click at [504, 293] on div "General Questions (Renewal)" at bounding box center [535, 300] width 142 height 15
type input "**********"
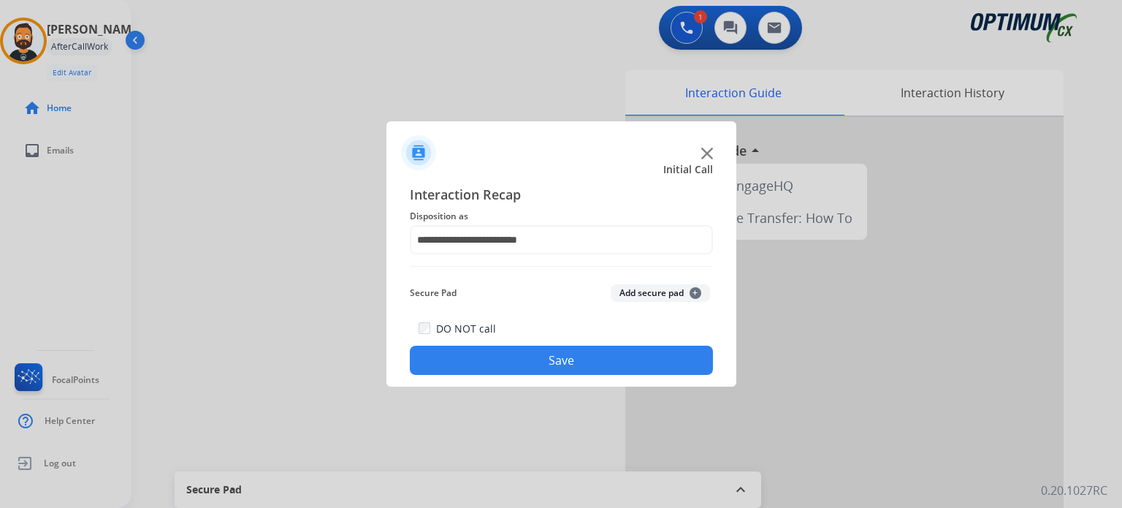
click at [508, 361] on button "Save" at bounding box center [561, 359] width 303 height 29
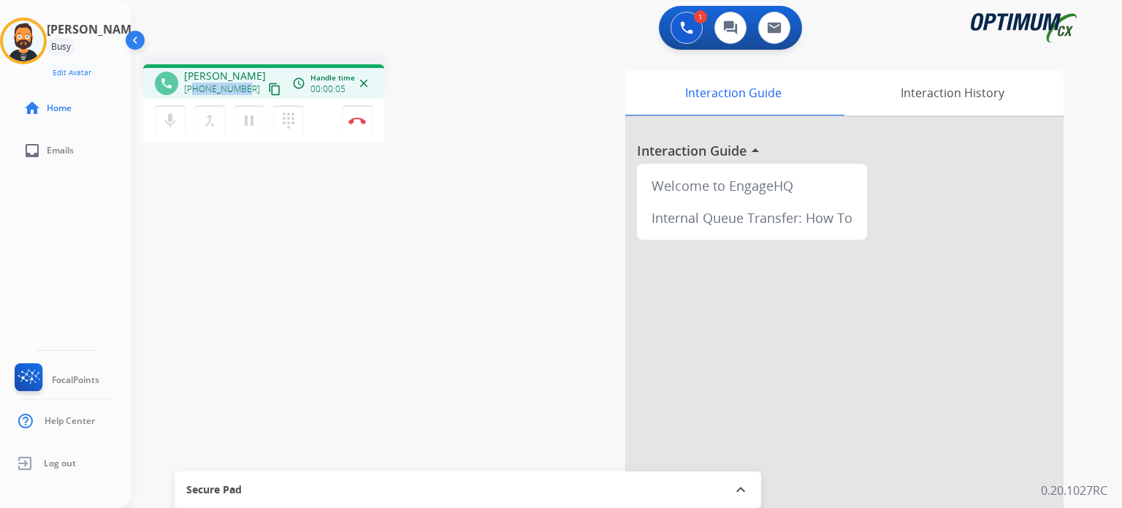
drag, startPoint x: 246, startPoint y: 88, endPoint x: 194, endPoint y: 84, distance: 52.8
click at [194, 84] on div "[PHONE_NUMBER] content_copy" at bounding box center [233, 89] width 99 height 18
click at [359, 119] on img at bounding box center [357, 120] width 18 height 7
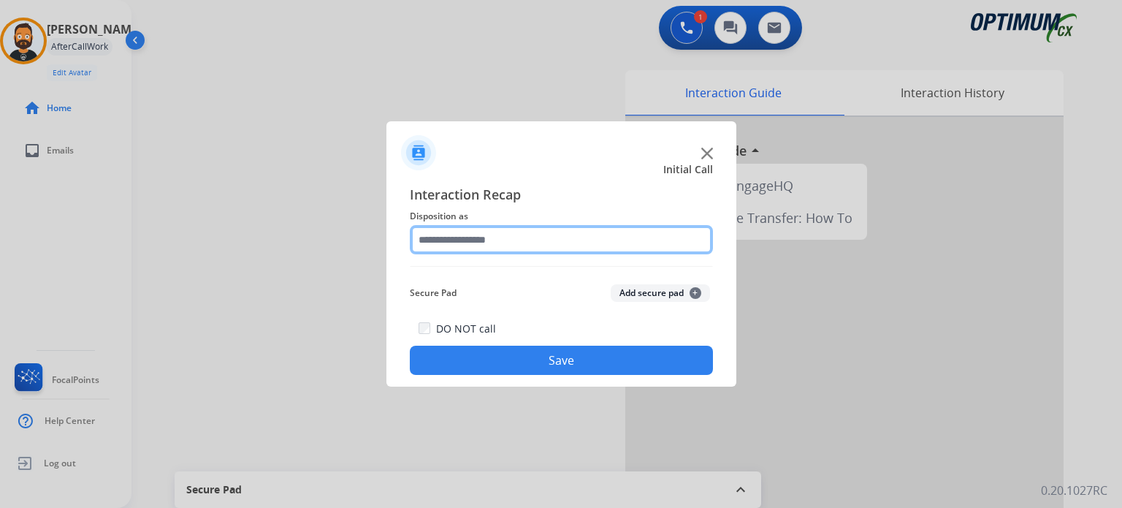
click at [476, 248] on input "text" at bounding box center [561, 239] width 303 height 29
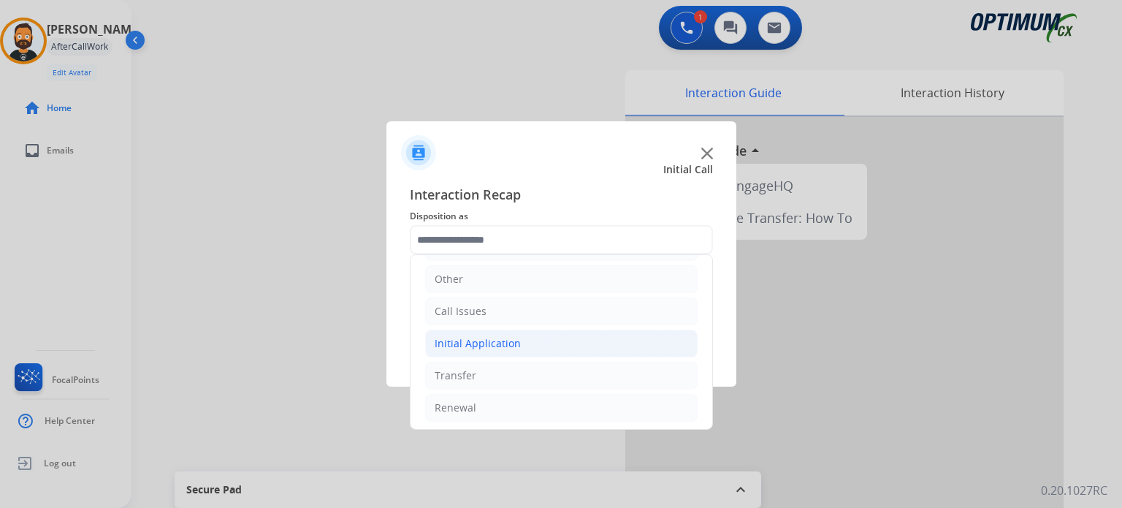
click at [497, 344] on div "Initial Application" at bounding box center [477, 343] width 86 height 15
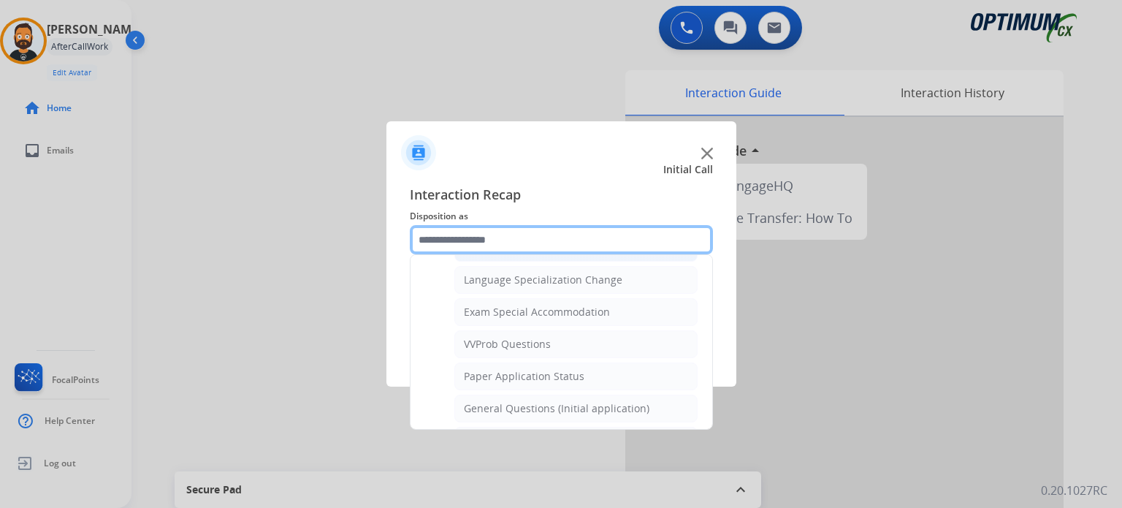
scroll to position [754, 0]
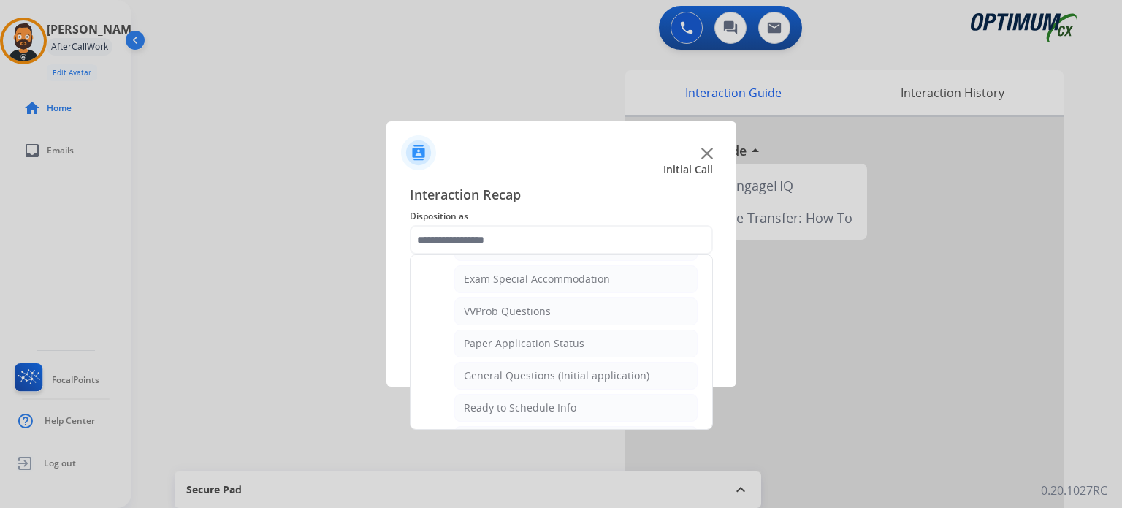
click at [555, 370] on div "General Questions (Initial application)" at bounding box center [556, 375] width 185 height 15
type input "**********"
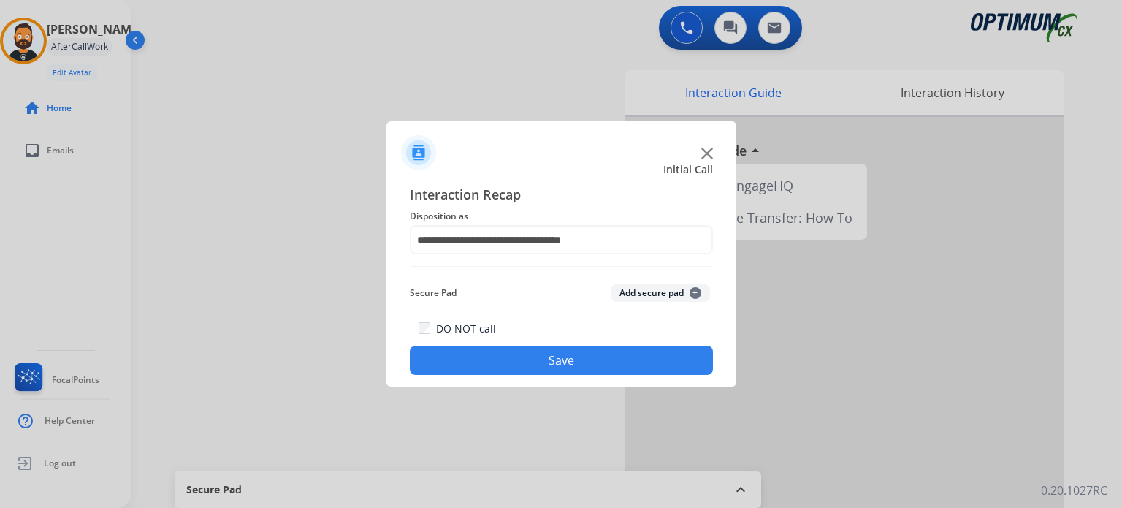
click at [558, 370] on button "Save" at bounding box center [561, 359] width 303 height 29
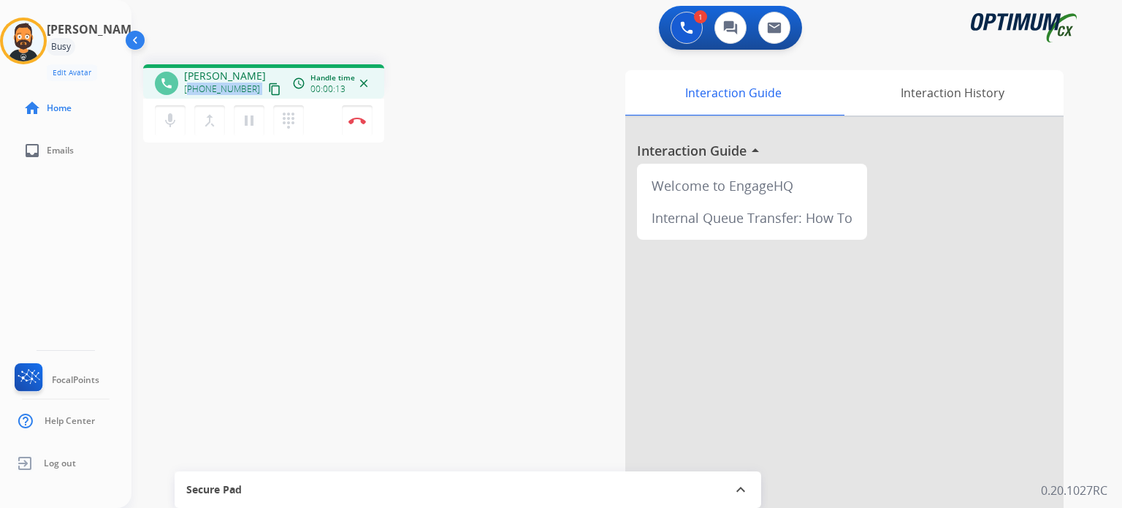
drag, startPoint x: 248, startPoint y: 84, endPoint x: 191, endPoint y: 80, distance: 57.1
click at [191, 80] on div "[PHONE_NUMBER] content_copy" at bounding box center [233, 89] width 99 height 18
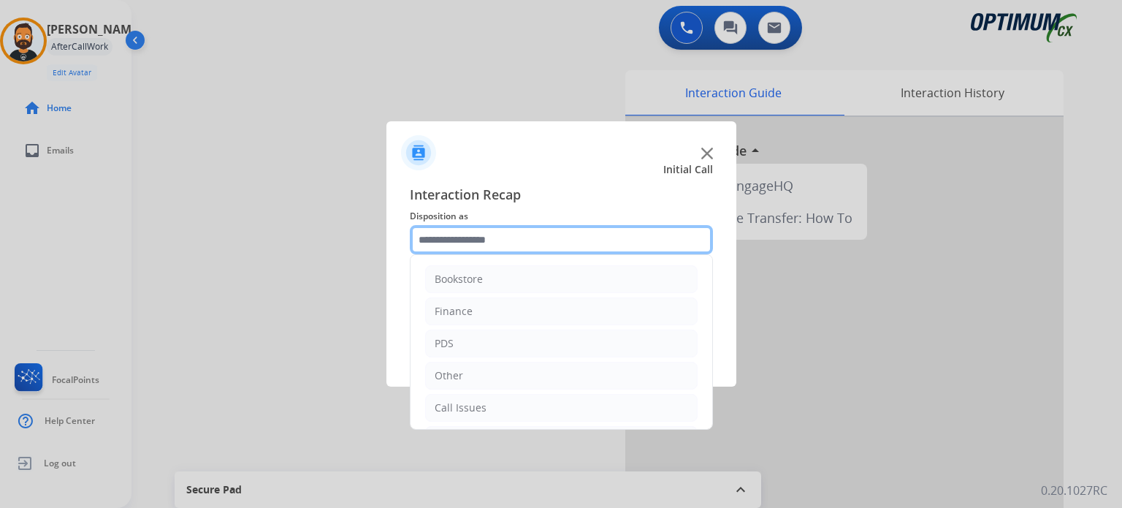
click at [526, 237] on input "text" at bounding box center [561, 239] width 303 height 29
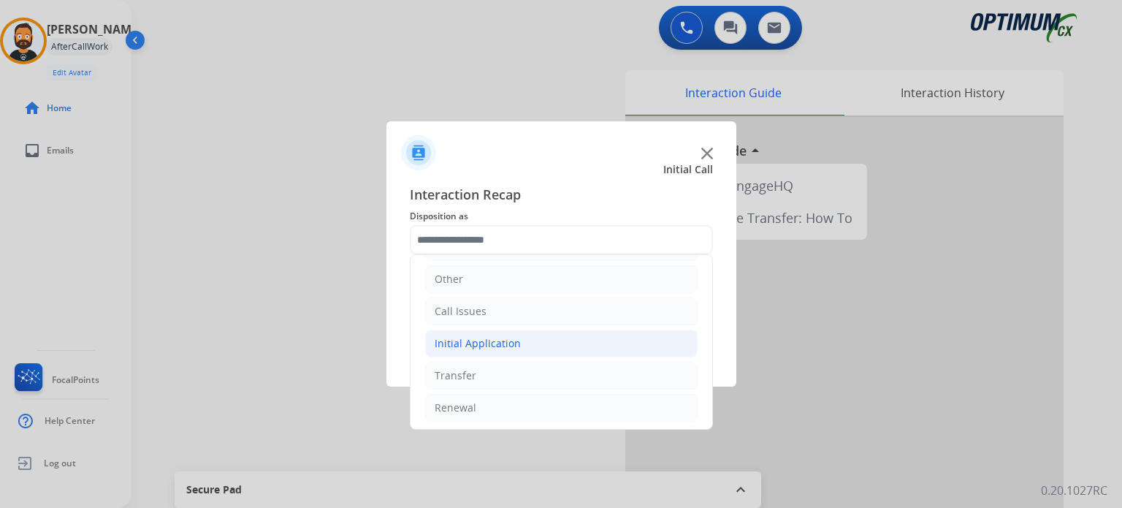
click at [489, 332] on li "Initial Application" at bounding box center [561, 343] width 272 height 28
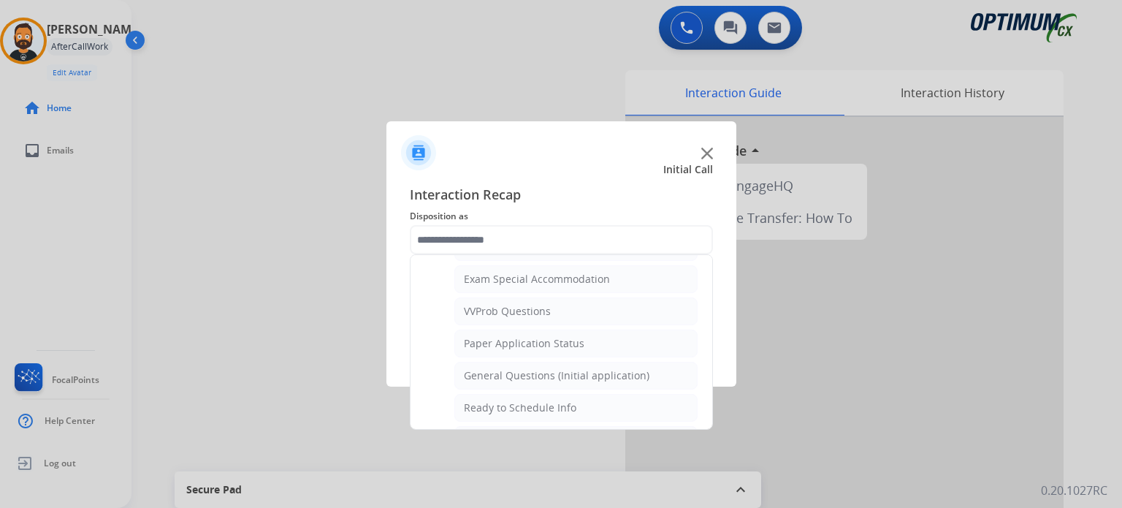
click at [528, 368] on div "General Questions (Initial application)" at bounding box center [556, 375] width 185 height 15
type input "**********"
click at [528, 359] on button "Save" at bounding box center [561, 359] width 303 height 29
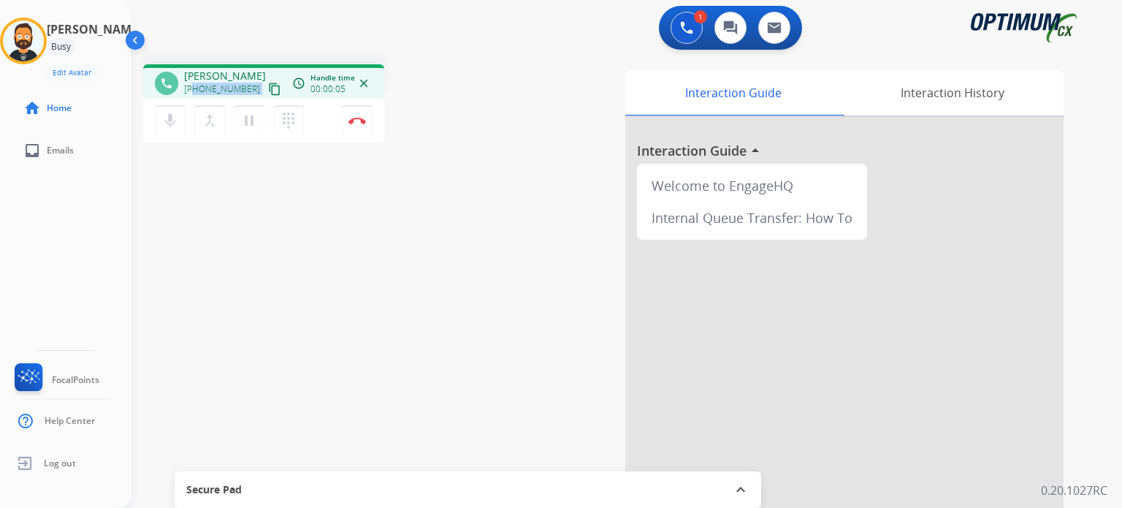
drag, startPoint x: 247, startPoint y: 90, endPoint x: 195, endPoint y: 91, distance: 51.9
click at [195, 91] on div "[PHONE_NUMBER] content_copy" at bounding box center [233, 89] width 99 height 18
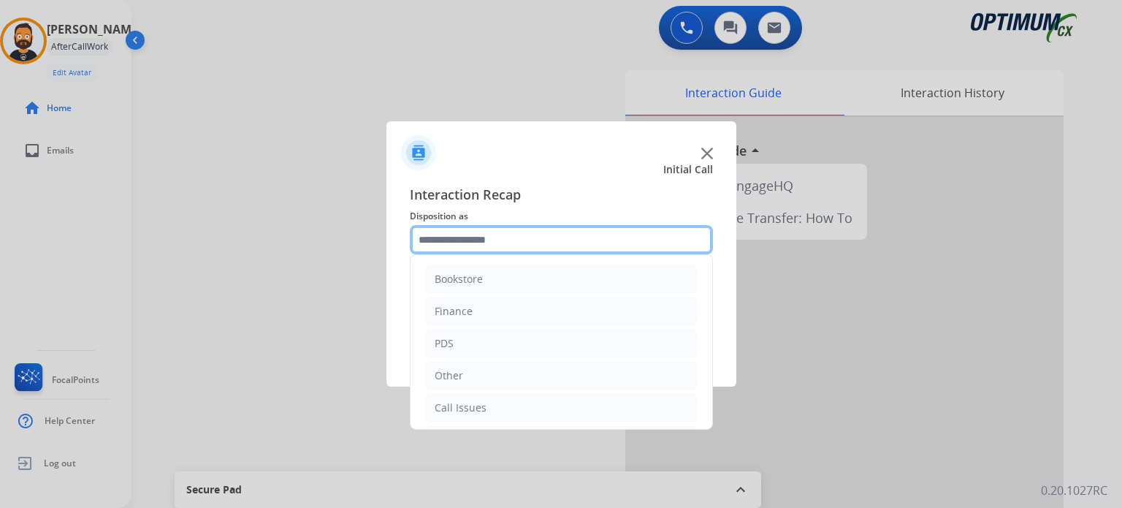
click at [516, 248] on input "text" at bounding box center [561, 239] width 303 height 29
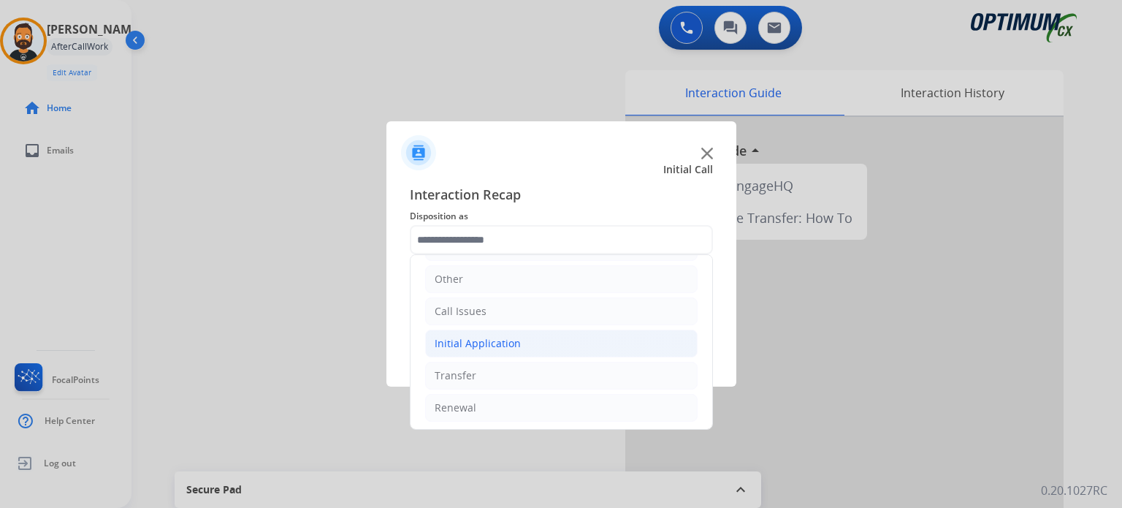
click at [513, 338] on div "Initial Application" at bounding box center [477, 343] width 86 height 15
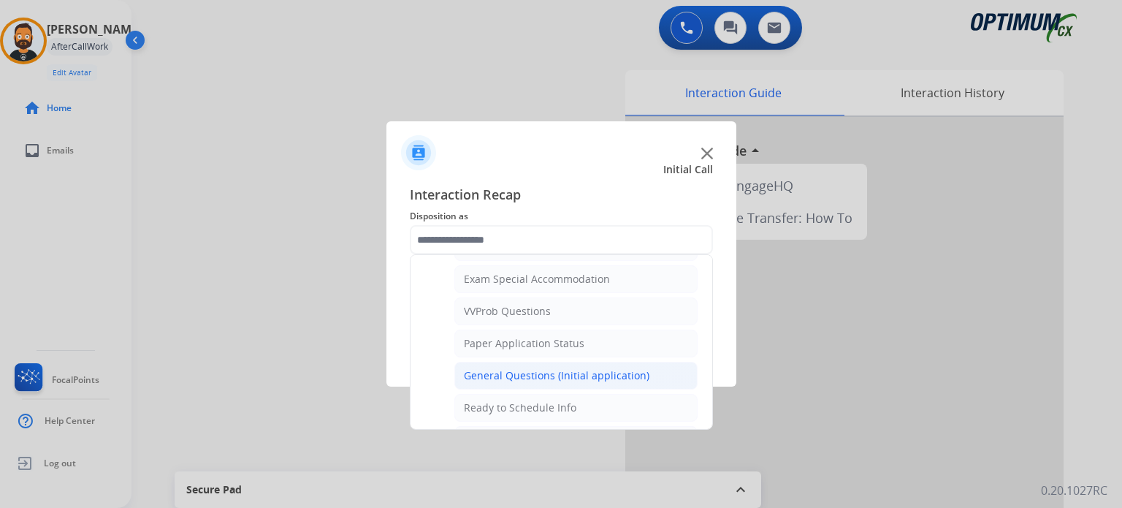
click at [535, 368] on div "General Questions (Initial application)" at bounding box center [556, 375] width 185 height 15
type input "**********"
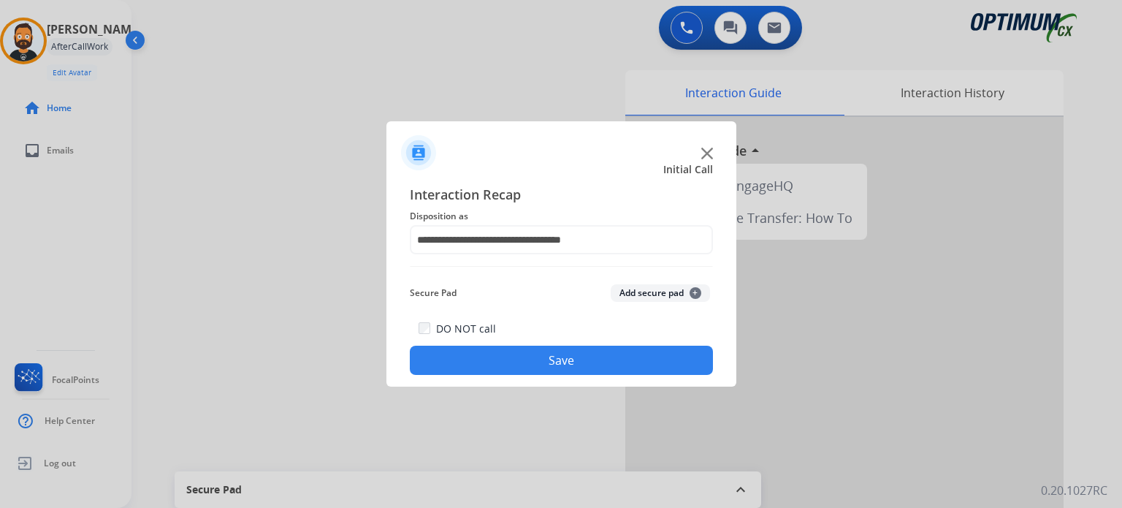
click at [534, 364] on button "Save" at bounding box center [561, 359] width 303 height 29
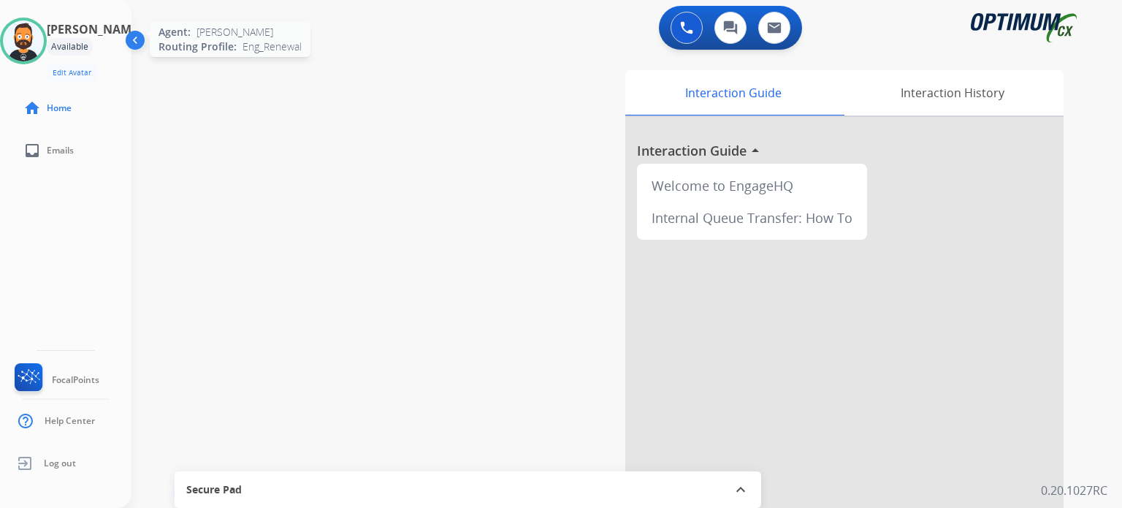
click at [44, 46] on img at bounding box center [23, 40] width 41 height 41
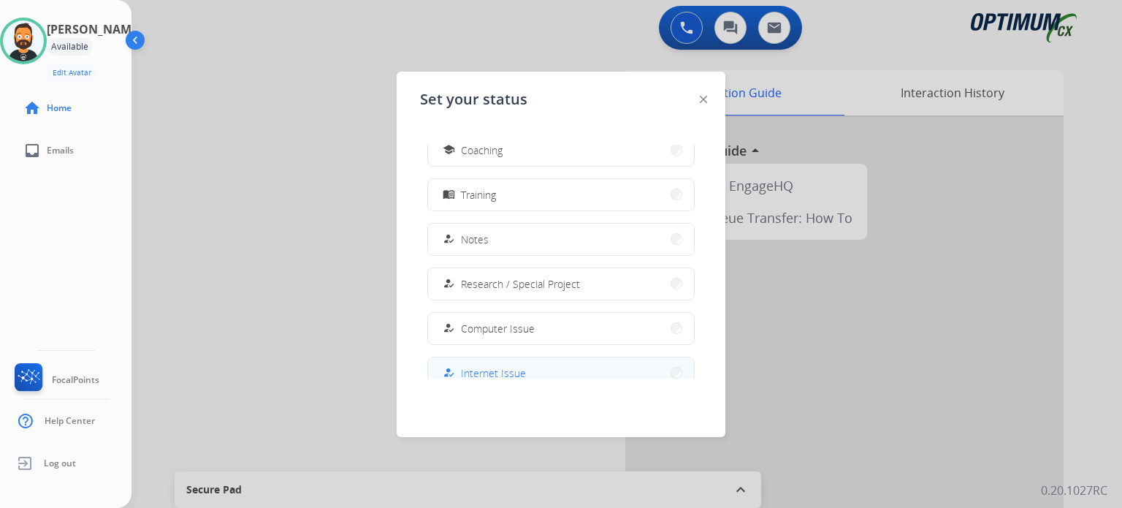
scroll to position [364, 0]
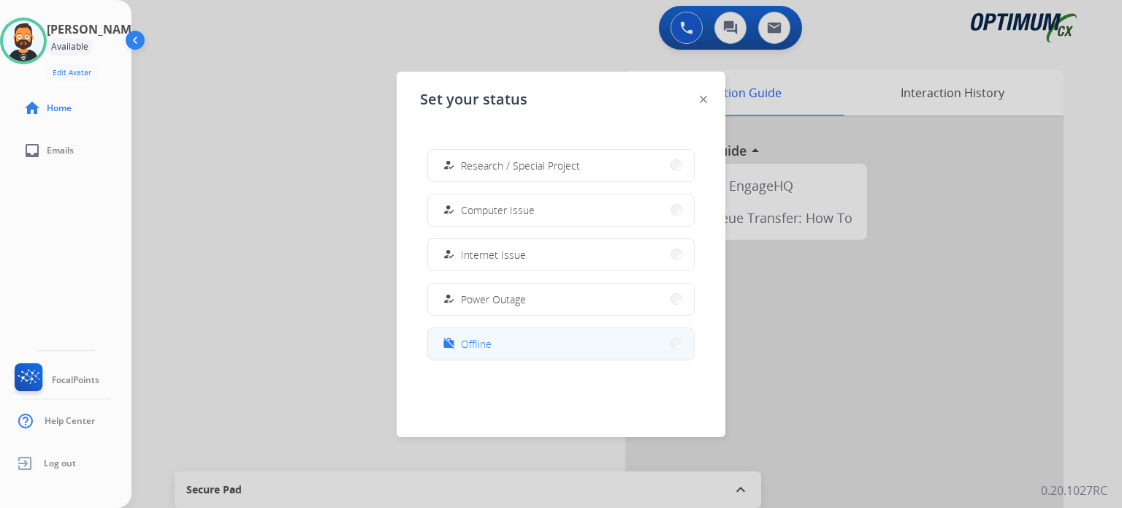
click at [500, 348] on button "work_off Offline" at bounding box center [561, 343] width 266 height 31
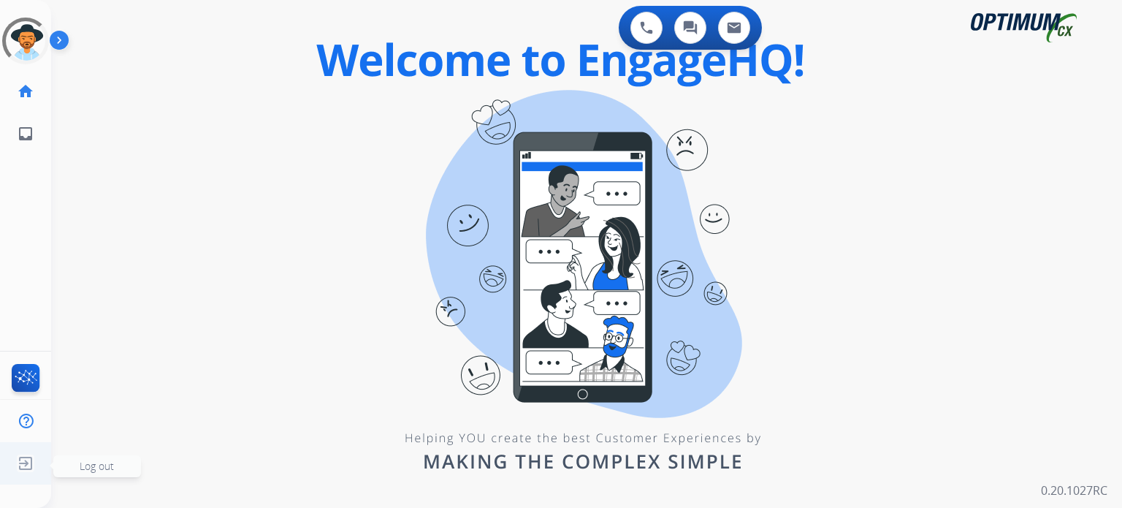
click at [26, 466] on img at bounding box center [25, 463] width 26 height 28
click at [94, 470] on span "Log out" at bounding box center [97, 466] width 34 height 14
click at [96, 466] on span "Log out" at bounding box center [97, 466] width 34 height 14
click at [86, 464] on span "Log out" at bounding box center [97, 466] width 34 height 14
